Goal: Task Accomplishment & Management: Complete application form

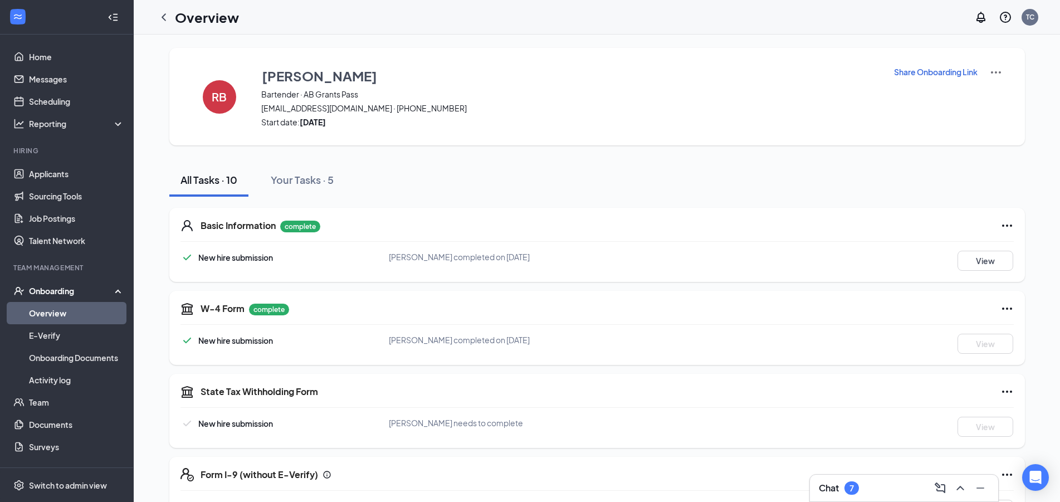
click at [55, 311] on link "Overview" at bounding box center [76, 313] width 95 height 22
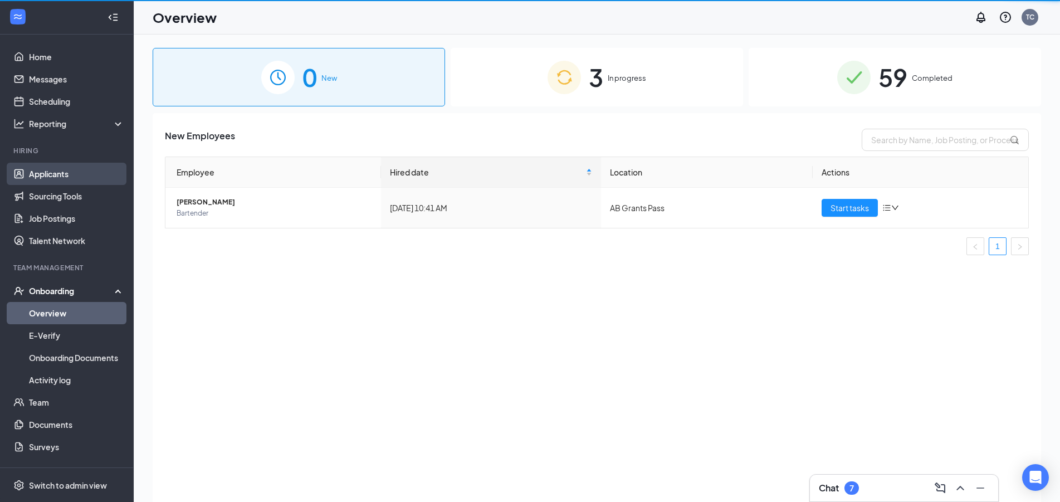
click at [58, 170] on link "Applicants" at bounding box center [76, 174] width 95 height 22
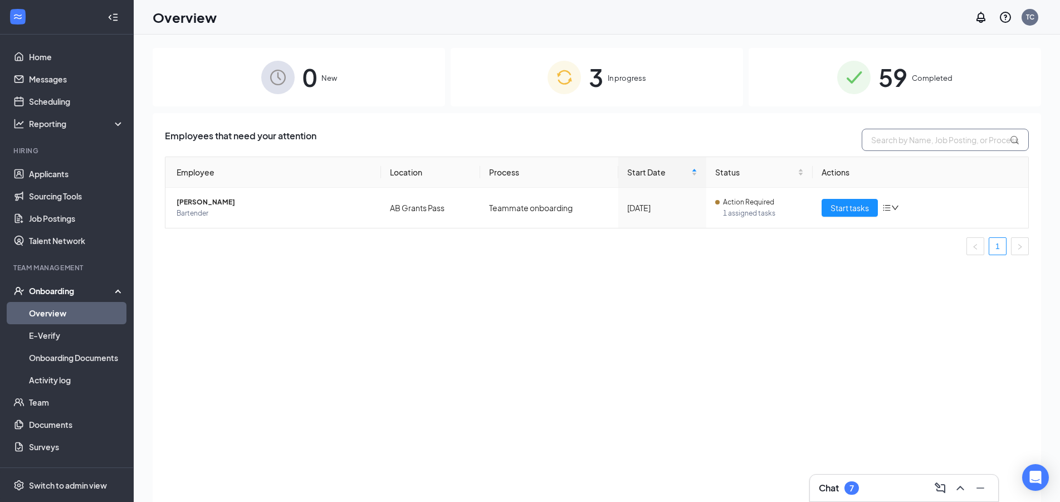
click at [918, 136] on input "text" at bounding box center [945, 140] width 167 height 22
click at [35, 169] on link "Applicants" at bounding box center [76, 174] width 95 height 22
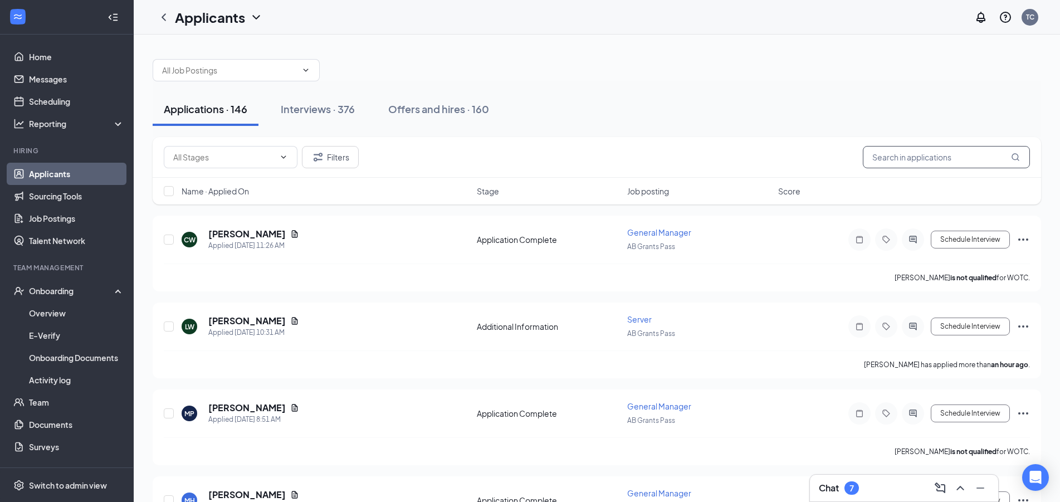
click at [977, 159] on input "text" at bounding box center [946, 157] width 167 height 22
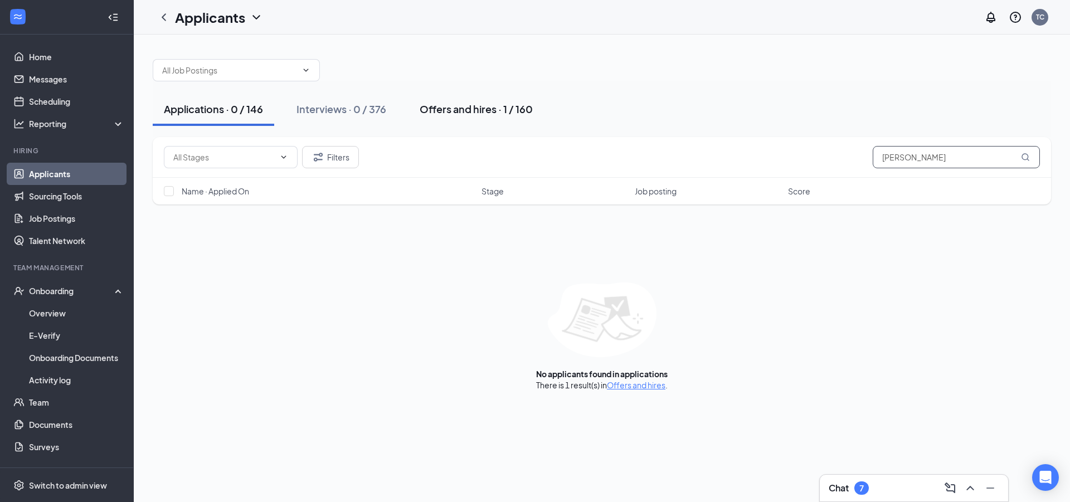
type input "tyler"
click at [427, 114] on div "Offers and hires · 1 / 160" at bounding box center [476, 109] width 113 height 14
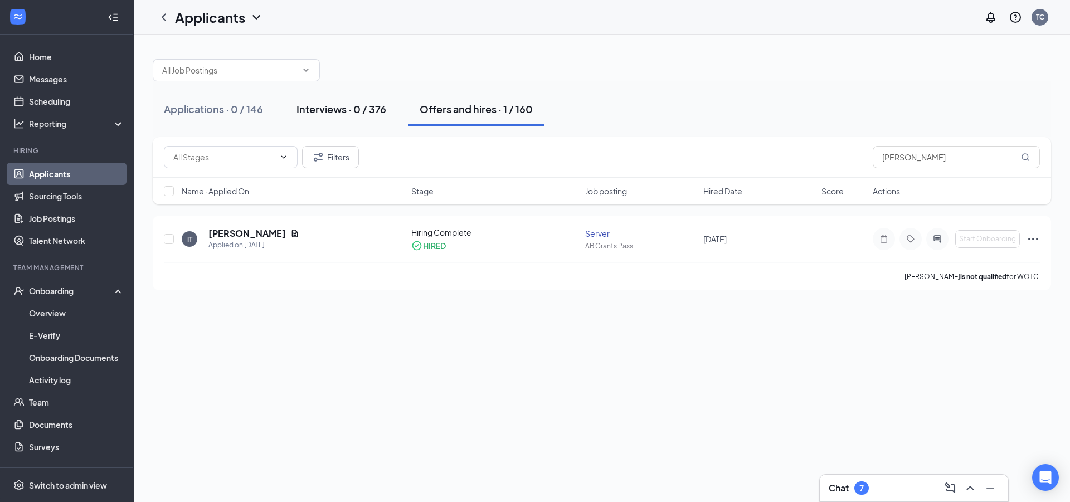
click at [386, 113] on div "Interviews · 0 / 376" at bounding box center [341, 109] width 90 height 14
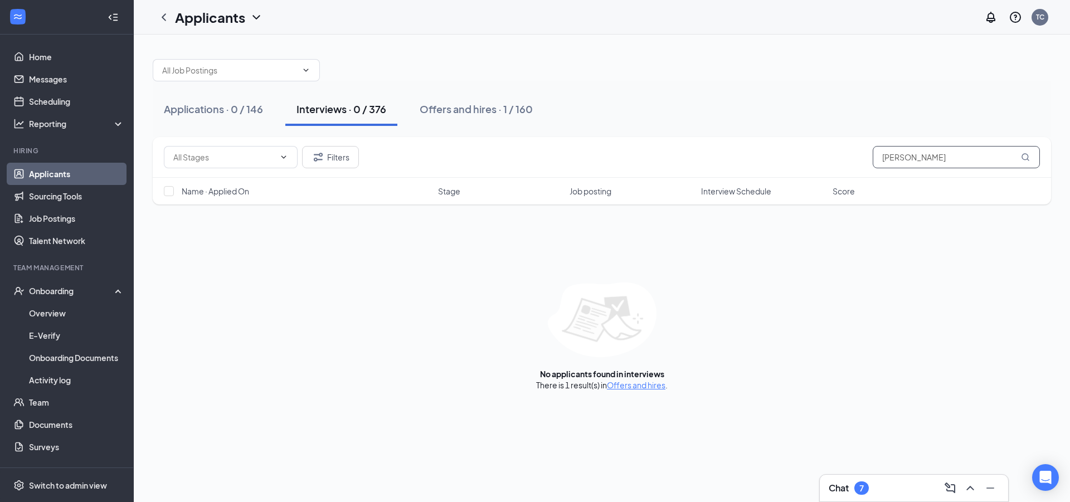
drag, startPoint x: 909, startPoint y: 157, endPoint x: 362, endPoint y: 157, distance: 547.2
click at [873, 157] on input "tyler" at bounding box center [956, 157] width 167 height 22
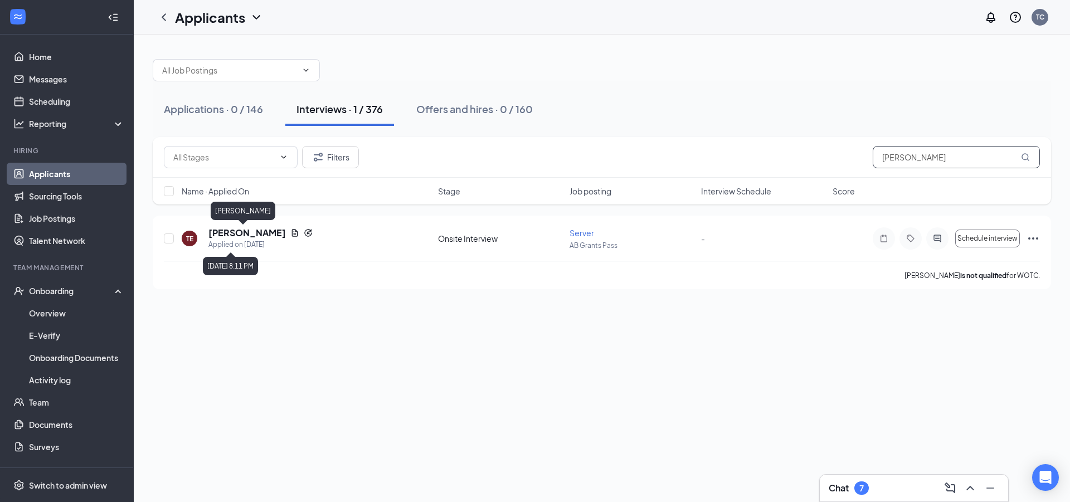
type input "eldridge"
click at [237, 224] on div "[PERSON_NAME]" at bounding box center [243, 213] width 65 height 23
click at [242, 231] on h5 "[PERSON_NAME]" at bounding box center [246, 233] width 77 height 12
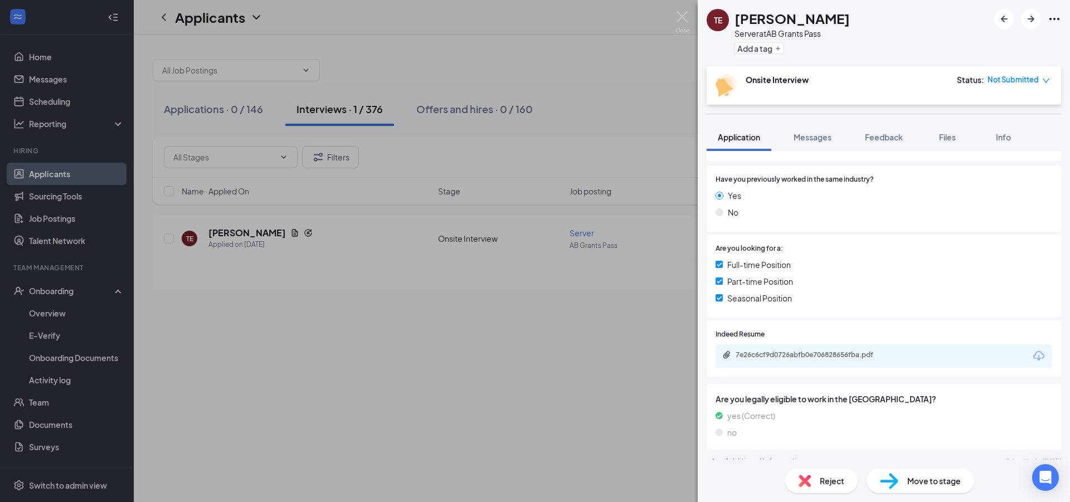
scroll to position [361, 0]
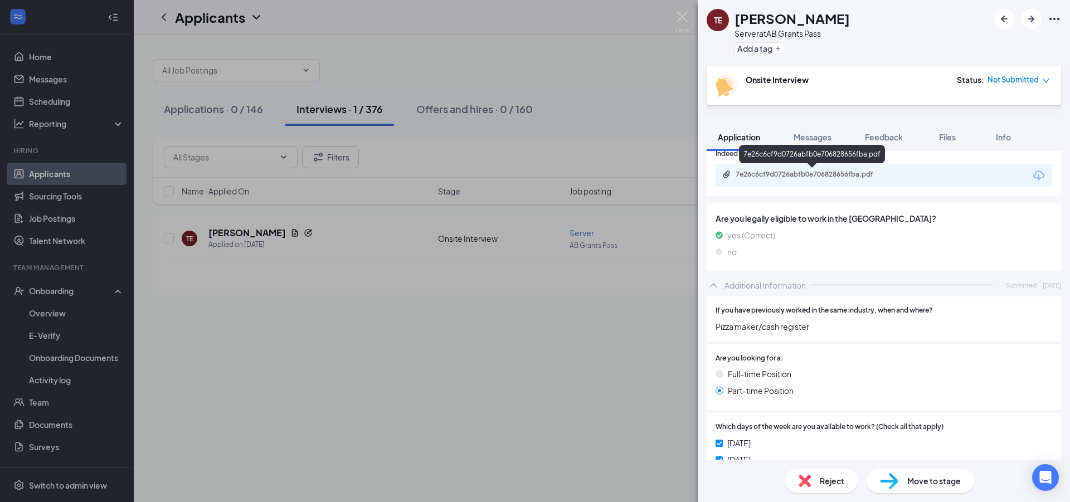
click at [826, 176] on div "7e26c6cf9d0726abfb0e706828656fba.pdf" at bounding box center [814, 174] width 156 height 9
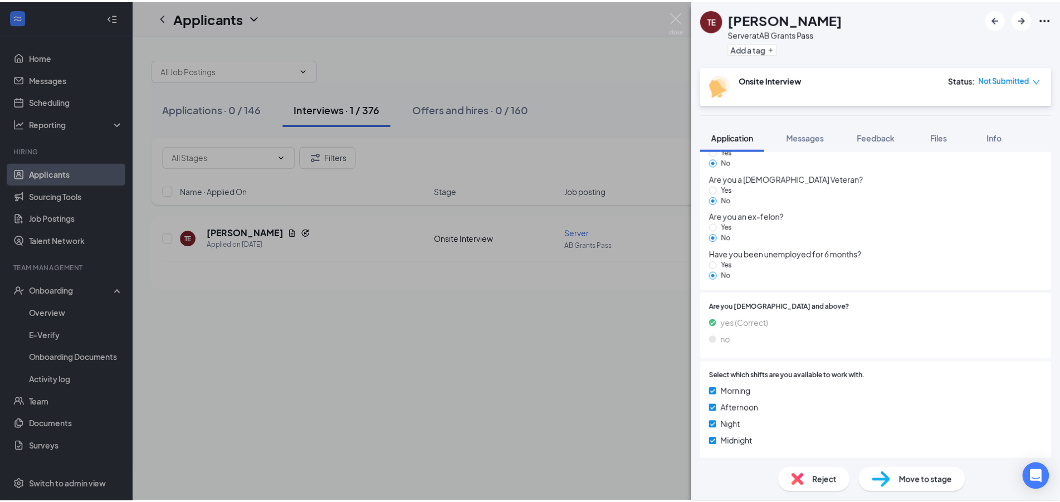
scroll to position [1103, 0]
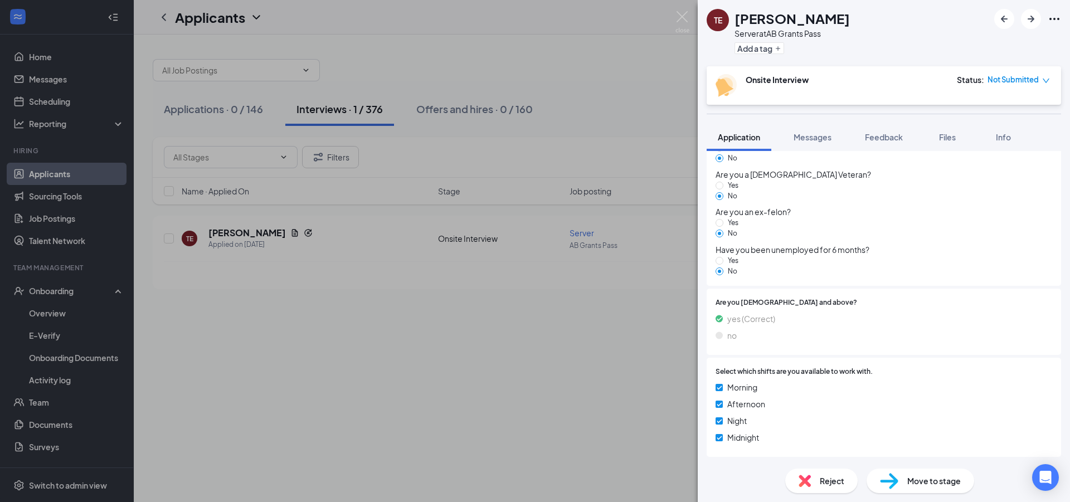
drag, startPoint x: 490, startPoint y: 349, endPoint x: 738, endPoint y: 328, distance: 249.4
click at [491, 349] on div "TE Ty Eldridge Server at AB Grants Pass Add a tag Onsite Interview Status : Not…" at bounding box center [535, 251] width 1070 height 502
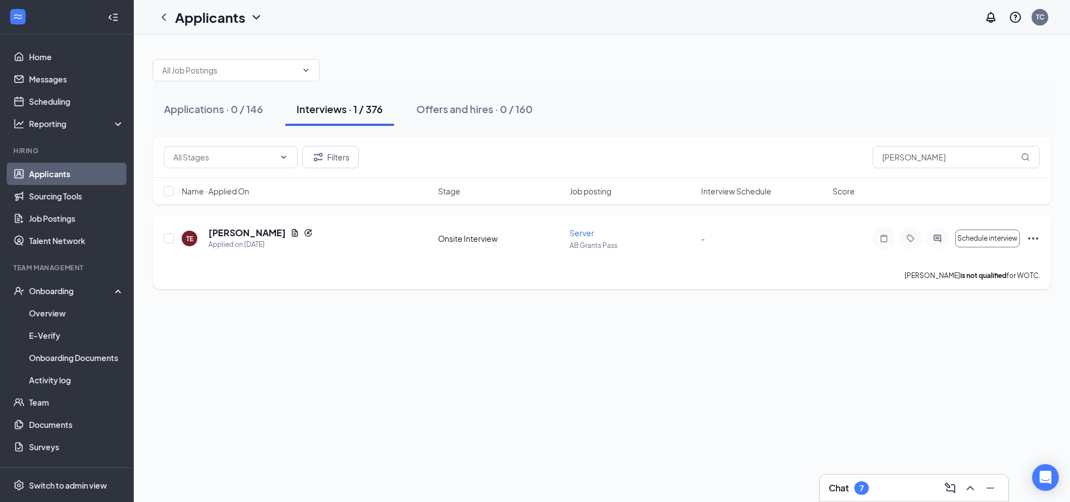
click at [1029, 233] on icon "Ellipses" at bounding box center [1032, 238] width 13 height 13
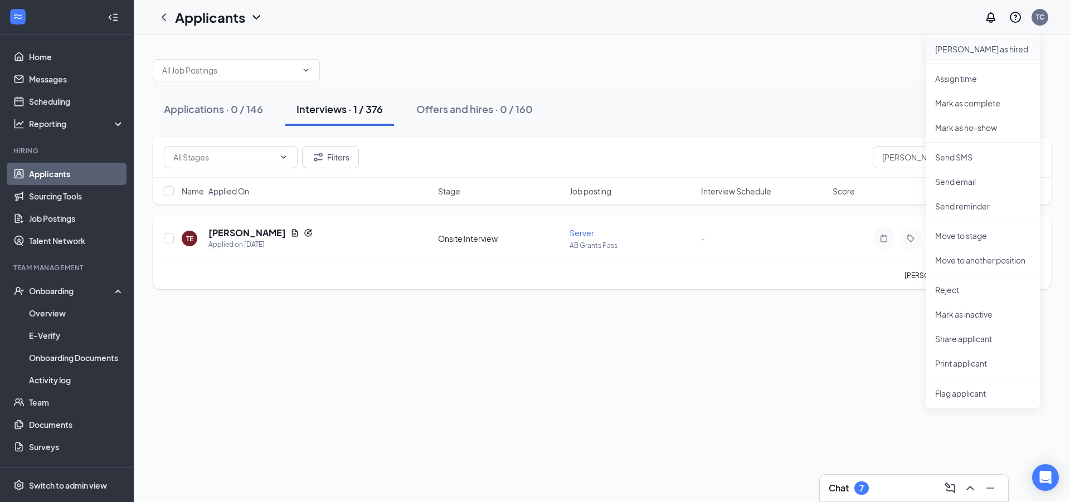
click at [961, 53] on p "Mark as hired" at bounding box center [983, 48] width 96 height 11
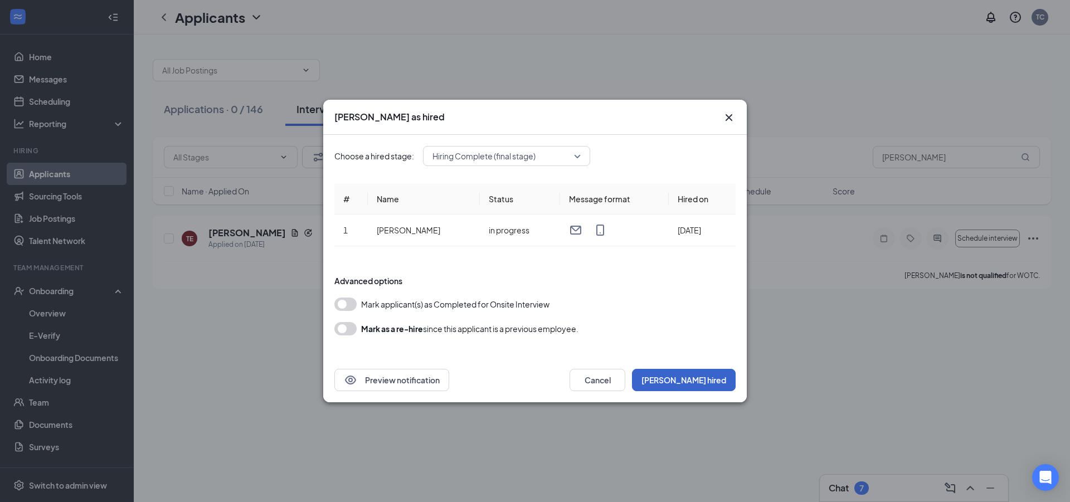
click at [698, 377] on button "Mark hired" at bounding box center [684, 380] width 104 height 22
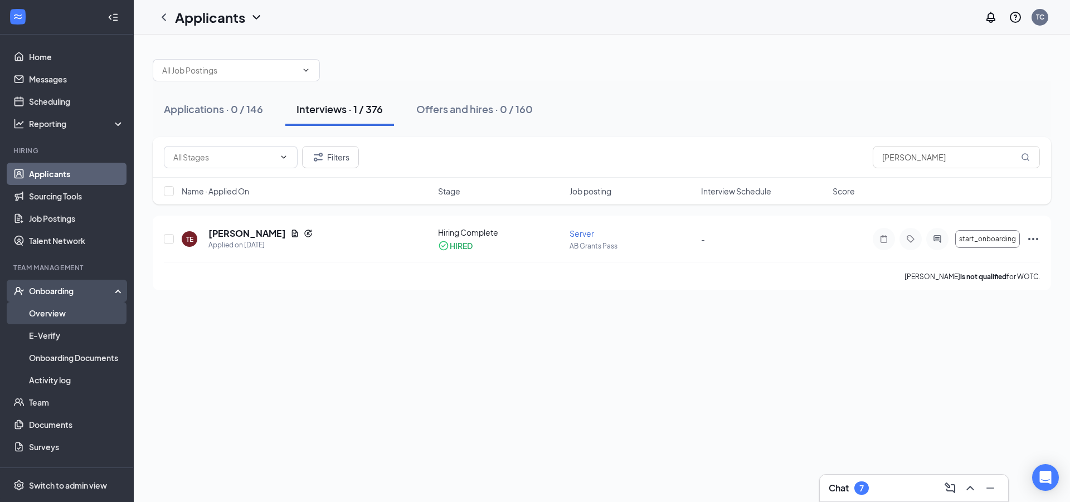
click at [52, 320] on link "Overview" at bounding box center [76, 313] width 95 height 22
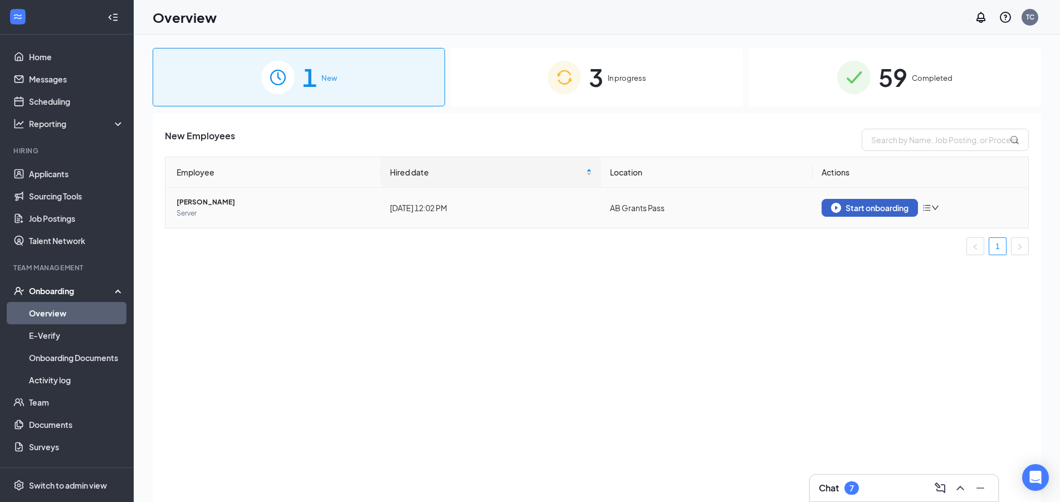
click at [845, 214] on button "Start onboarding" at bounding box center [870, 208] width 96 height 18
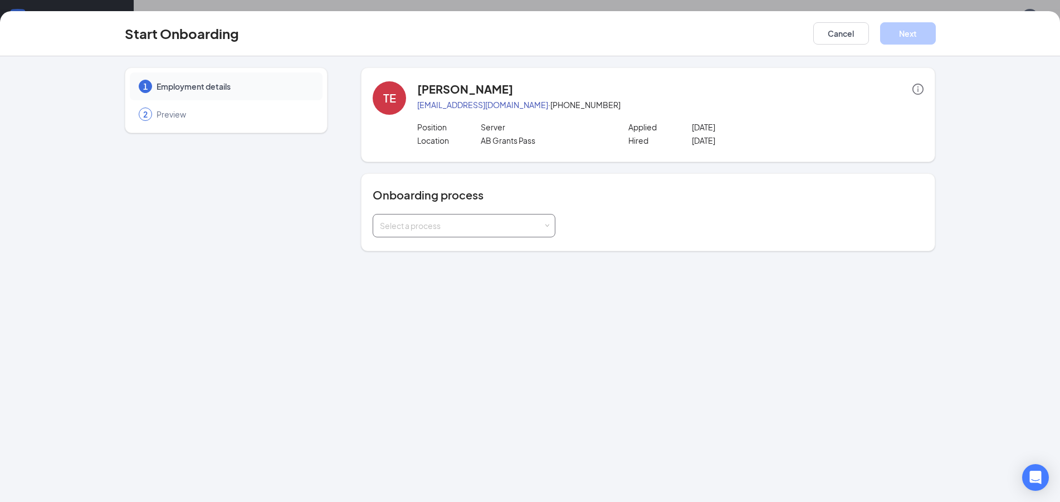
click at [493, 234] on div "Select a process" at bounding box center [464, 226] width 168 height 22
click at [465, 269] on li "Teammate onboarding" at bounding box center [464, 270] width 183 height 20
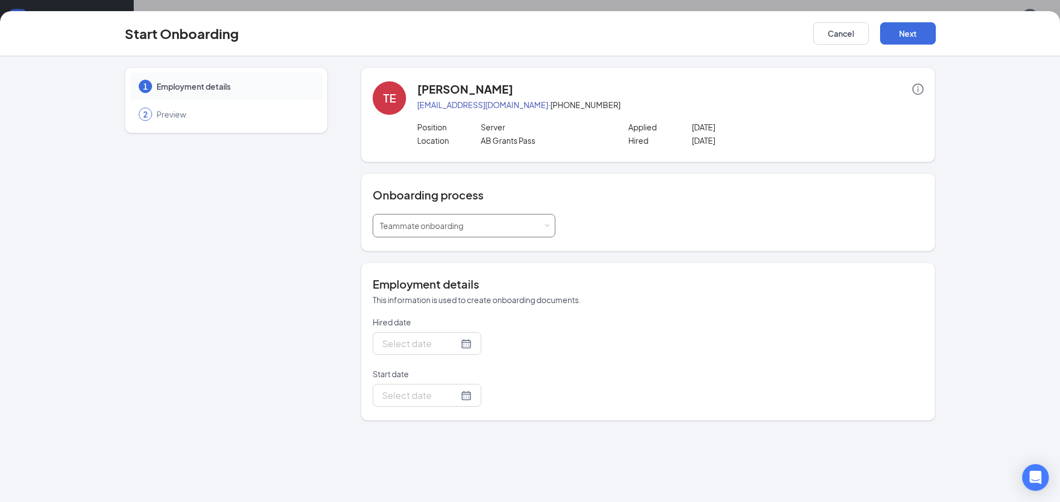
type input "Aug 24, 2025"
type input "Sep 2, 2025"
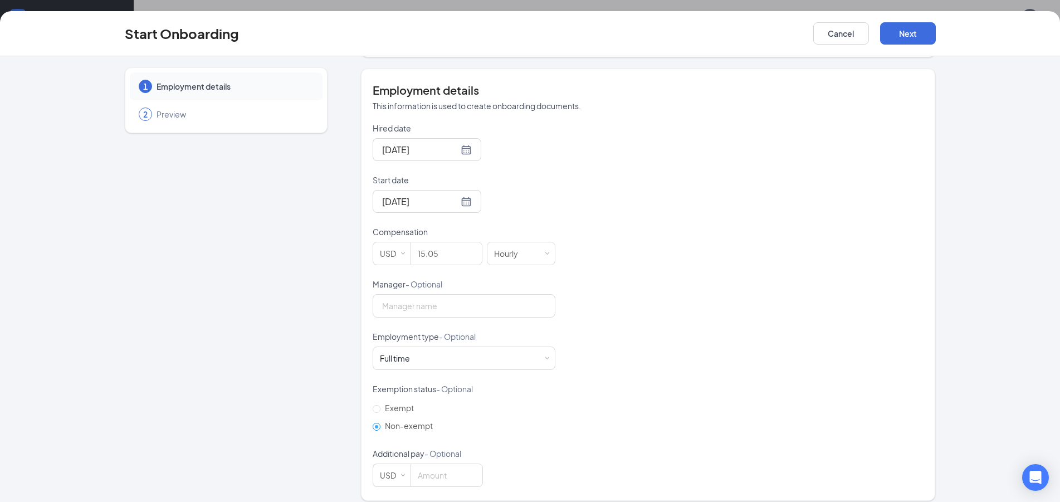
scroll to position [204, 0]
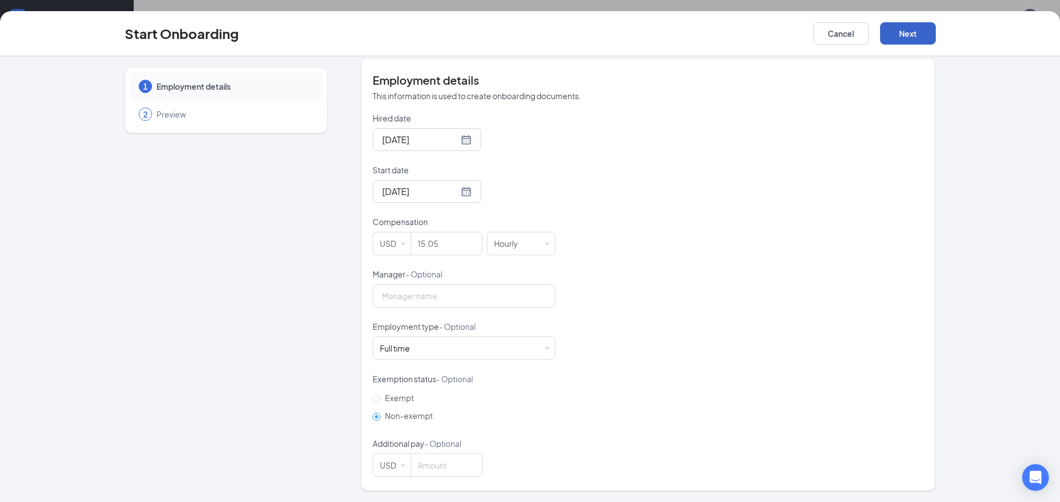
click at [892, 42] on button "Next" at bounding box center [908, 33] width 56 height 22
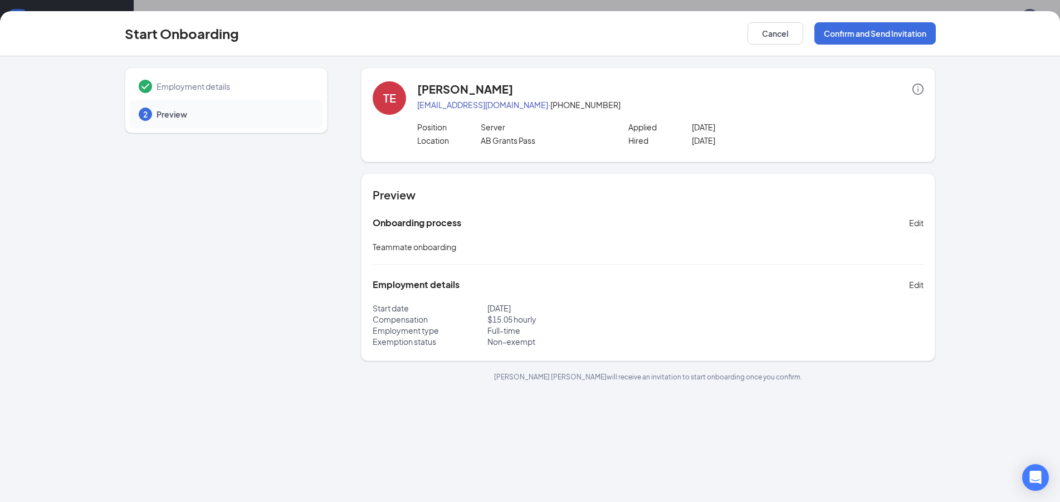
click at [872, 47] on div "Start Onboarding Cancel Confirm and Send Invitation" at bounding box center [530, 33] width 1060 height 45
click at [868, 33] on button "Confirm and Send Invitation" at bounding box center [875, 33] width 121 height 22
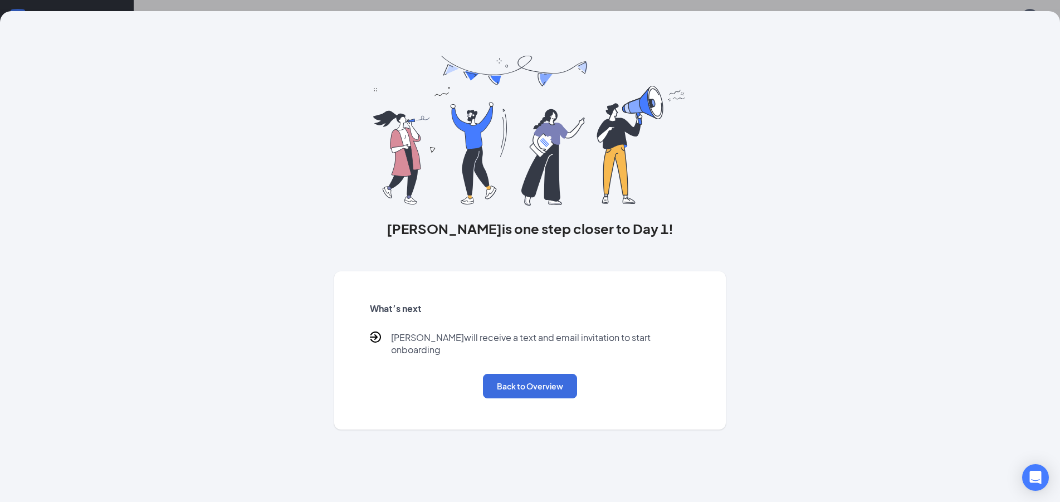
click at [532, 363] on div "What’s next Ty will receive a text and email invitation to start onboarding Bac…" at bounding box center [531, 350] width 348 height 123
click at [518, 376] on button "Back to Overview" at bounding box center [530, 386] width 94 height 25
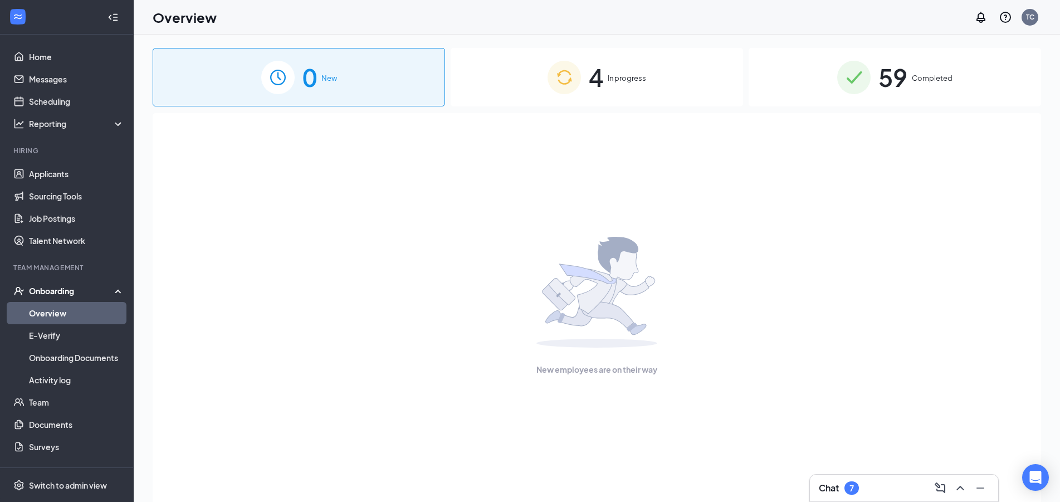
click at [632, 74] on span "In progress" at bounding box center [627, 77] width 38 height 11
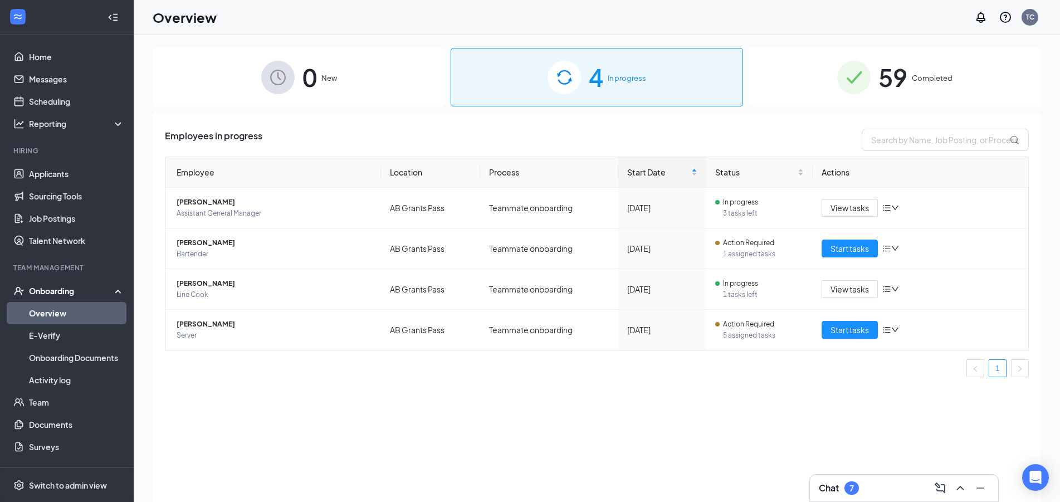
click at [75, 312] on link "Overview" at bounding box center [76, 313] width 95 height 22
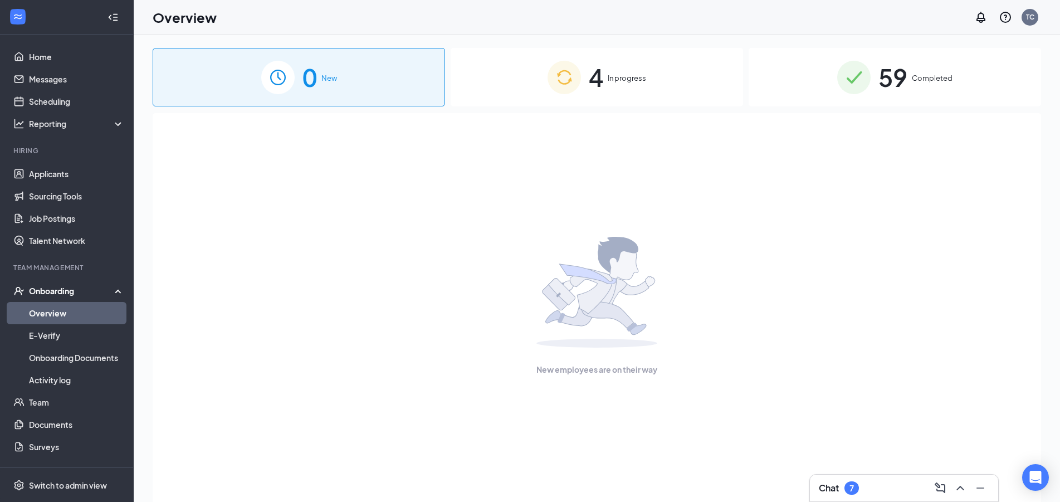
click at [684, 96] on div "4 In progress" at bounding box center [597, 77] width 293 height 59
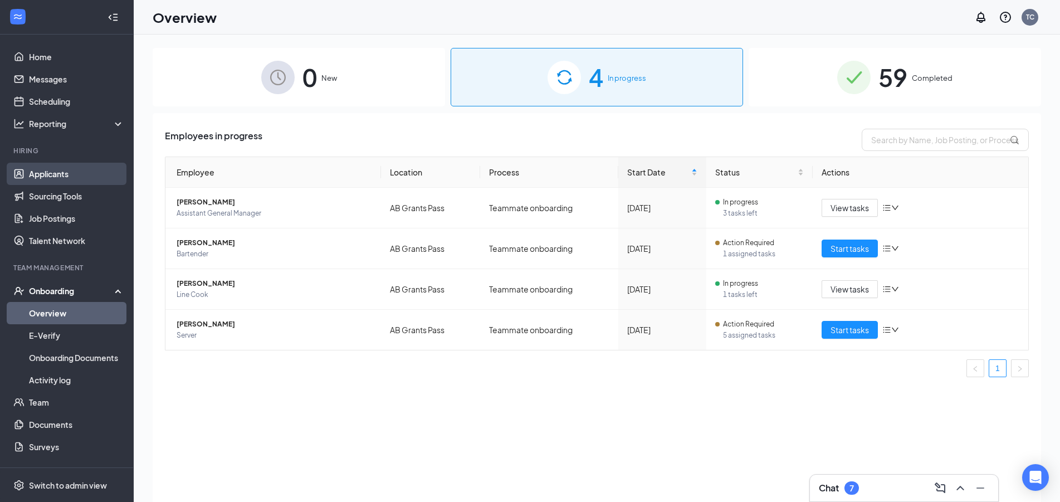
click at [56, 178] on link "Applicants" at bounding box center [76, 174] width 95 height 22
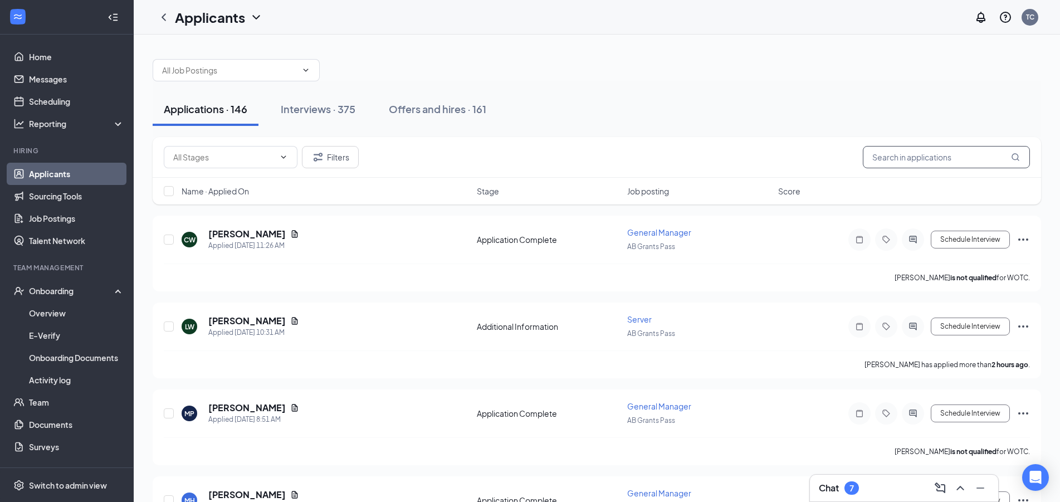
click at [900, 165] on input "text" at bounding box center [946, 157] width 167 height 22
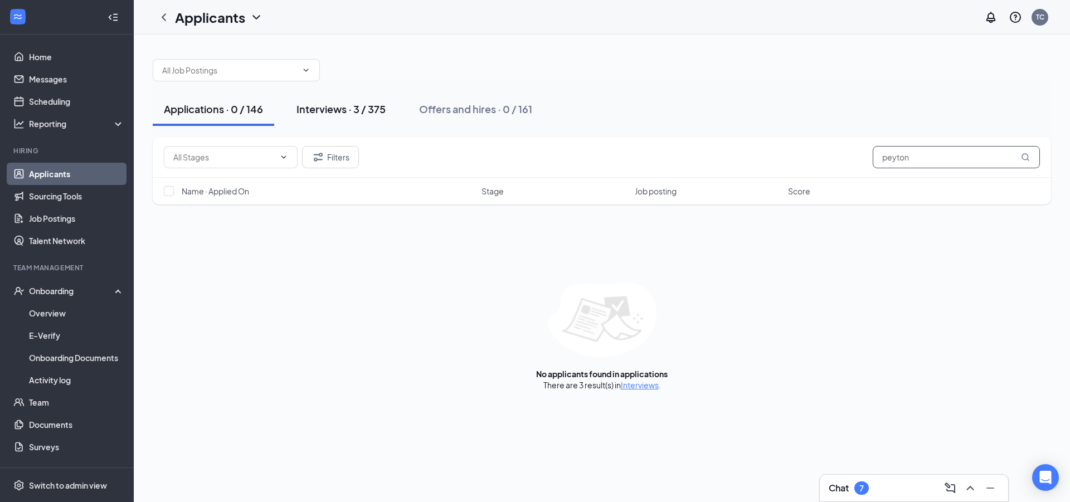
type input "peyton"
click at [389, 111] on button "Interviews · 3 / 375" at bounding box center [340, 109] width 111 height 33
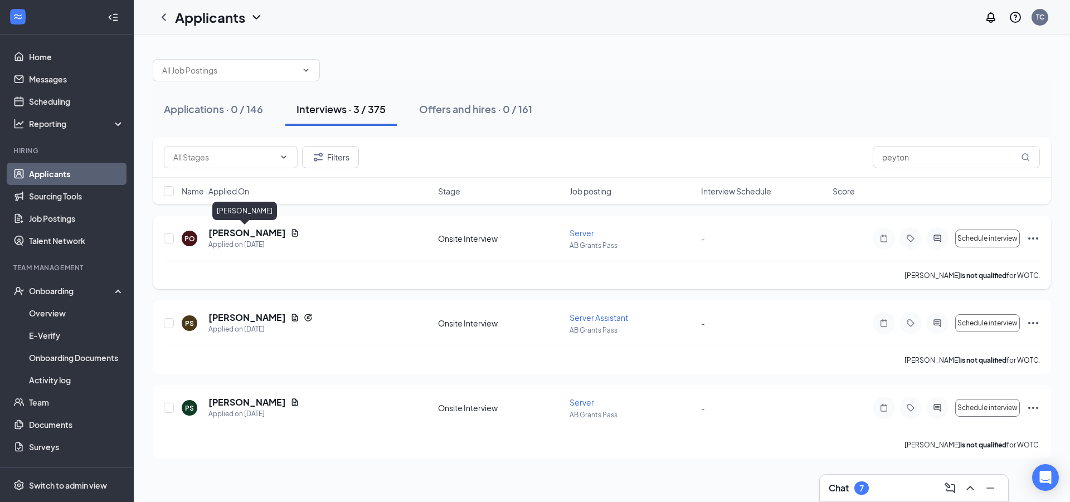
click at [233, 239] on h5 "[PERSON_NAME]" at bounding box center [246, 233] width 77 height 12
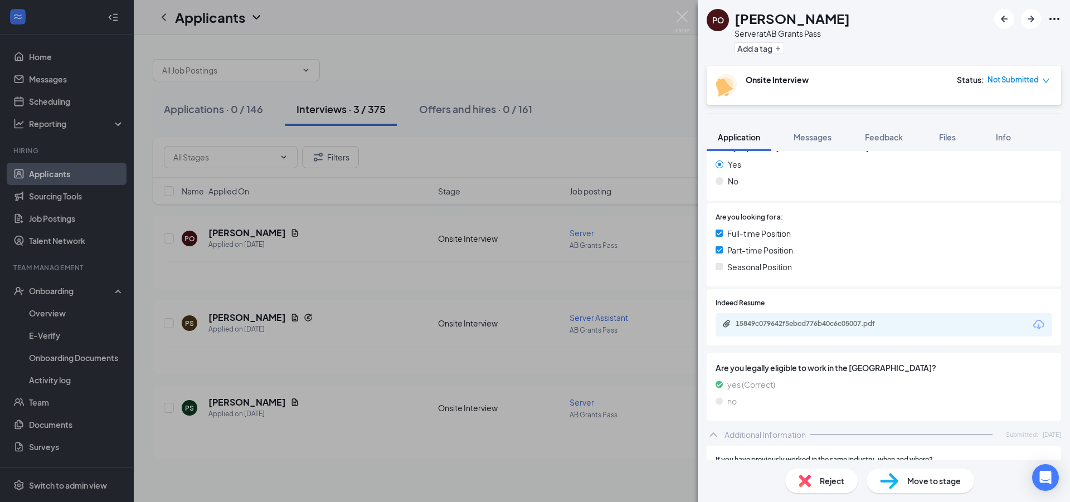
scroll to position [301, 0]
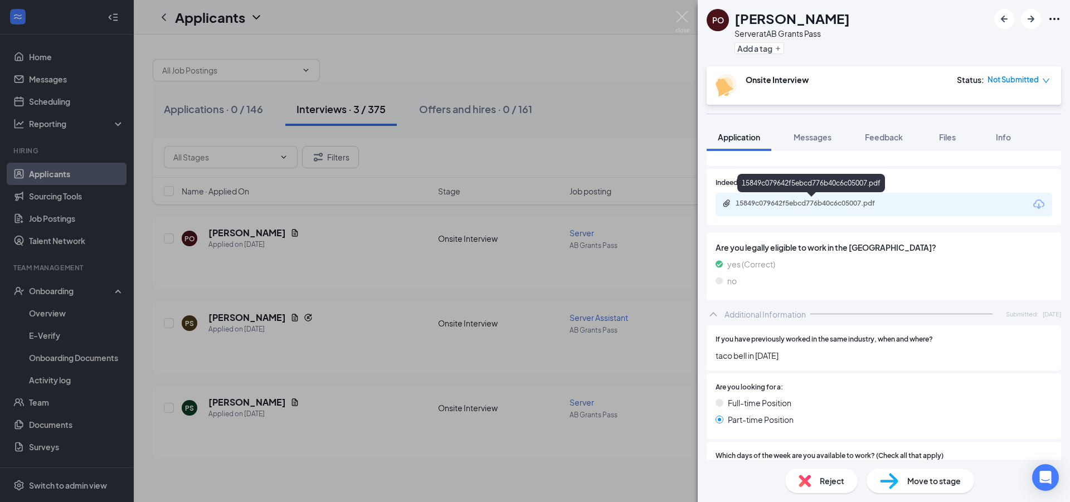
click at [836, 207] on div "15849c079642f5ebcd776b40c6c05007.pdf" at bounding box center [814, 203] width 156 height 9
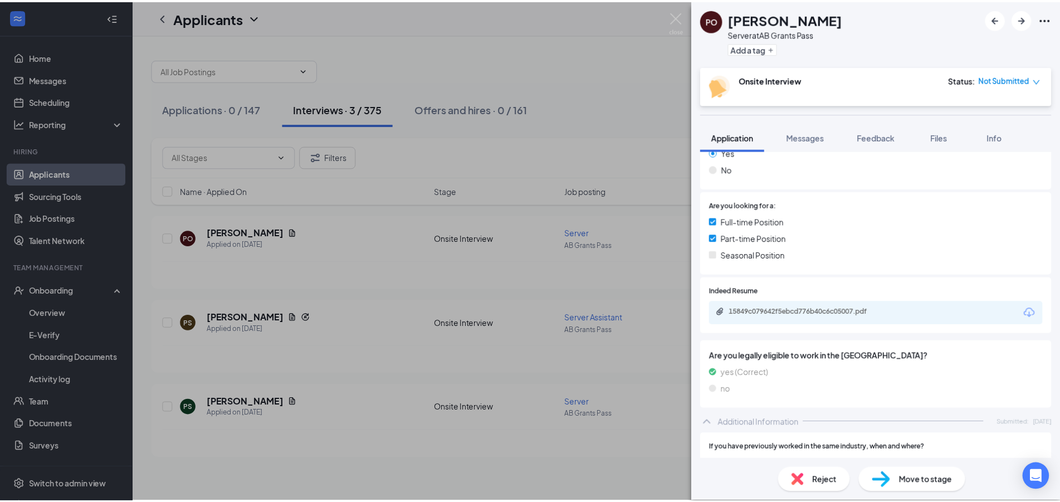
scroll to position [0, 0]
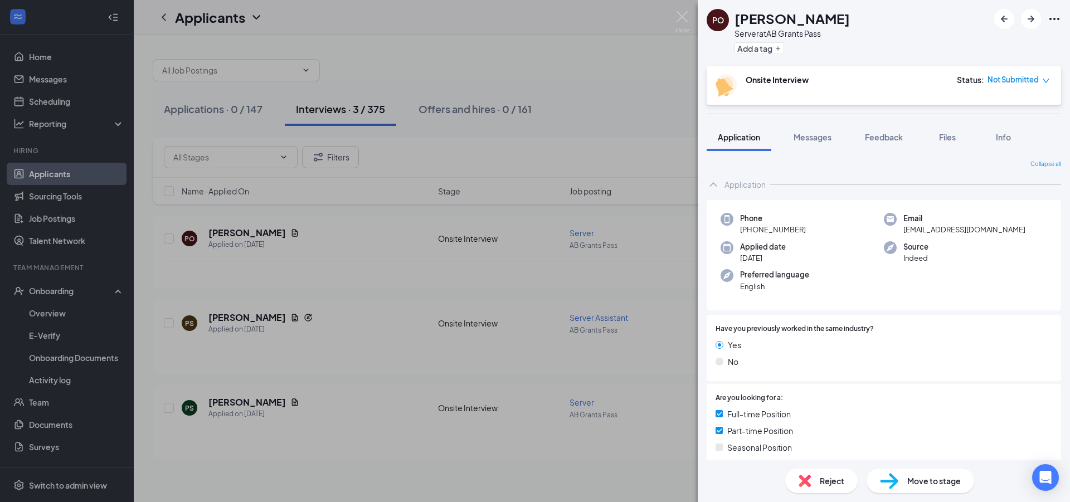
click at [647, 135] on div "PO Peyton Oliver Server at AB Grants Pass Add a tag Onsite Interview Status : N…" at bounding box center [535, 251] width 1070 height 502
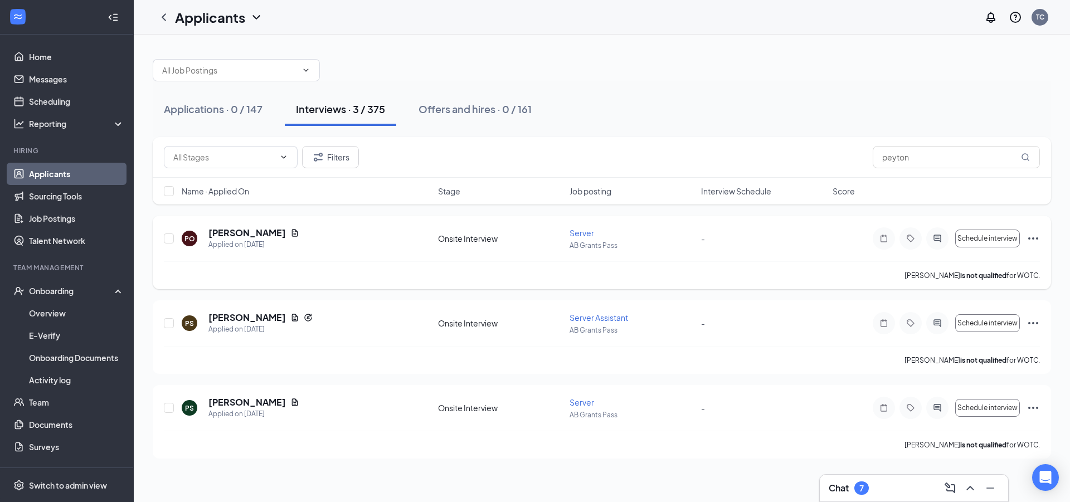
click at [1032, 236] on icon "Ellipses" at bounding box center [1032, 238] width 13 height 13
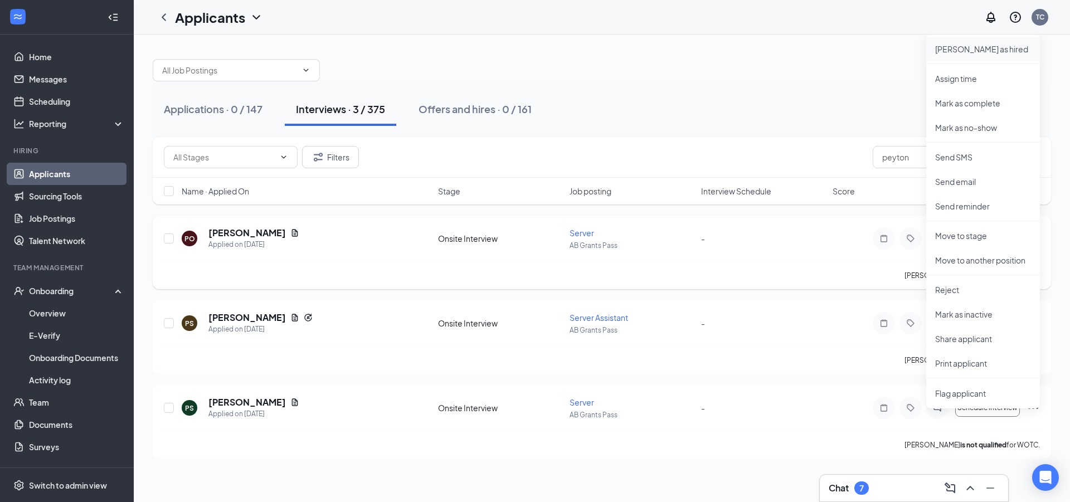
click at [967, 52] on p "Mark as hired" at bounding box center [983, 48] width 96 height 11
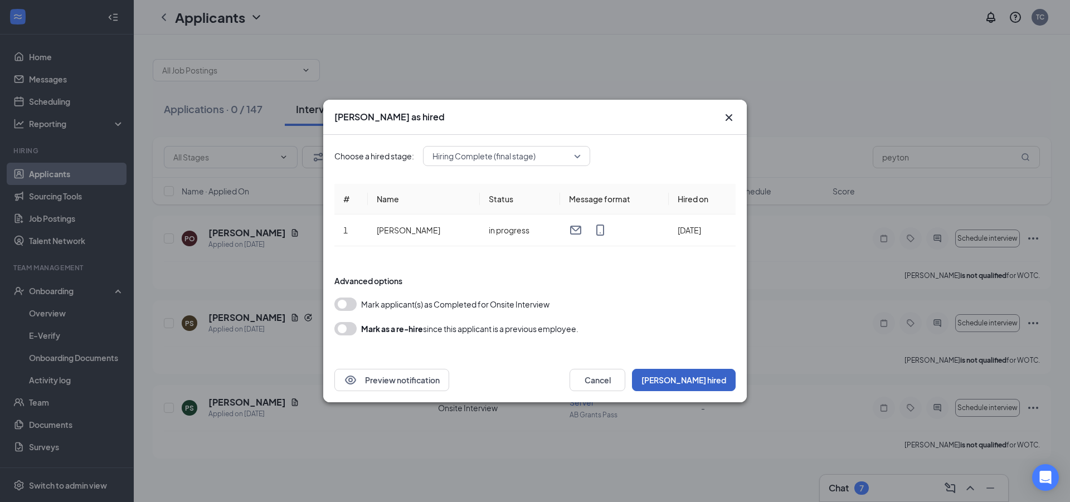
click at [727, 381] on button "Mark hired" at bounding box center [684, 380] width 104 height 22
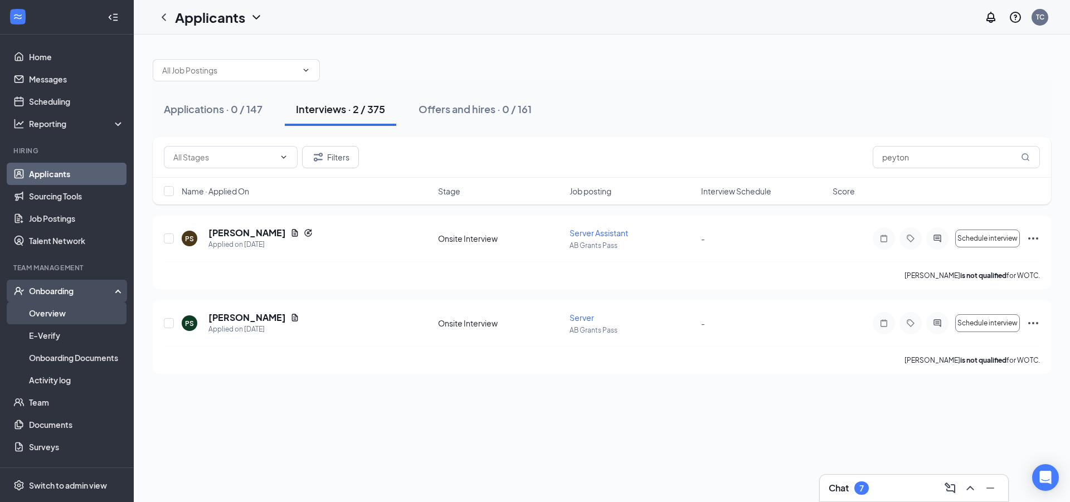
click at [83, 311] on link "Overview" at bounding box center [76, 313] width 95 height 22
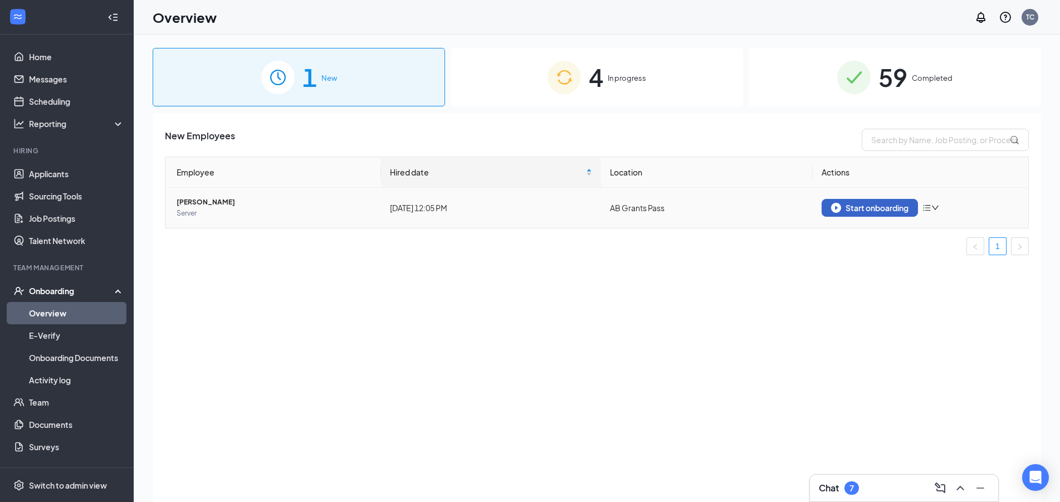
click at [844, 213] on button "Start onboarding" at bounding box center [870, 208] width 96 height 18
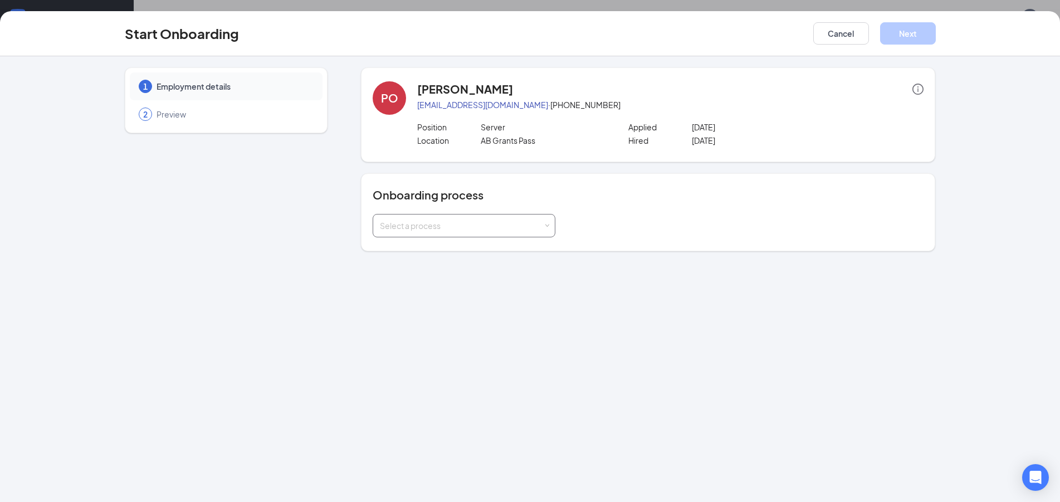
click at [525, 232] on div "Select a process" at bounding box center [464, 226] width 168 height 22
click at [499, 269] on li "Teammate onboarding" at bounding box center [464, 270] width 183 height 20
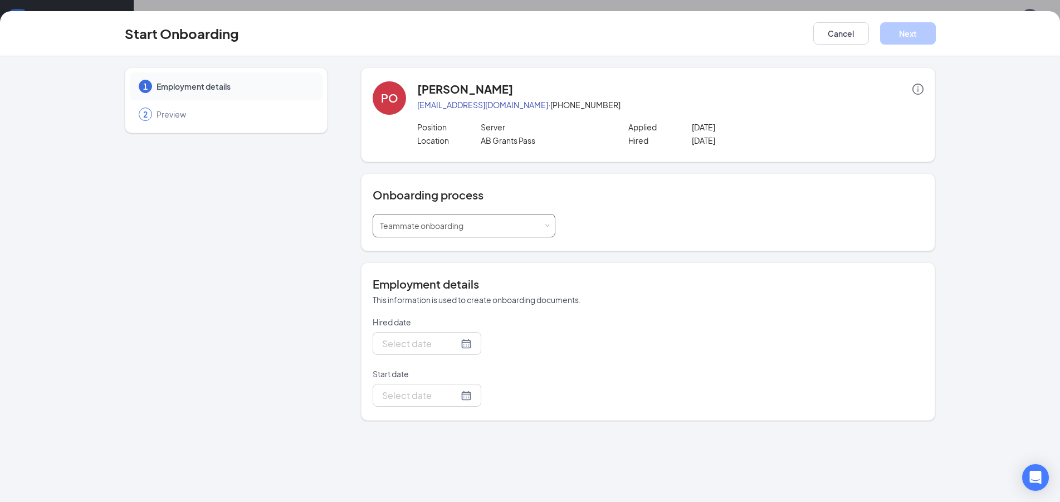
type input "Aug 26, 2025"
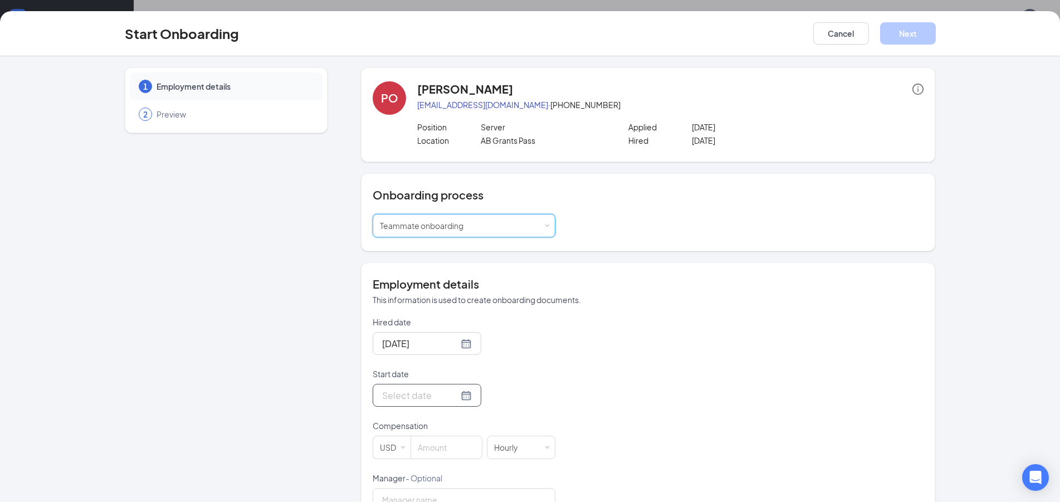
click at [429, 422] on p "Compensation" at bounding box center [464, 425] width 183 height 11
click at [440, 397] on input "Start date" at bounding box center [420, 395] width 76 height 14
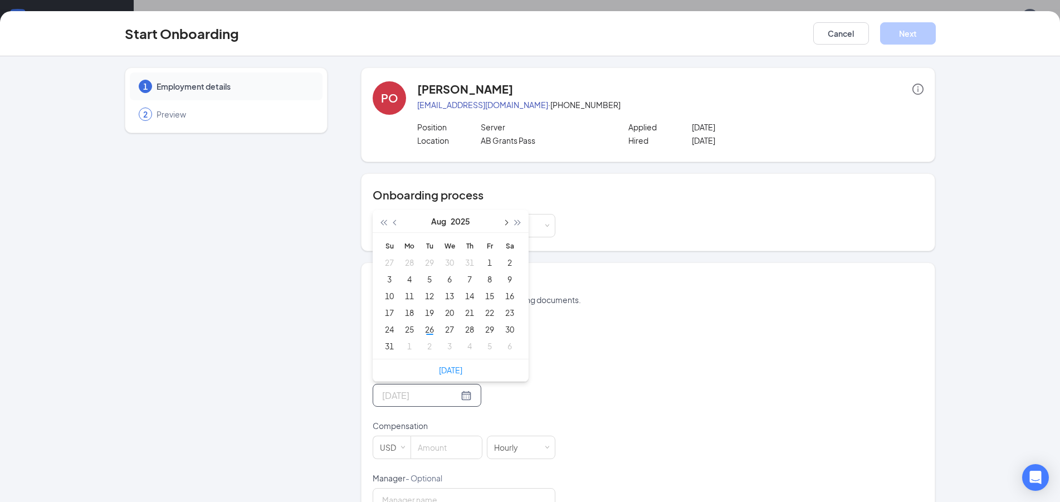
type input "Aug 1, 2025"
click at [499, 226] on button "button" at bounding box center [505, 221] width 12 height 22
type input "Oct 9, 2025"
type input "Sep 2, 2025"
click at [424, 261] on div "2" at bounding box center [429, 262] width 13 height 13
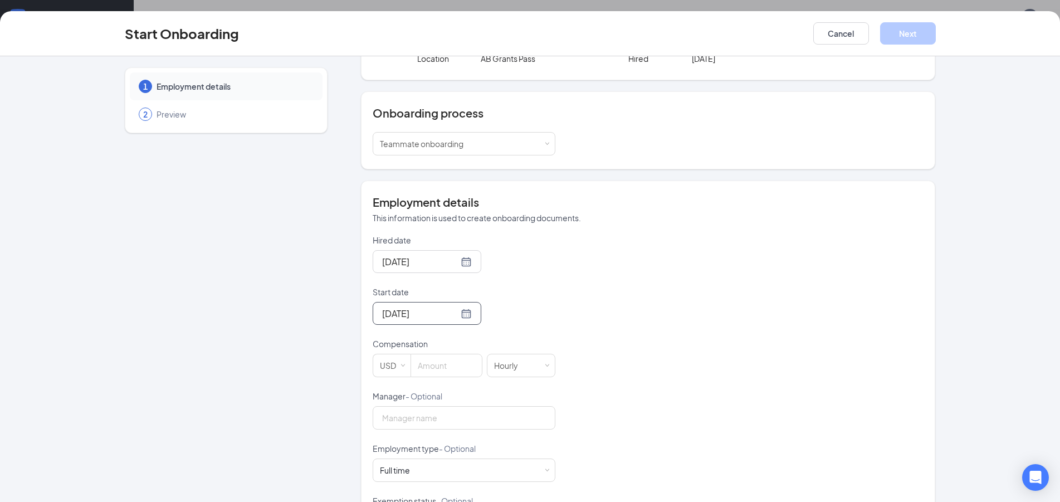
scroll to position [181, 0]
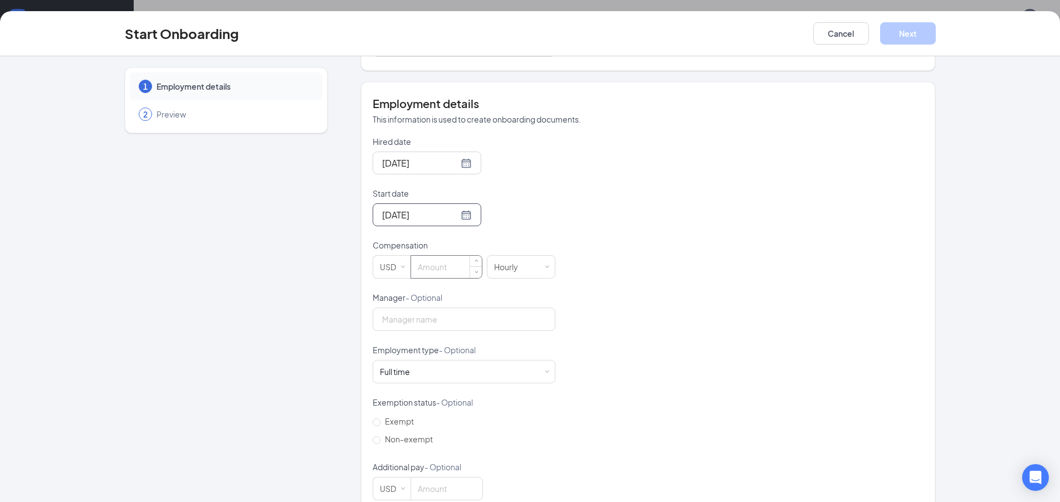
click at [441, 270] on input at bounding box center [446, 267] width 71 height 22
type input "15.05"
drag, startPoint x: 476, startPoint y: 361, endPoint x: 485, endPoint y: 369, distance: 12.6
click at [476, 362] on div "Full time Works 30+ hours per week and is reasonably expected to work" at bounding box center [464, 372] width 168 height 22
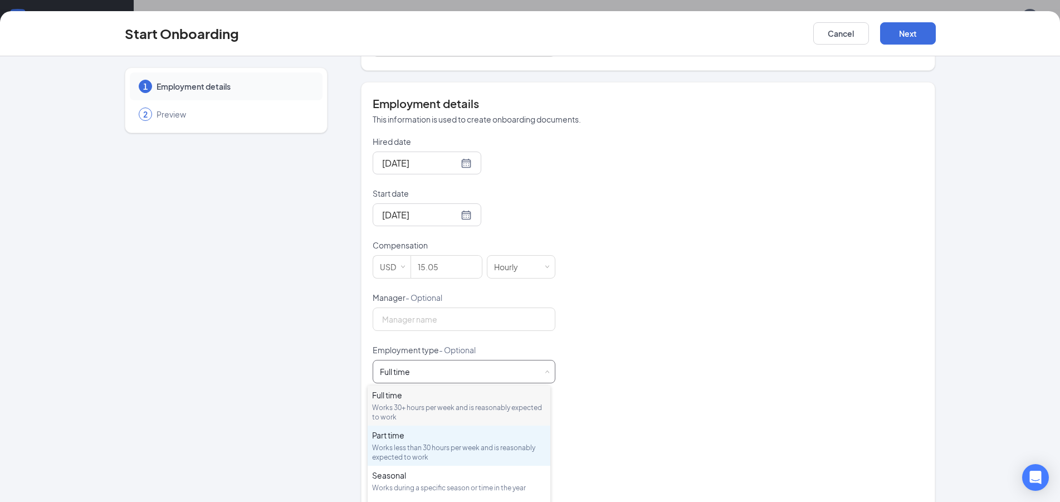
click at [468, 442] on div "Part time Works less than 30 hours per week and is reasonably expected to work" at bounding box center [459, 446] width 174 height 32
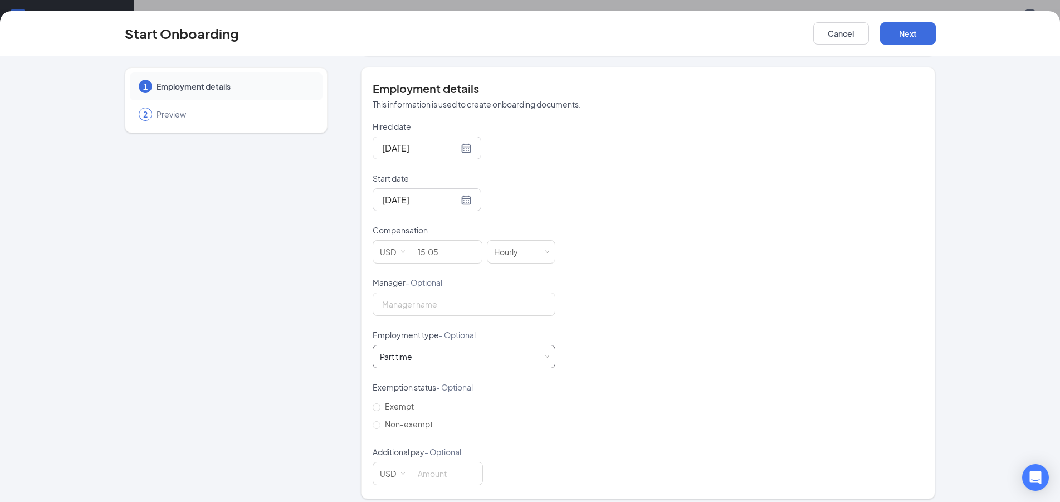
scroll to position [204, 0]
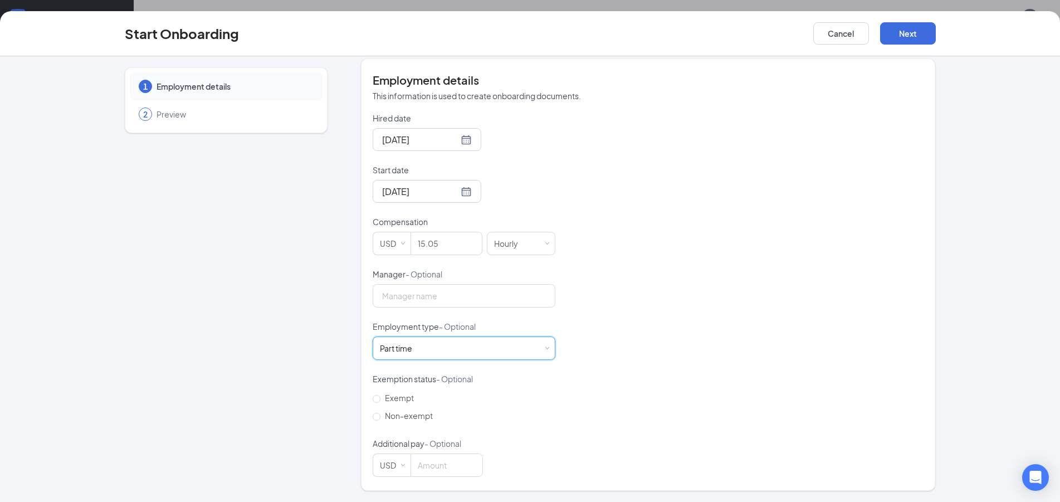
click at [890, 46] on div "Start Onboarding Cancel Next" at bounding box center [530, 33] width 1060 height 45
click at [921, 24] on button "Next" at bounding box center [908, 33] width 56 height 22
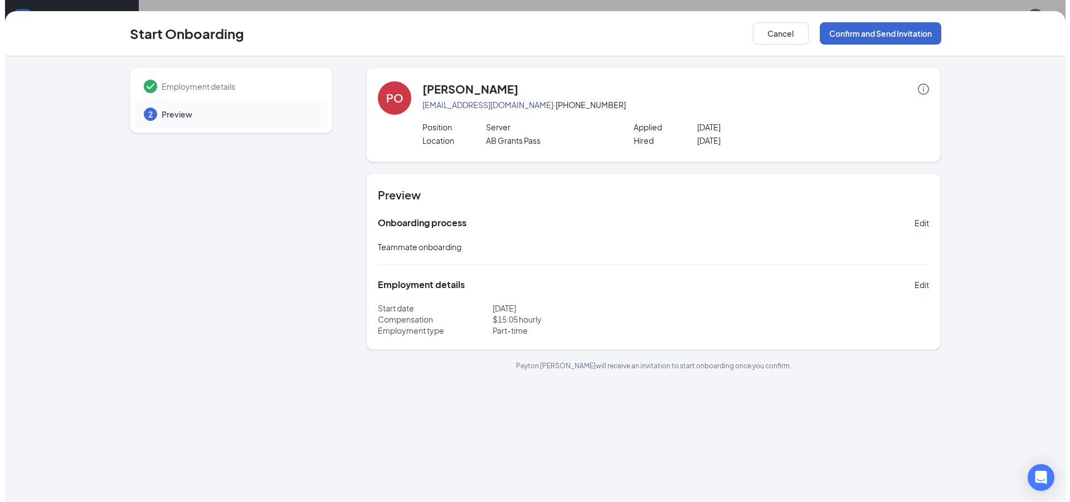
scroll to position [0, 0]
click at [874, 26] on button "Confirm and Send Invitation" at bounding box center [875, 33] width 121 height 22
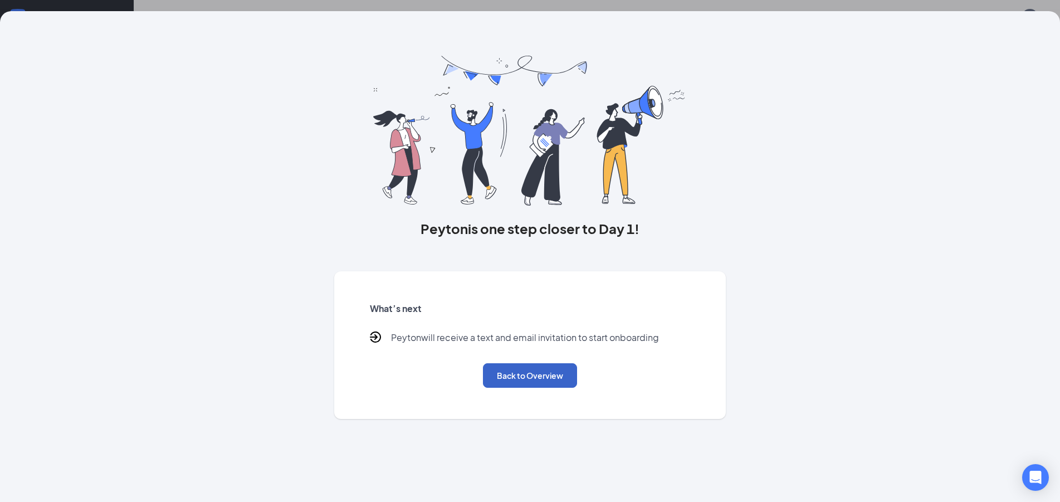
click at [557, 387] on button "Back to Overview" at bounding box center [530, 375] width 94 height 25
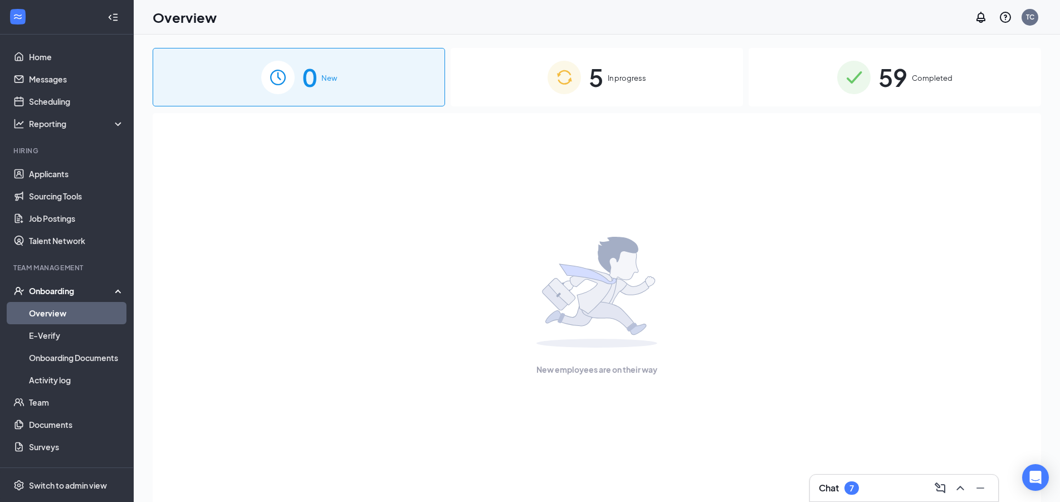
click at [610, 51] on div "5 In progress" at bounding box center [597, 77] width 293 height 59
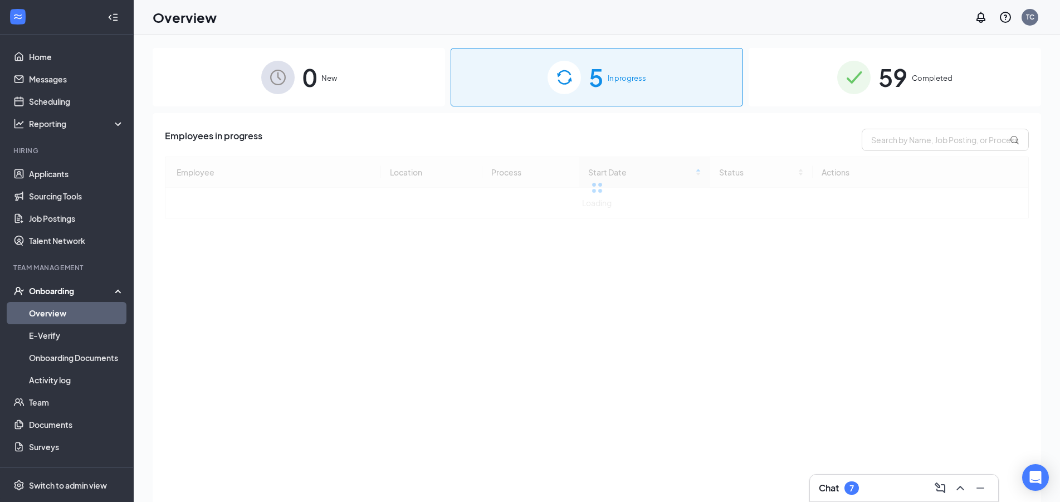
click at [634, 59] on div "5 In progress" at bounding box center [597, 77] width 293 height 59
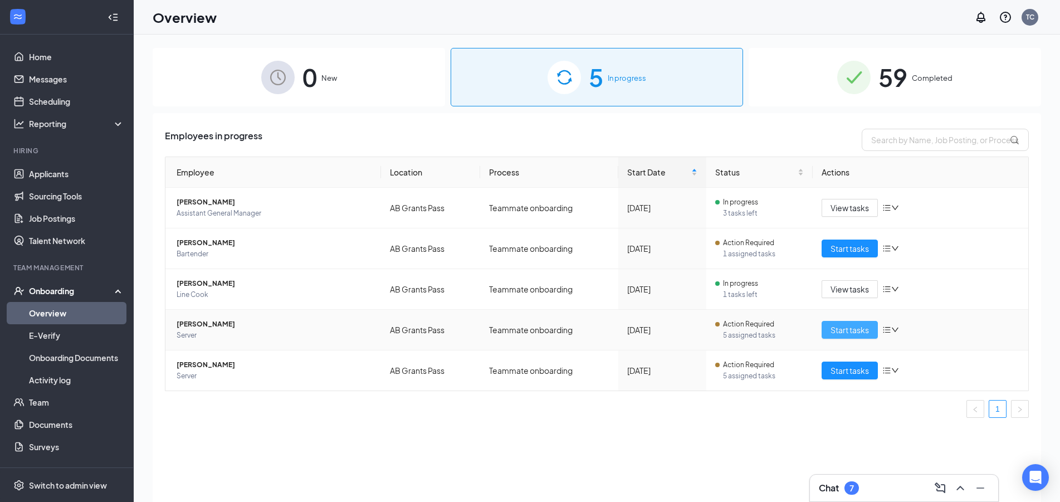
click at [865, 327] on span "Start tasks" at bounding box center [850, 330] width 38 height 12
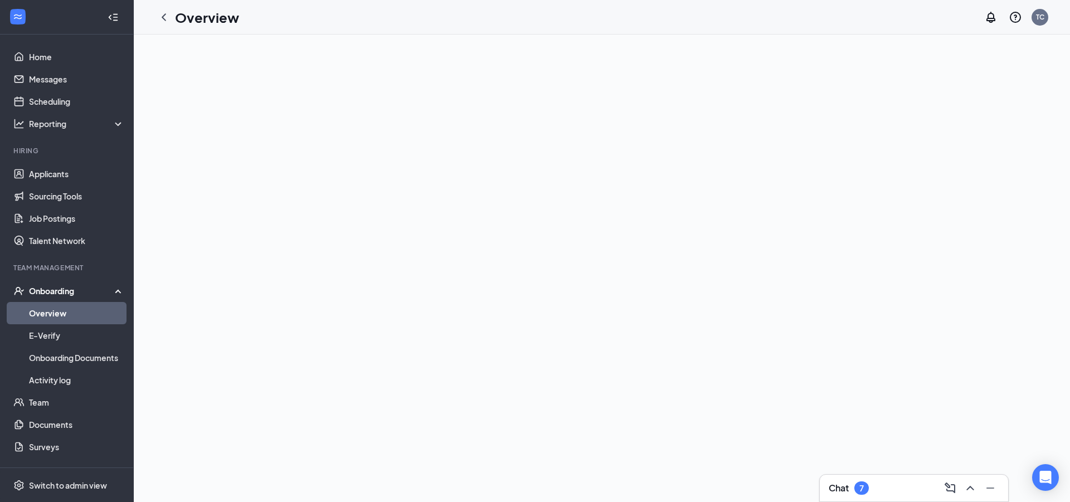
click at [73, 320] on link "Overview" at bounding box center [76, 313] width 95 height 22
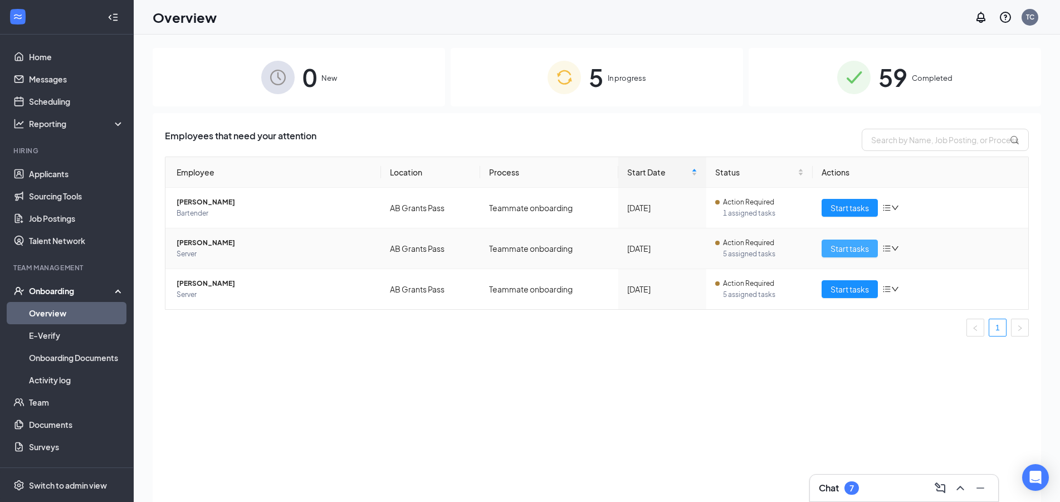
click at [840, 249] on span "Start tasks" at bounding box center [850, 248] width 38 height 12
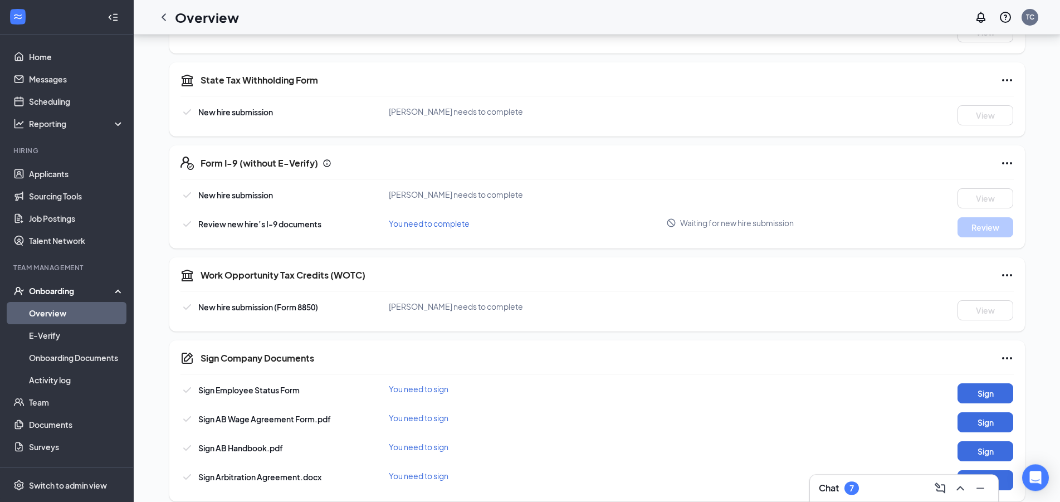
scroll to position [324, 0]
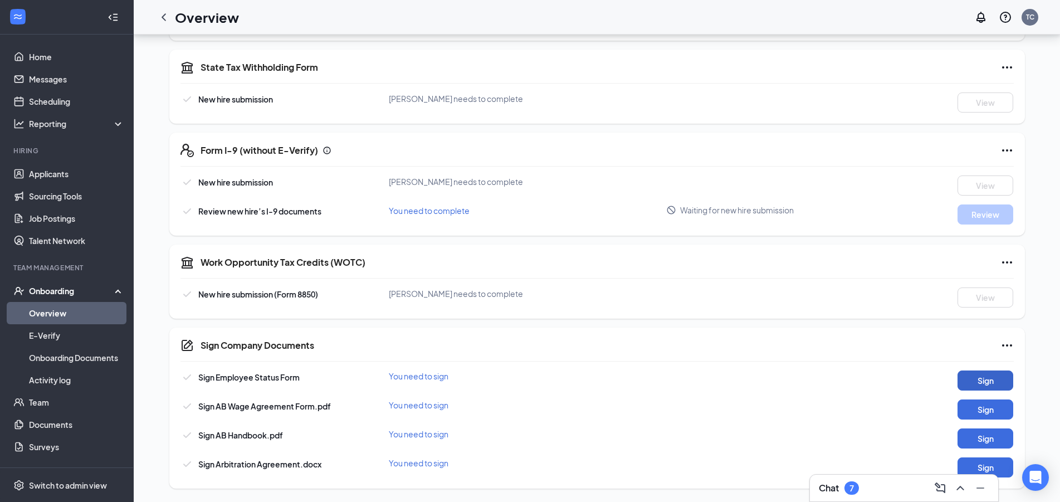
click at [975, 379] on button "Sign" at bounding box center [986, 381] width 56 height 20
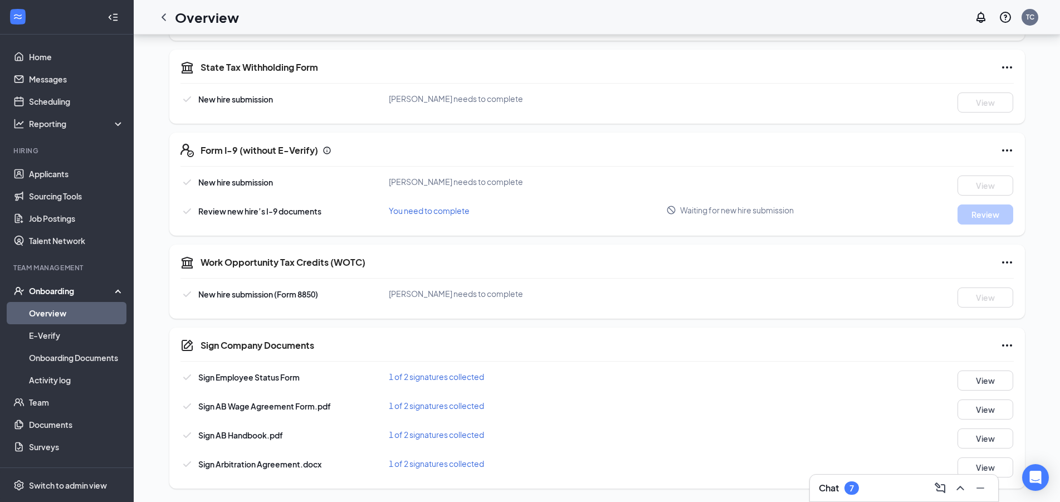
click at [61, 311] on link "Overview" at bounding box center [76, 313] width 95 height 22
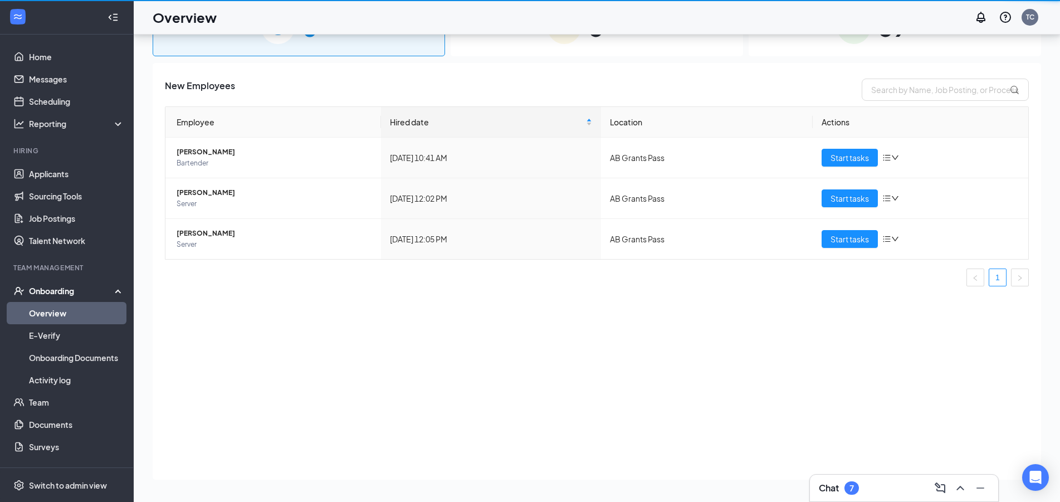
scroll to position [50, 0]
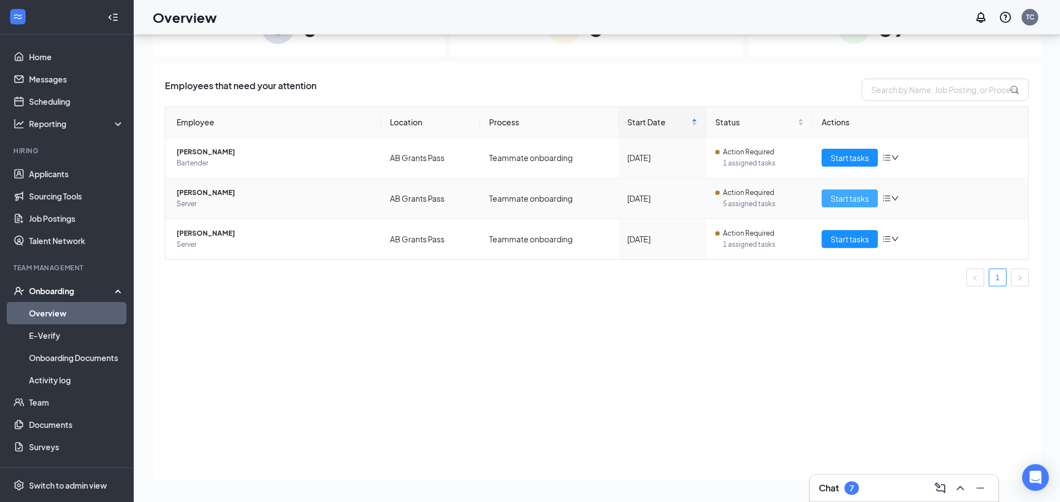
click at [843, 200] on span "Start tasks" at bounding box center [850, 198] width 38 height 12
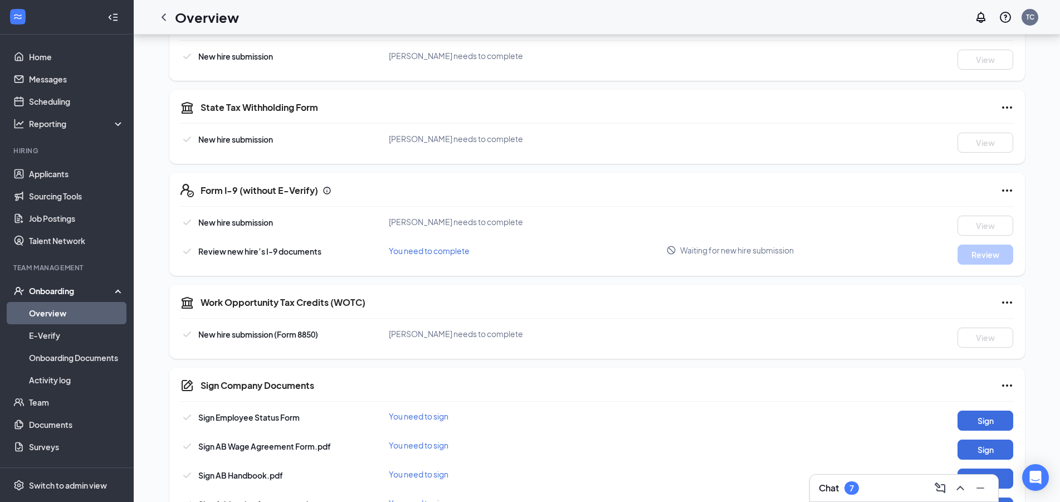
scroll to position [324, 0]
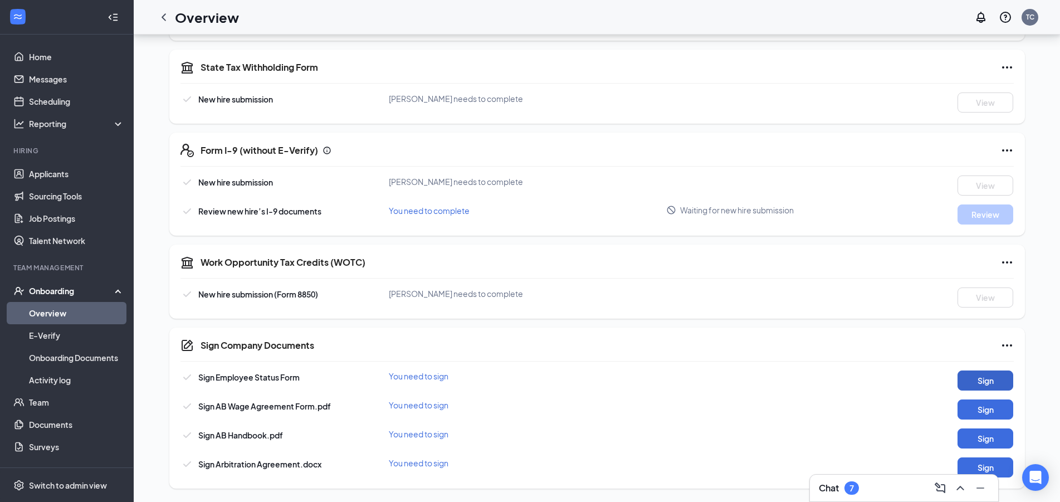
click at [991, 388] on button "Sign" at bounding box center [986, 381] width 56 height 20
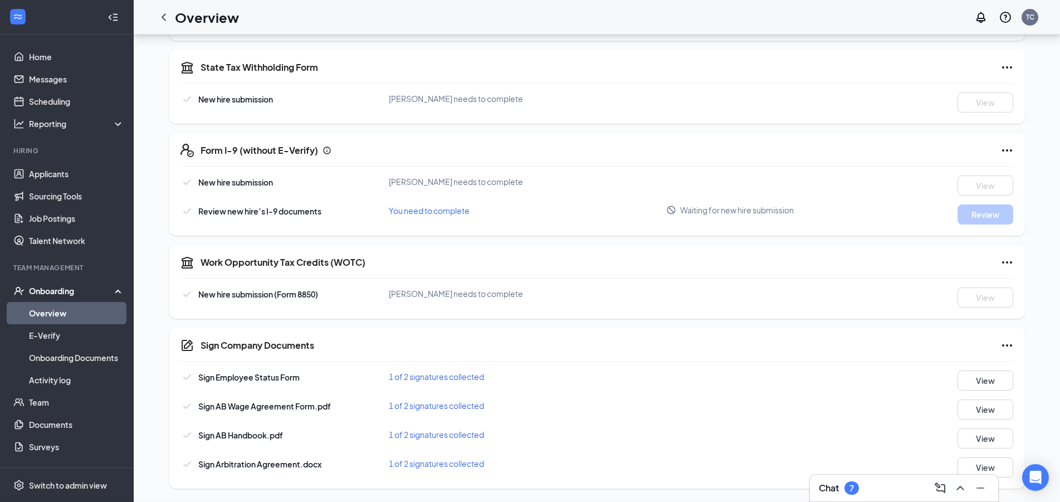
click at [887, 33] on div "Sign Company Documents Close Sign Employee Status Form 1 of 2 signatures collec…" at bounding box center [530, 251] width 1060 height 502
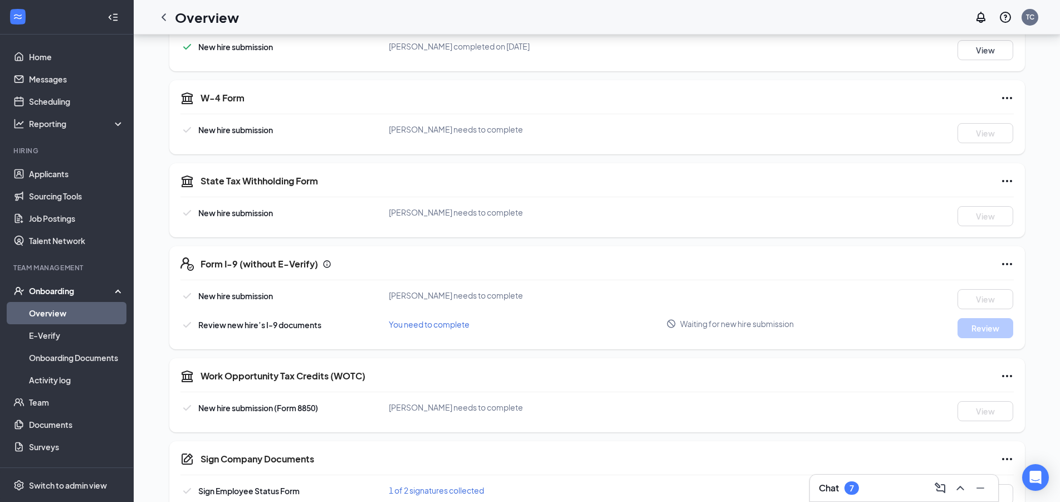
click at [54, 313] on link "Overview" at bounding box center [76, 313] width 95 height 22
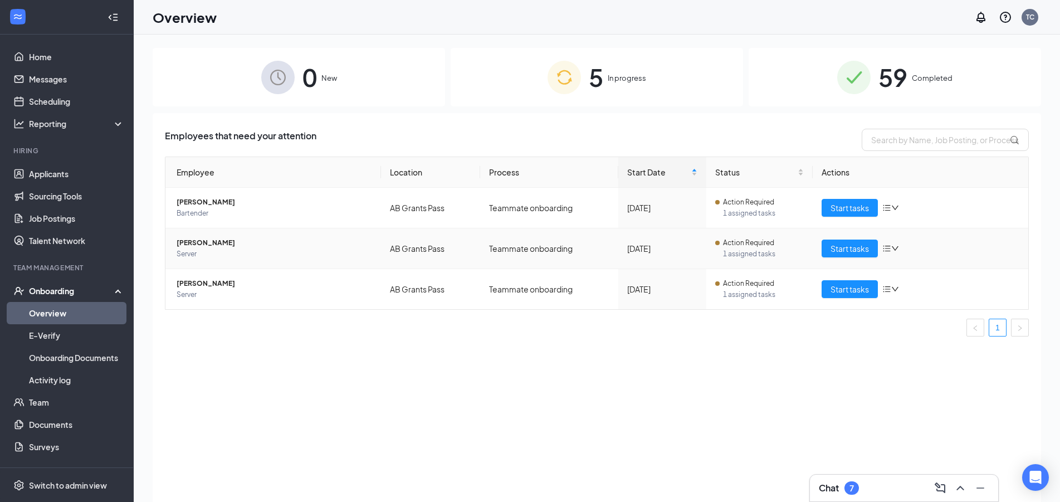
click at [197, 245] on span "[PERSON_NAME]" at bounding box center [275, 242] width 196 height 11
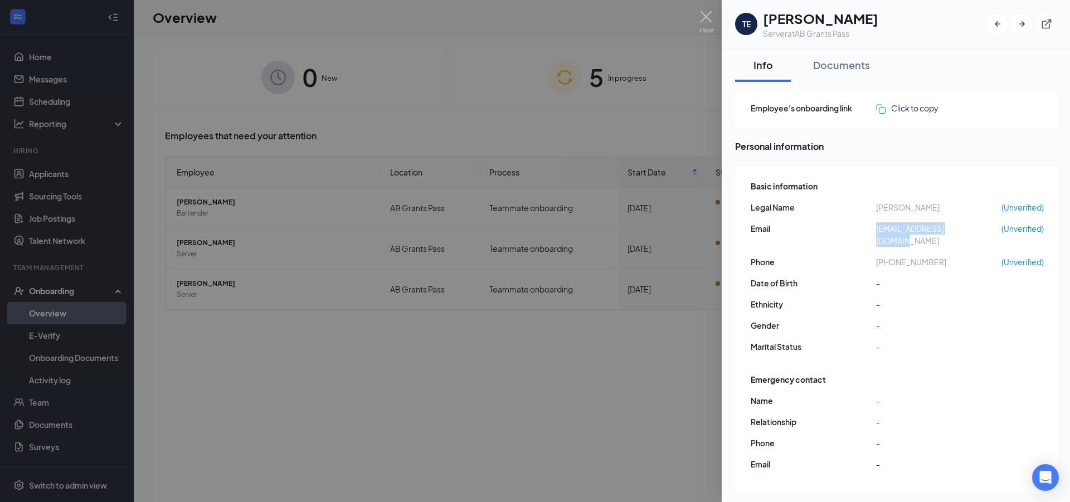
drag, startPoint x: 979, startPoint y: 233, endPoint x: 874, endPoint y: 230, distance: 104.2
click at [874, 230] on div "Email [EMAIL_ADDRESS][DOMAIN_NAME] (Unverified)" at bounding box center [897, 234] width 293 height 25
copy div "[EMAIL_ADDRESS][DOMAIN_NAME]"
click at [492, 139] on div at bounding box center [535, 251] width 1070 height 502
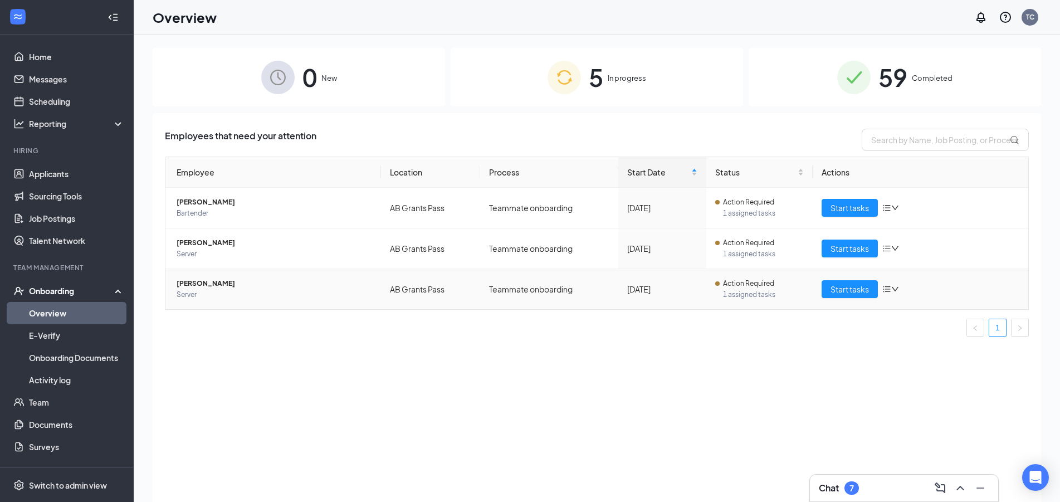
click at [198, 289] on span "Server" at bounding box center [275, 294] width 196 height 11
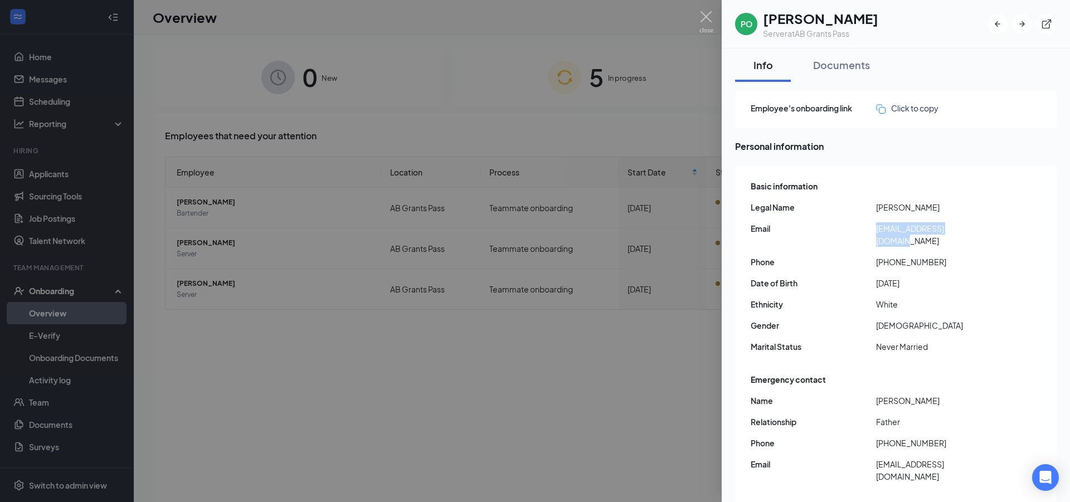
drag, startPoint x: 963, startPoint y: 227, endPoint x: 860, endPoint y: 233, distance: 102.7
click at [852, 233] on div "Email [EMAIL_ADDRESS][DOMAIN_NAME]" at bounding box center [897, 234] width 292 height 25
copy div "[EMAIL_ADDRESS][DOMAIN_NAME]"
click at [513, 115] on div at bounding box center [535, 251] width 1070 height 502
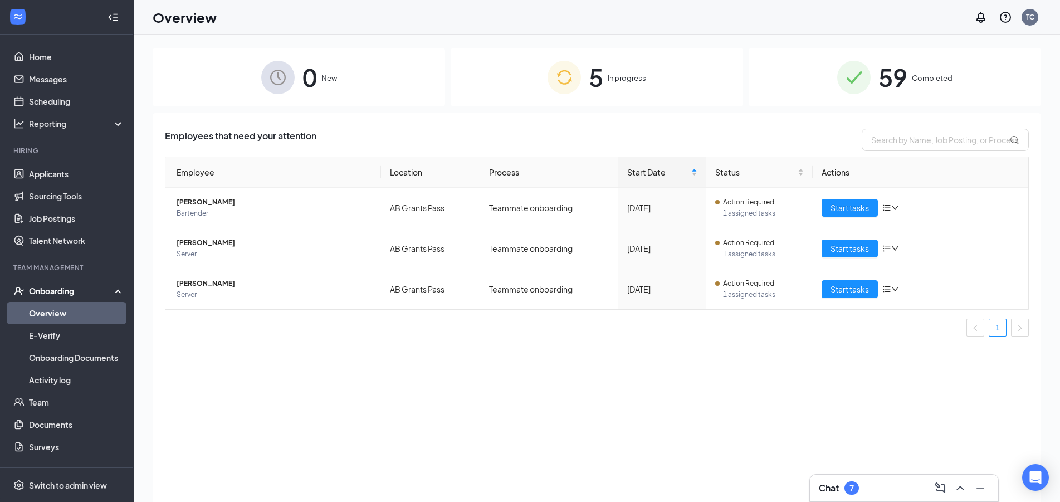
click at [661, 98] on div "5 In progress" at bounding box center [597, 77] width 293 height 59
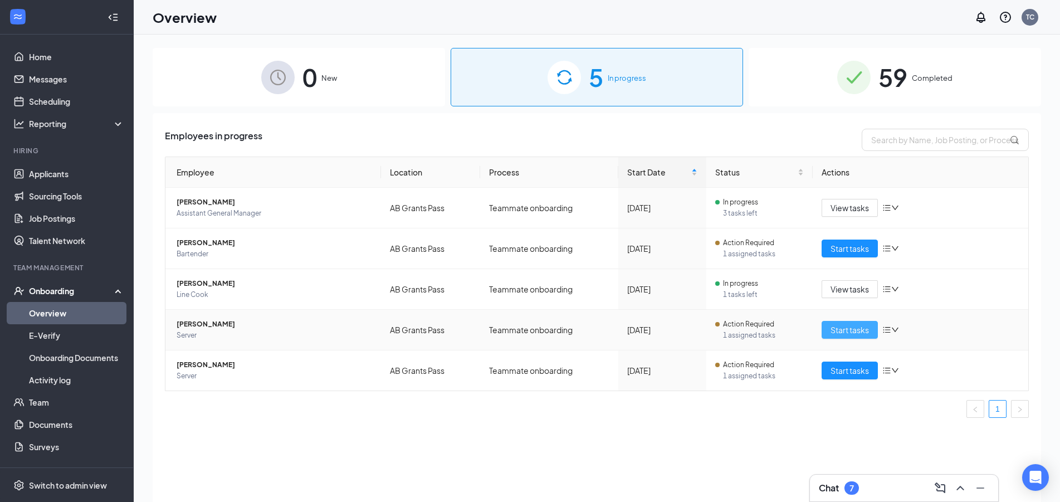
click at [859, 327] on span "Start tasks" at bounding box center [850, 330] width 38 height 12
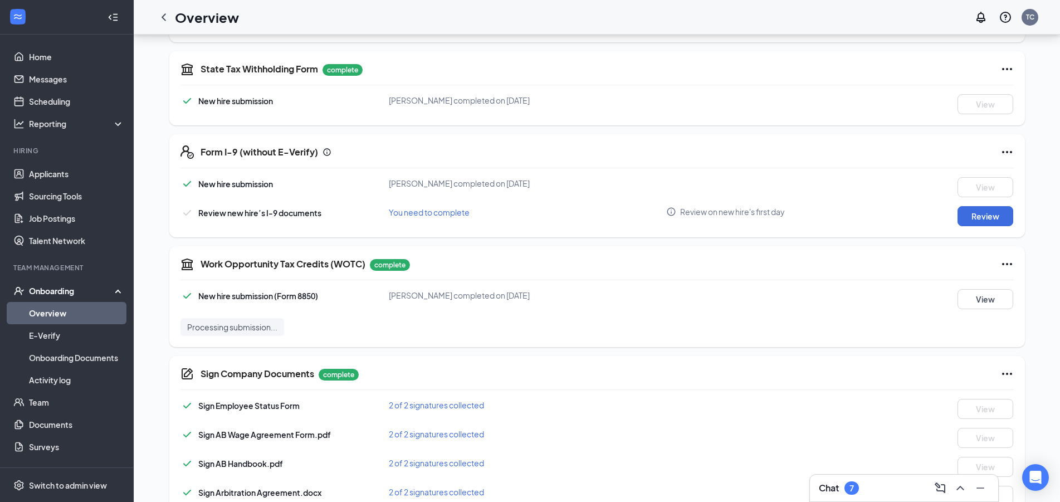
scroll to position [341, 0]
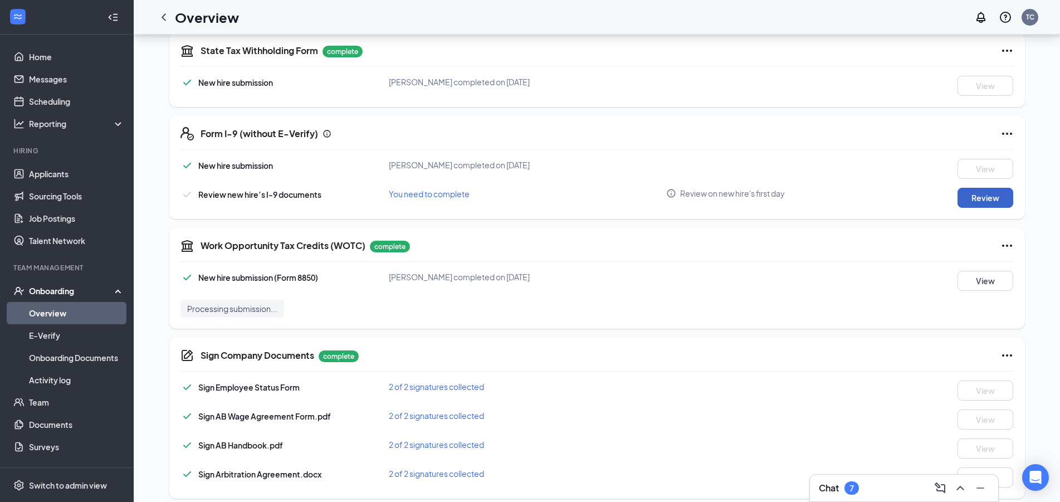
click at [986, 204] on button "Review" at bounding box center [986, 198] width 56 height 20
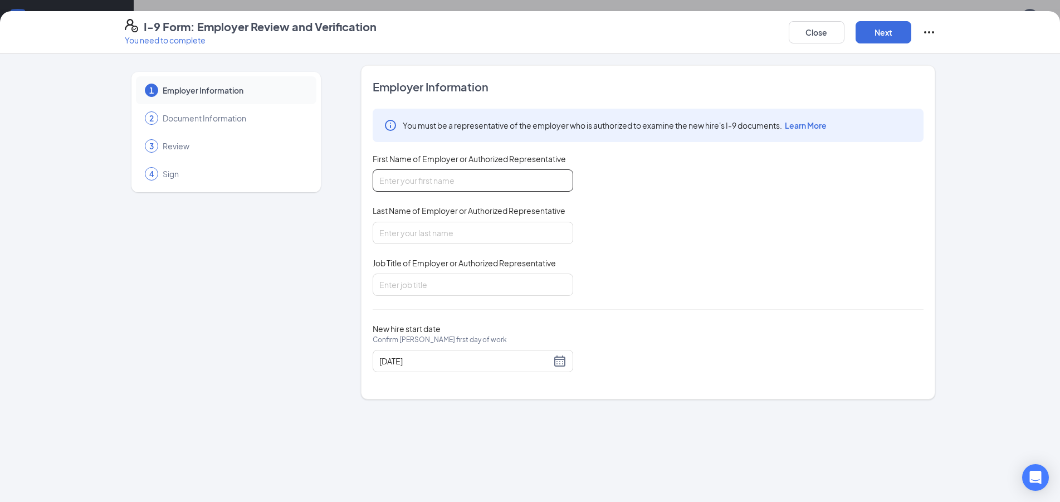
click at [524, 172] on input "First Name of Employer or Authorized Representative" at bounding box center [473, 180] width 201 height 22
type input "[PERSON_NAME]"
type input "GM"
click at [895, 28] on button "Next" at bounding box center [884, 32] width 56 height 22
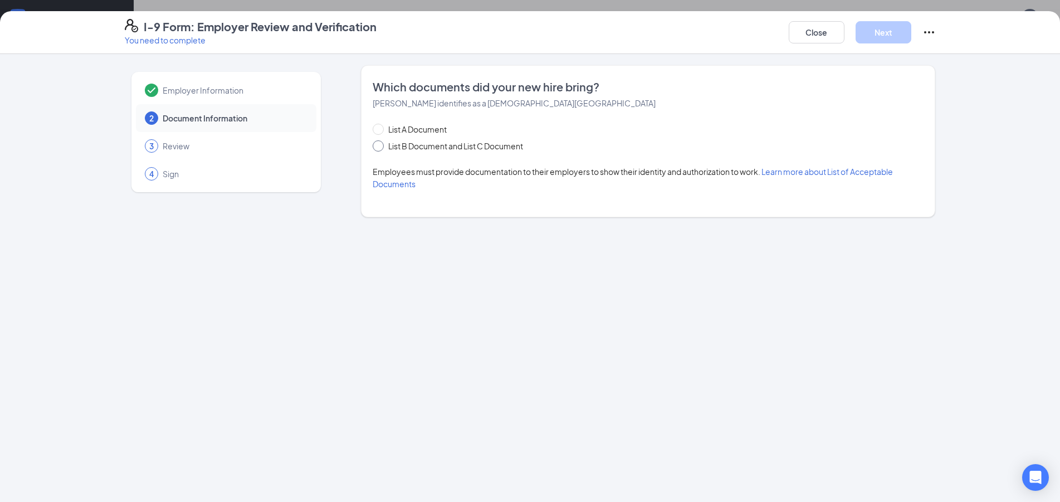
drag, startPoint x: 456, startPoint y: 149, endPoint x: 521, endPoint y: 176, distance: 70.5
click at [456, 149] on span "List B Document and List C Document" at bounding box center [456, 146] width 144 height 12
click at [381, 148] on input "List B Document and List C Document" at bounding box center [377, 144] width 8 height 8
radio input "true"
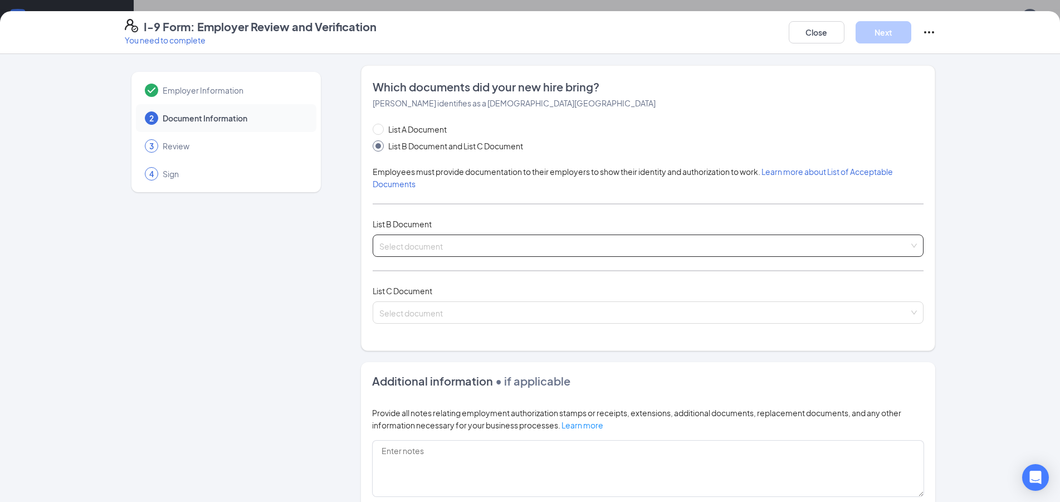
click at [487, 249] on input "search" at bounding box center [644, 243] width 530 height 17
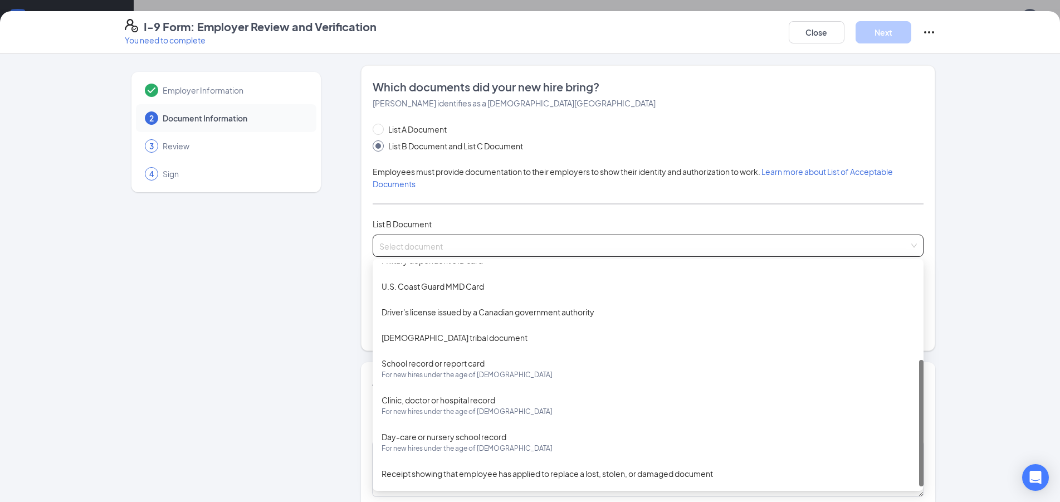
scroll to position [0, 0]
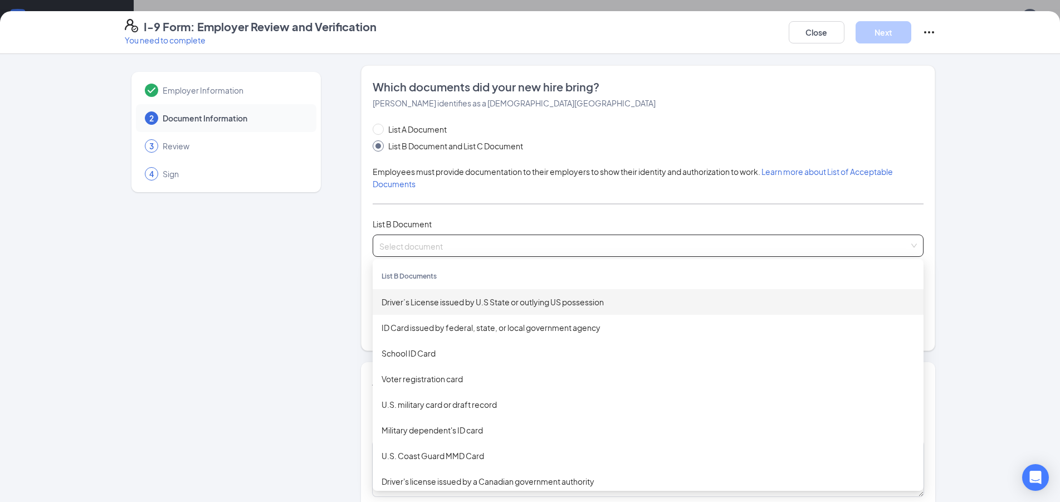
drag, startPoint x: 536, startPoint y: 294, endPoint x: 541, endPoint y: 298, distance: 6.8
click at [535, 294] on div "Driver’s License issued by U.S State or outlying US possession" at bounding box center [648, 302] width 551 height 26
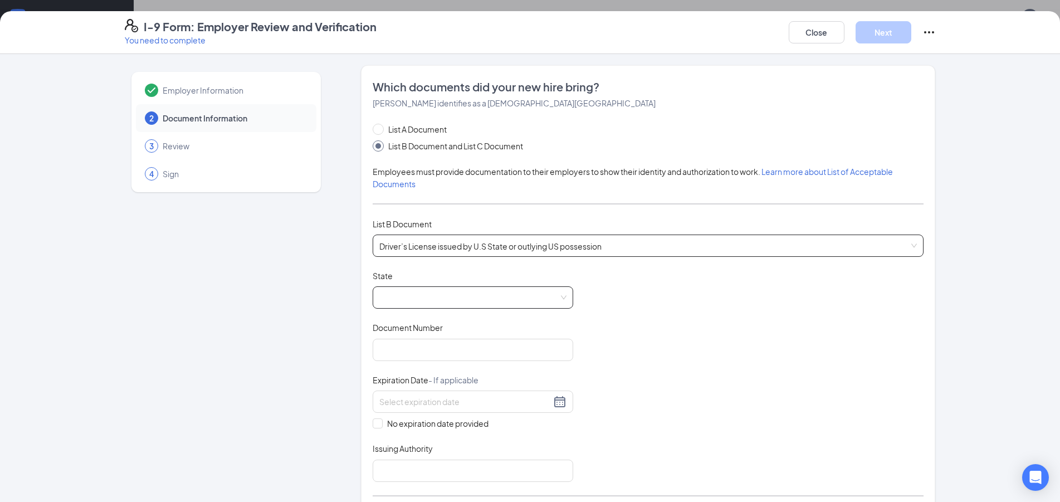
click at [454, 300] on span at bounding box center [472, 297] width 187 height 21
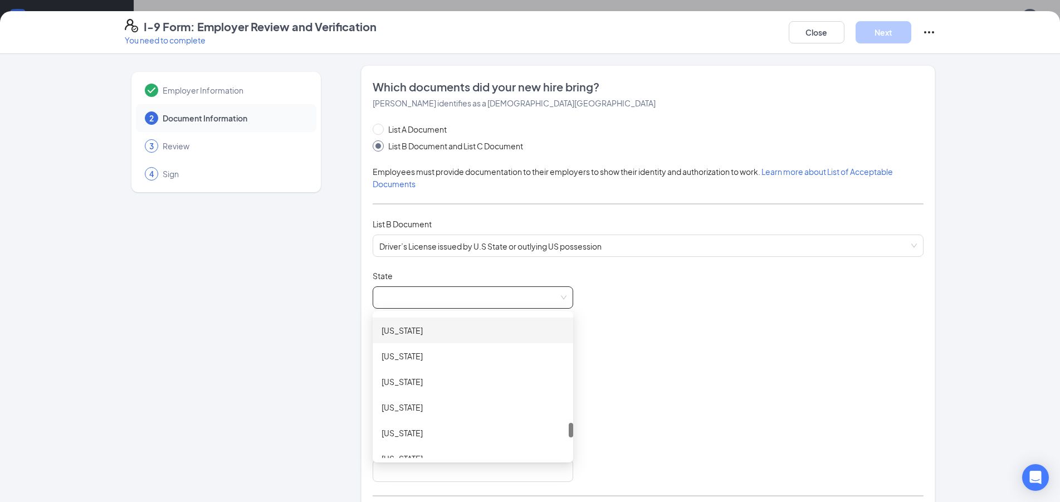
click at [454, 339] on div "[US_STATE]" at bounding box center [473, 331] width 201 height 26
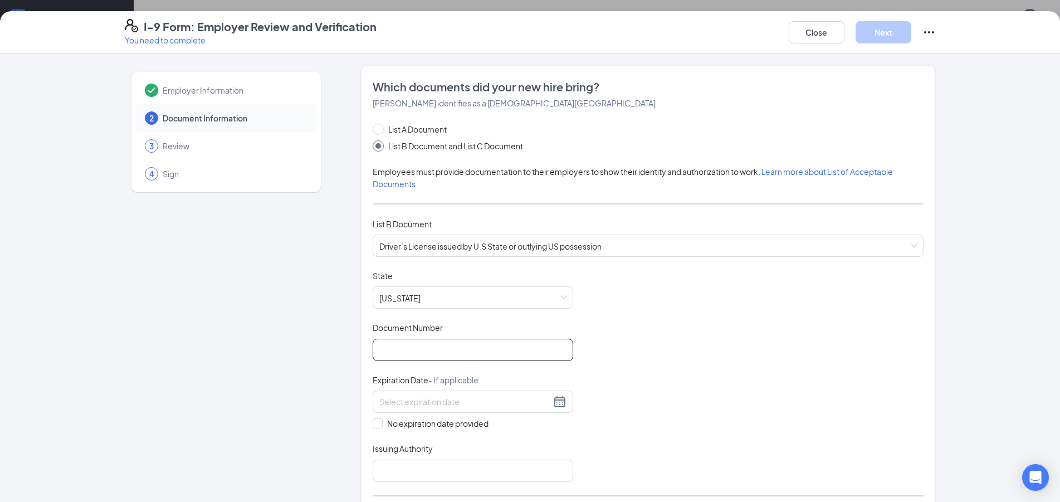
click at [459, 352] on input "Document Number" at bounding box center [473, 350] width 201 height 22
type input "4321120"
click at [412, 410] on div at bounding box center [473, 402] width 201 height 22
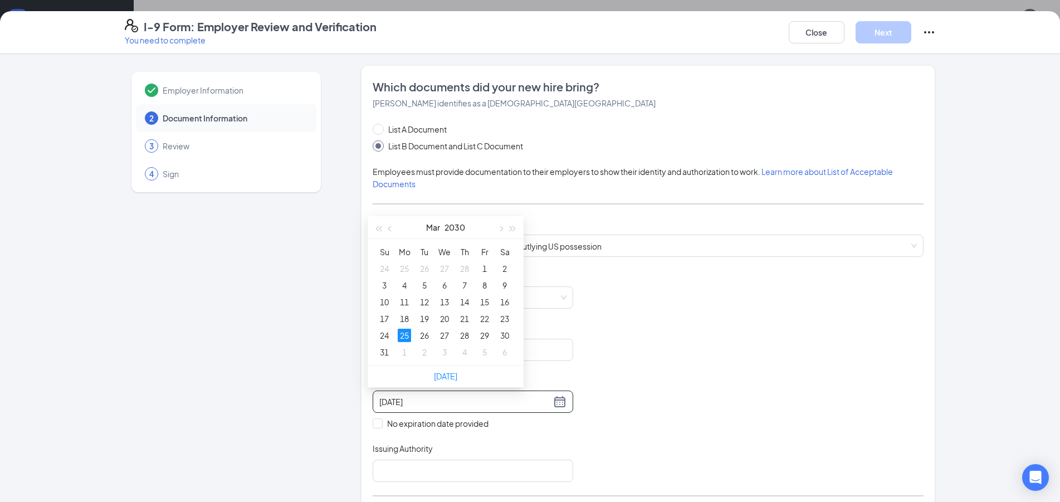
type input "[DATE]"
click at [650, 373] on div "Document Title Driver’s License issued by U.S State or outlying US possession S…" at bounding box center [648, 376] width 551 height 212
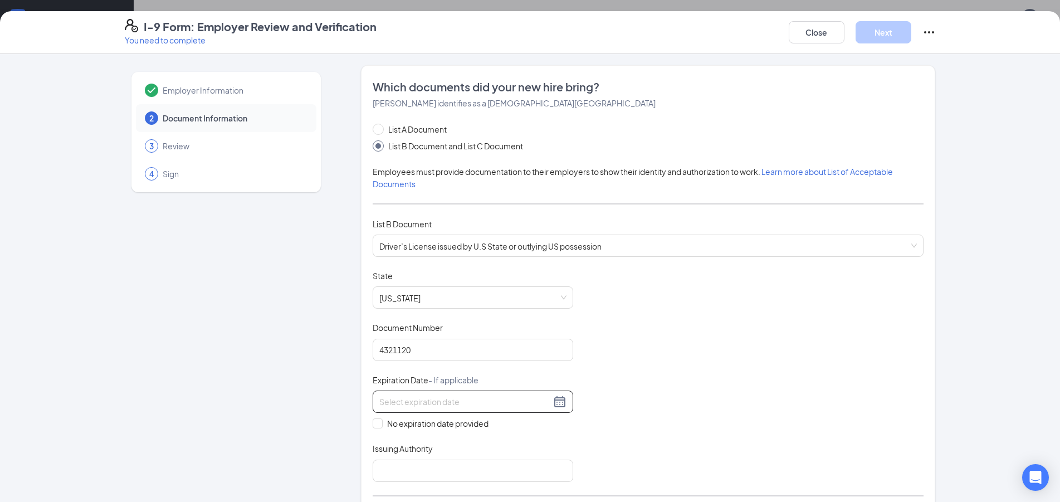
click at [503, 407] on input at bounding box center [465, 402] width 172 height 12
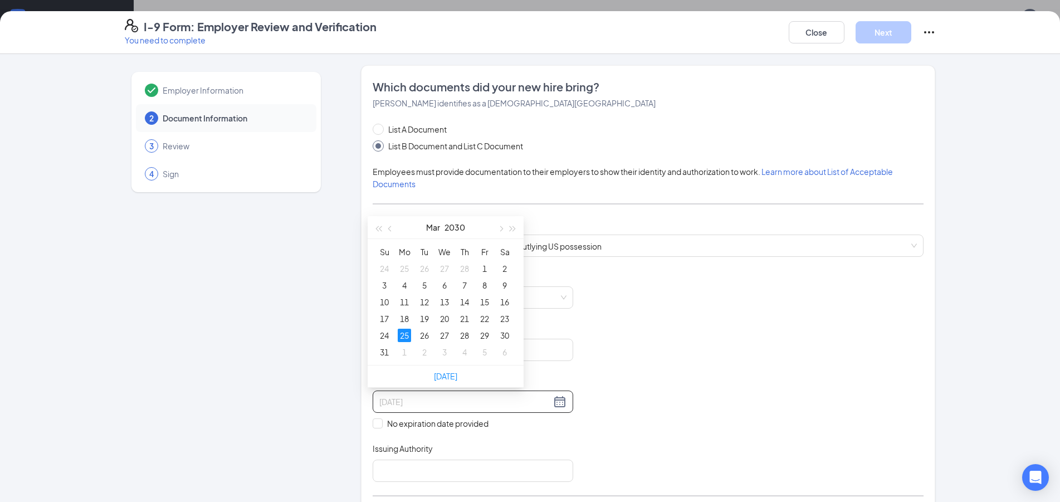
click at [407, 335] on div "25" at bounding box center [404, 335] width 13 height 13
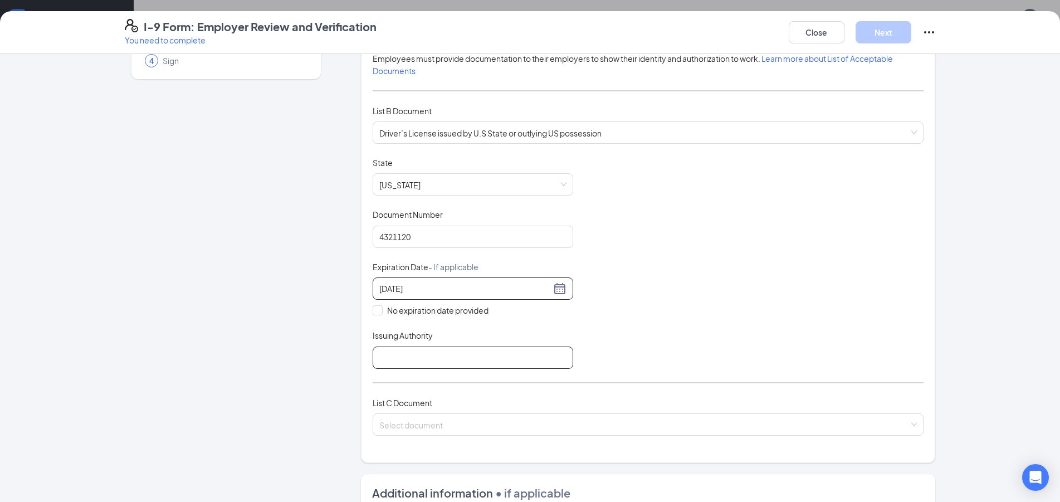
scroll to position [120, 0]
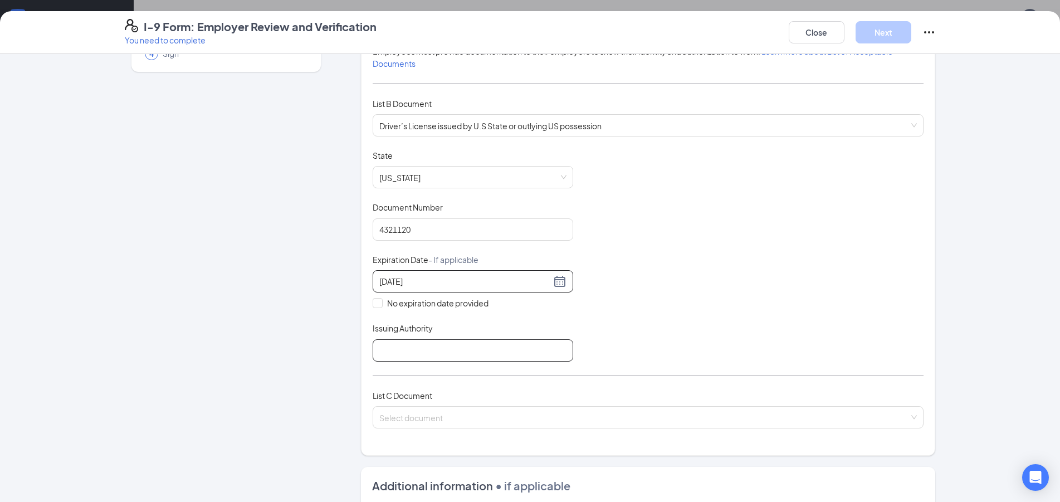
type input "[DATE]"
click at [489, 346] on input "Issuing Authority" at bounding box center [473, 350] width 201 height 22
type input "US"
click at [514, 418] on input "search" at bounding box center [644, 415] width 530 height 17
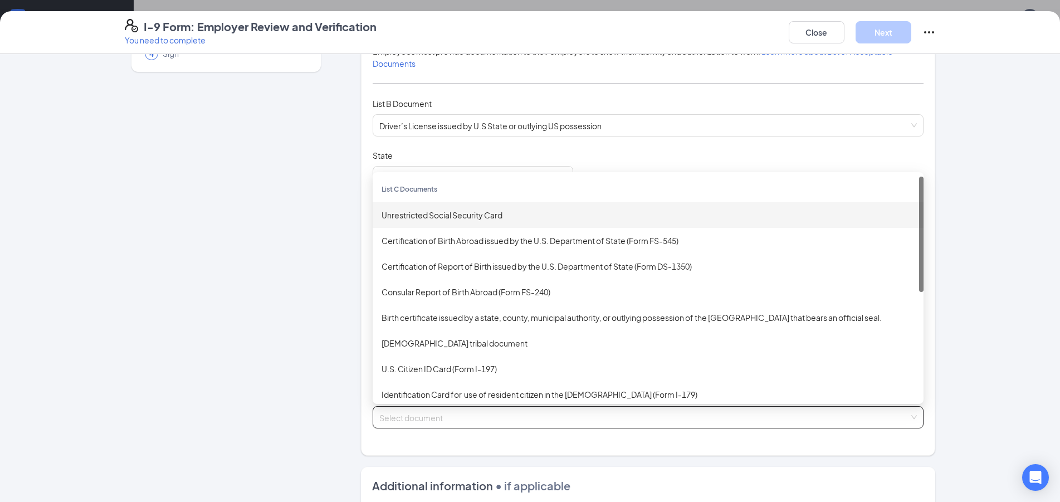
click at [445, 217] on div "Unrestricted Social Security Card" at bounding box center [648, 215] width 533 height 12
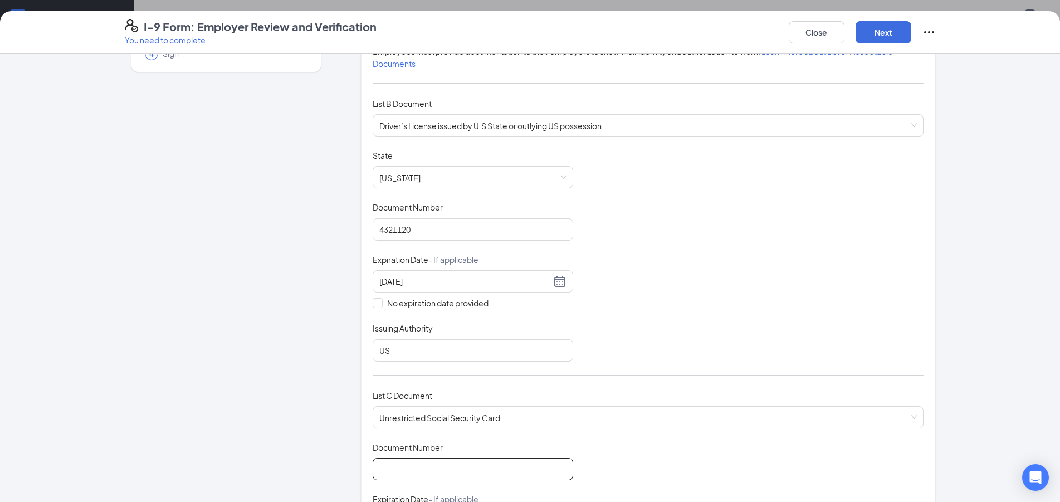
click at [505, 469] on input "Document Number" at bounding box center [473, 469] width 201 height 22
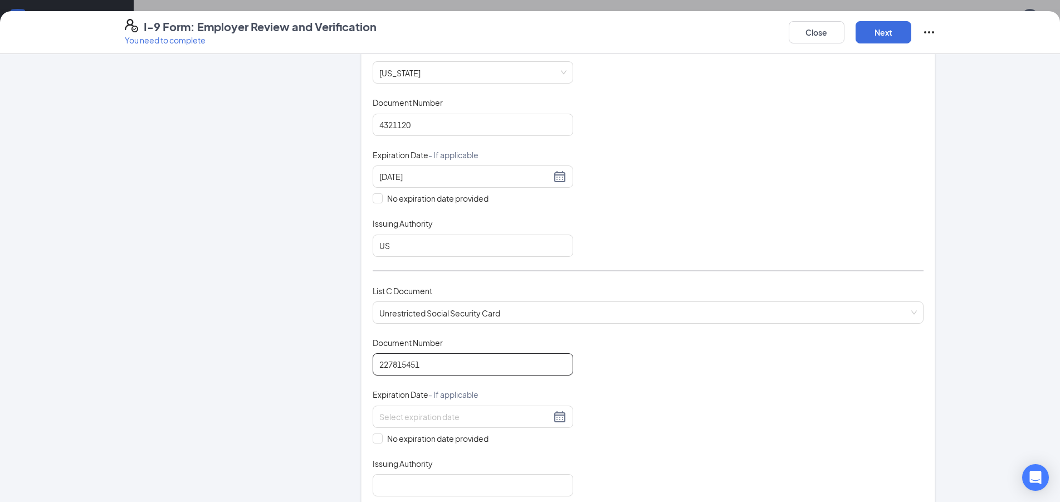
scroll to position [241, 0]
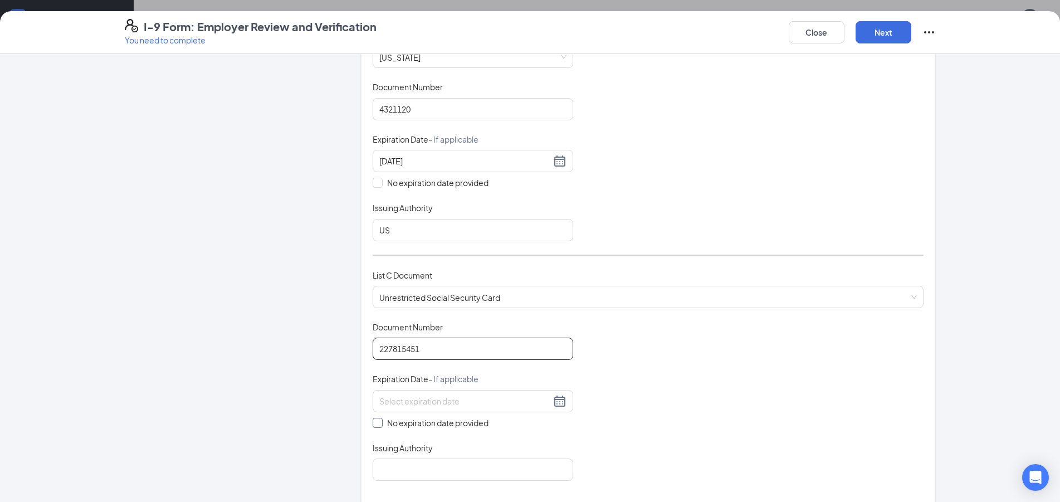
type input "227815451"
click at [423, 420] on span "No expiration date provided" at bounding box center [438, 423] width 110 height 12
click at [381, 420] on input "No expiration date provided" at bounding box center [377, 422] width 8 height 8
checkbox input "true"
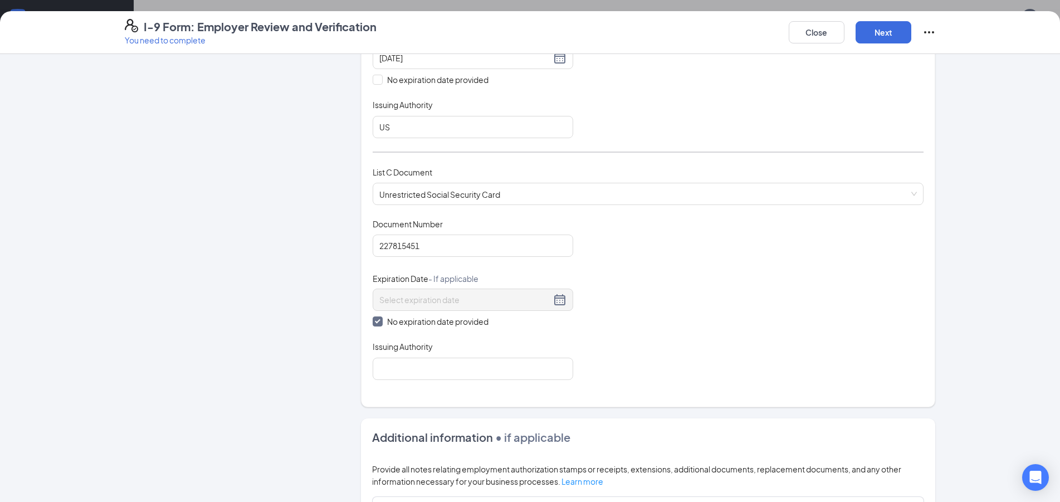
scroll to position [361, 0]
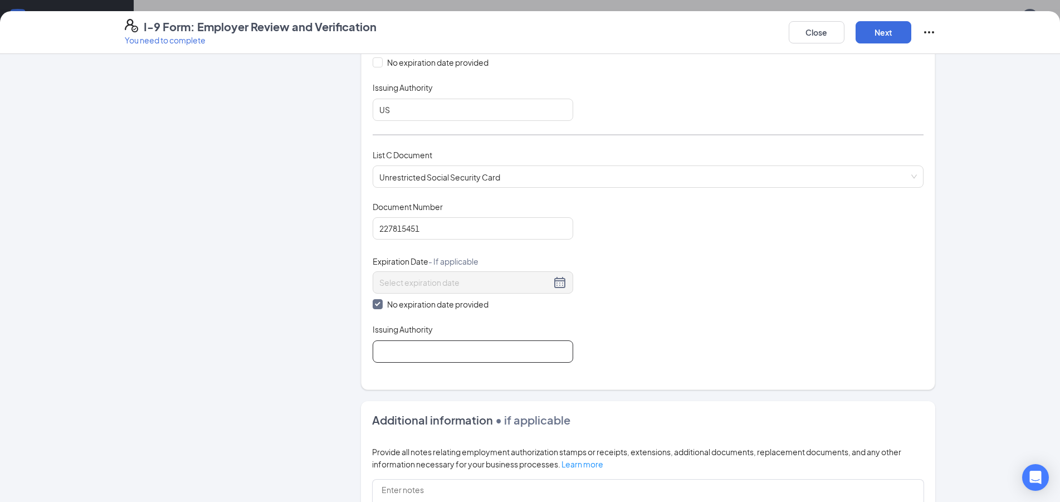
click at [423, 358] on input "Issuing Authority" at bounding box center [473, 351] width 201 height 22
type input "US"
click at [910, 30] on button "Next" at bounding box center [884, 32] width 56 height 22
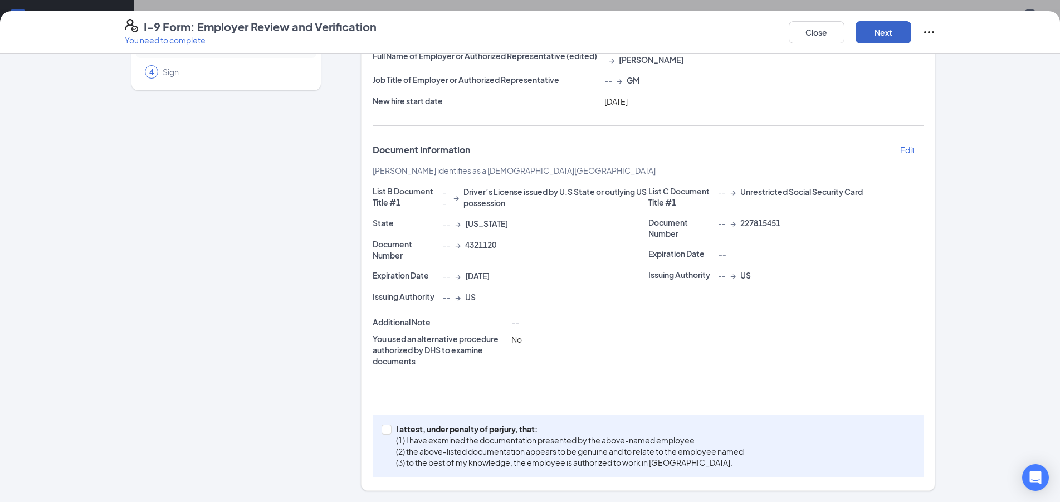
scroll to position [101, 0]
click at [456, 452] on p "(2) the above-listed documentation appears to be genuine and to relate to the e…" at bounding box center [570, 451] width 348 height 11
click at [390, 433] on input "I attest, under penalty of [PERSON_NAME], that: (1) I have examined the documen…" at bounding box center [386, 429] width 8 height 8
checkbox input "true"
click at [873, 18] on div "I-9 Form: Employer Review and Verification You need to complete Close Next" at bounding box center [530, 32] width 1060 height 43
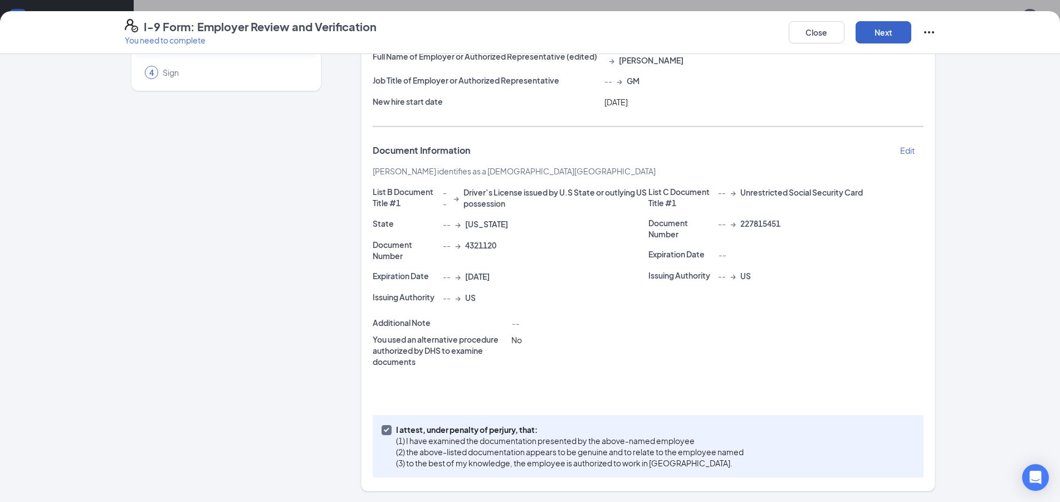
click at [899, 26] on button "Next" at bounding box center [884, 32] width 56 height 22
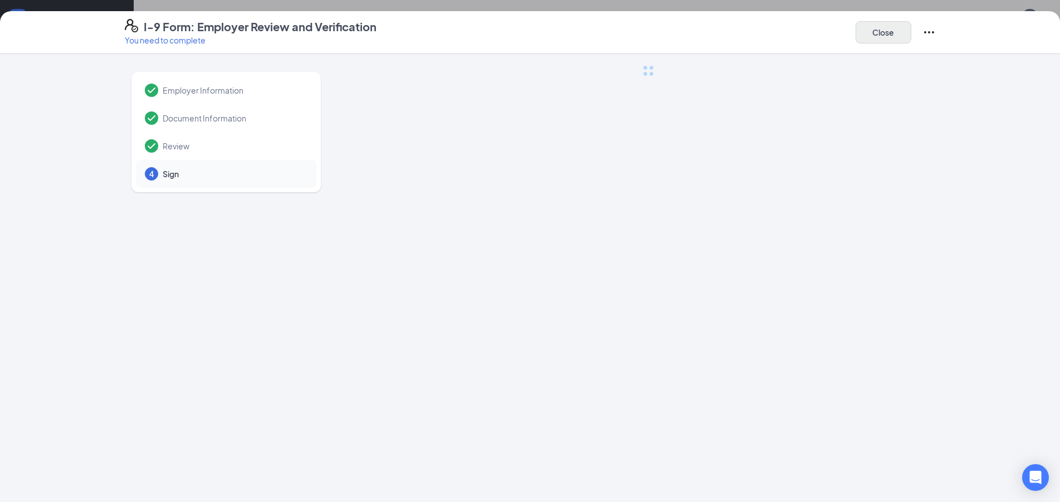
scroll to position [0, 0]
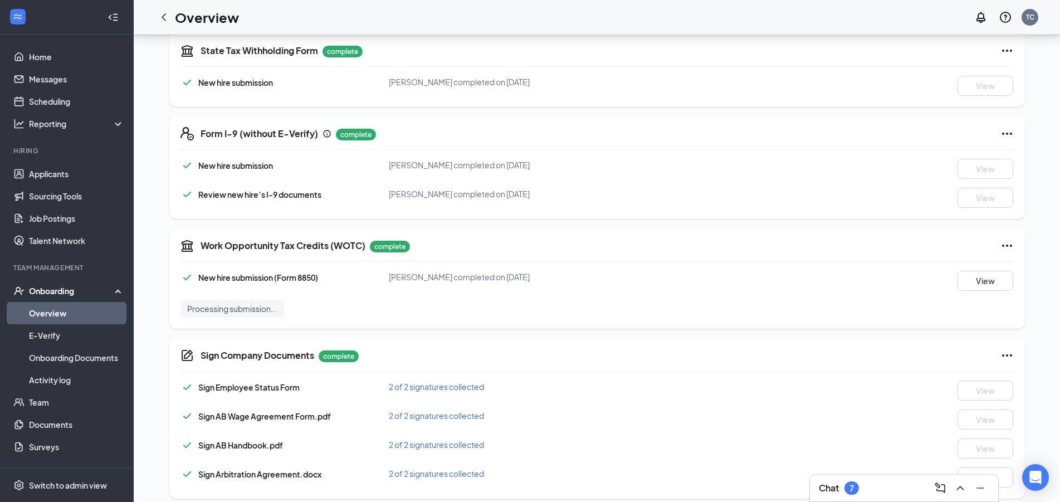
click at [93, 315] on link "Overview" at bounding box center [76, 313] width 95 height 22
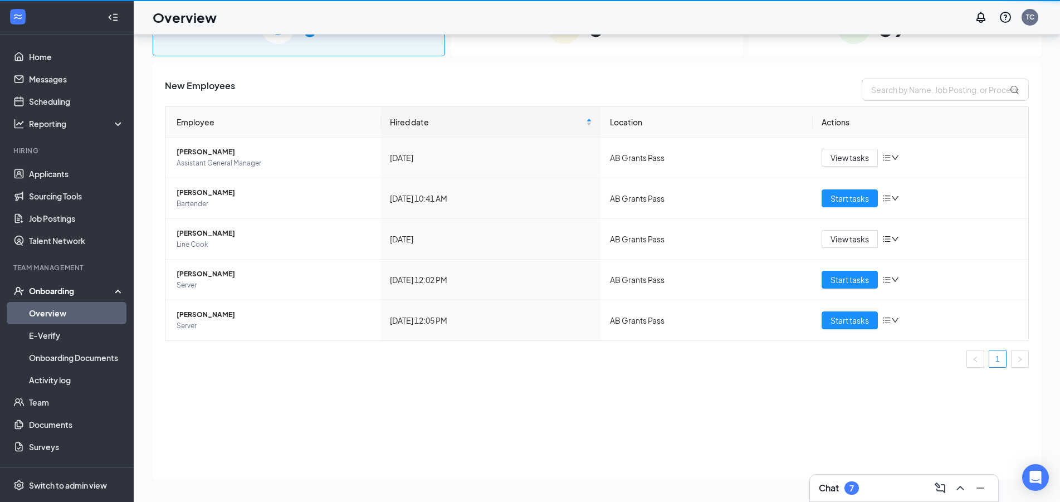
scroll to position [50, 0]
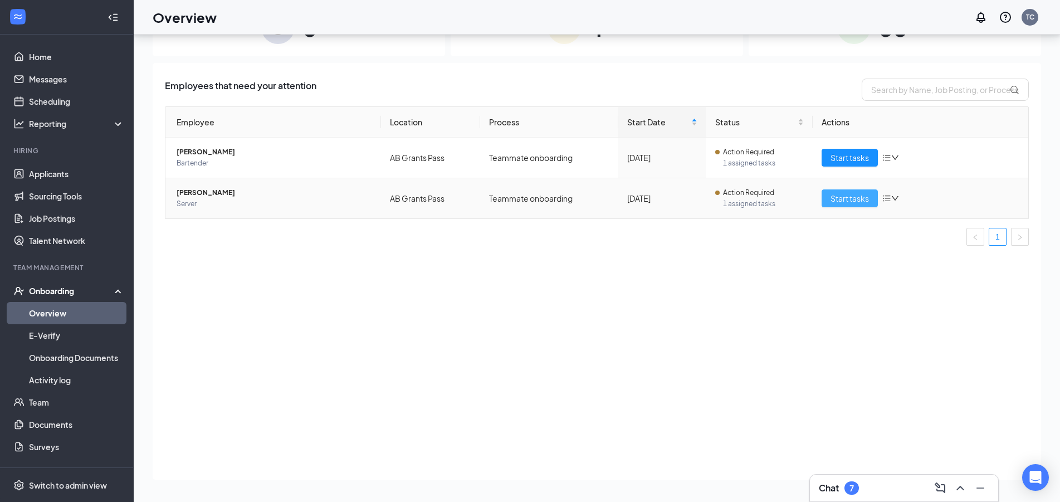
click at [834, 201] on span "Start tasks" at bounding box center [850, 198] width 38 height 12
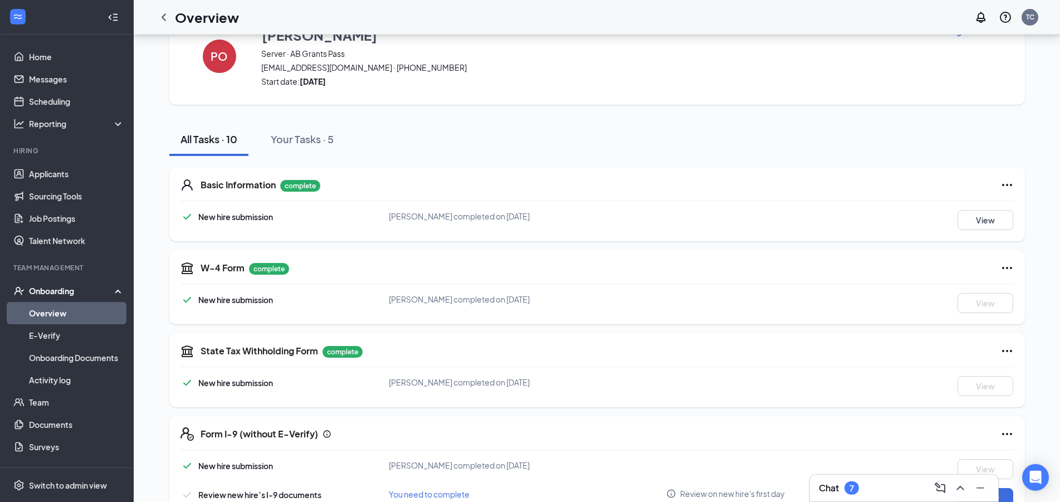
scroll to position [114, 0]
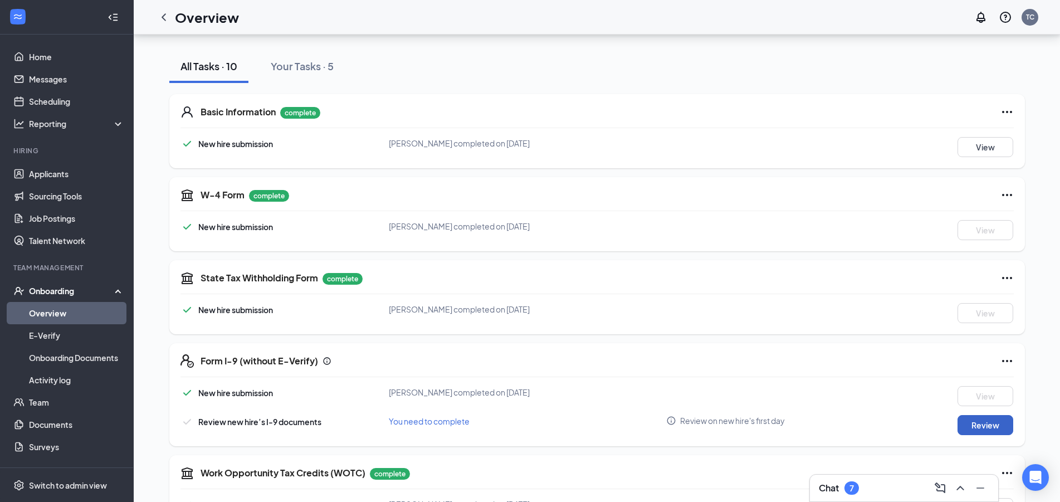
click at [974, 422] on button "Review" at bounding box center [986, 425] width 56 height 20
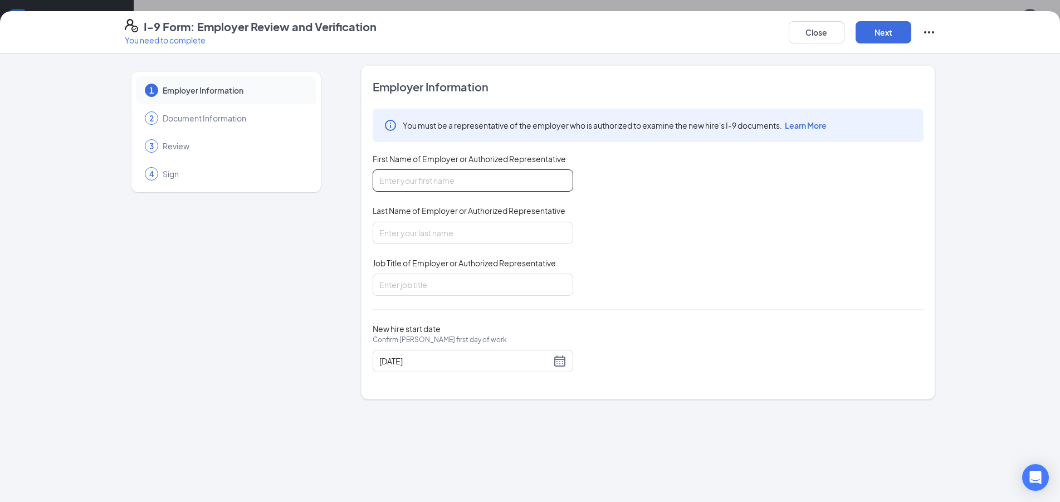
click at [389, 181] on input "First Name of Employer or Authorized Representative" at bounding box center [473, 180] width 201 height 22
type input "[PERSON_NAME]"
type input "V"
type input "[PERSON_NAME]"
type input "GM"
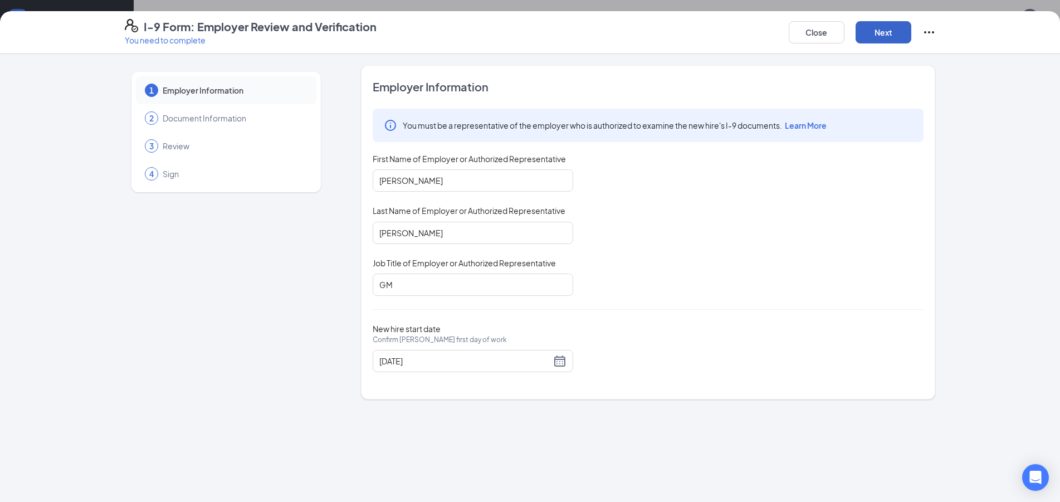
click at [893, 39] on button "Next" at bounding box center [884, 32] width 56 height 22
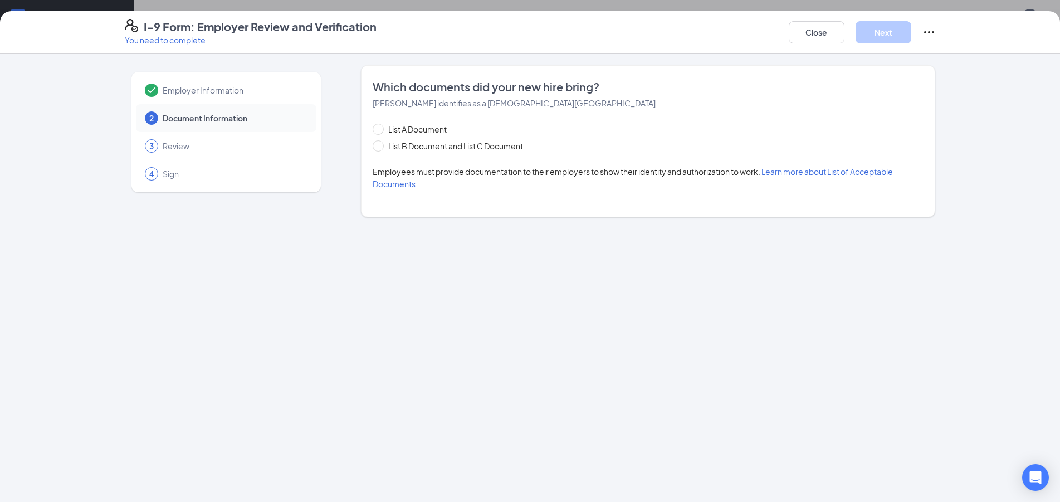
click at [487, 139] on div "List A Document List B Document and List C Document" at bounding box center [459, 137] width 173 height 29
click at [489, 143] on span "List B Document and List C Document" at bounding box center [456, 146] width 144 height 12
click at [381, 143] on input "List B Document and List C Document" at bounding box center [377, 144] width 8 height 8
radio input "true"
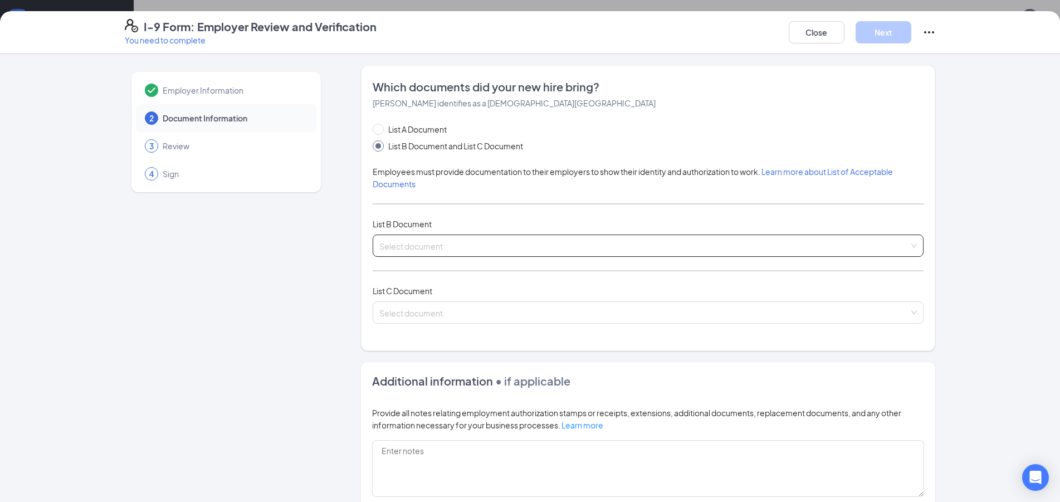
click at [407, 256] on div "Select document" at bounding box center [648, 246] width 551 height 22
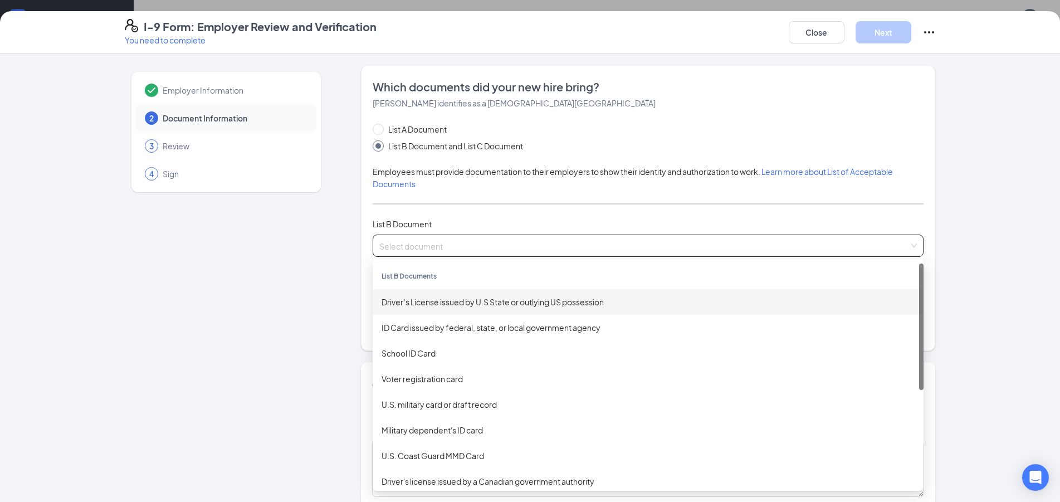
drag, startPoint x: 397, startPoint y: 304, endPoint x: 415, endPoint y: 306, distance: 17.4
click at [398, 304] on div "Driver’s License issued by U.S State or outlying US possession" at bounding box center [648, 302] width 533 height 12
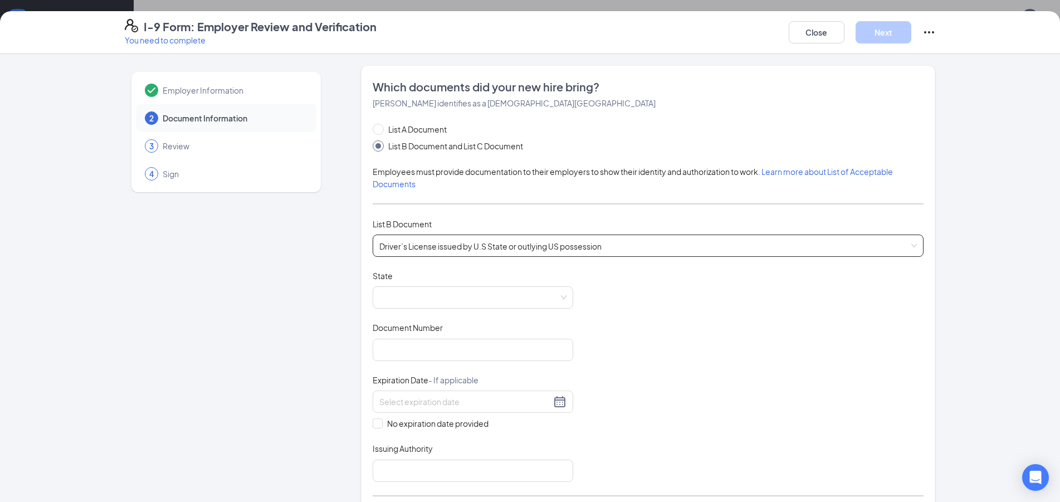
click at [473, 314] on div "Document Title Driver’s License issued by U.S State or outlying US possession S…" at bounding box center [648, 376] width 551 height 212
click at [457, 308] on span at bounding box center [472, 297] width 187 height 21
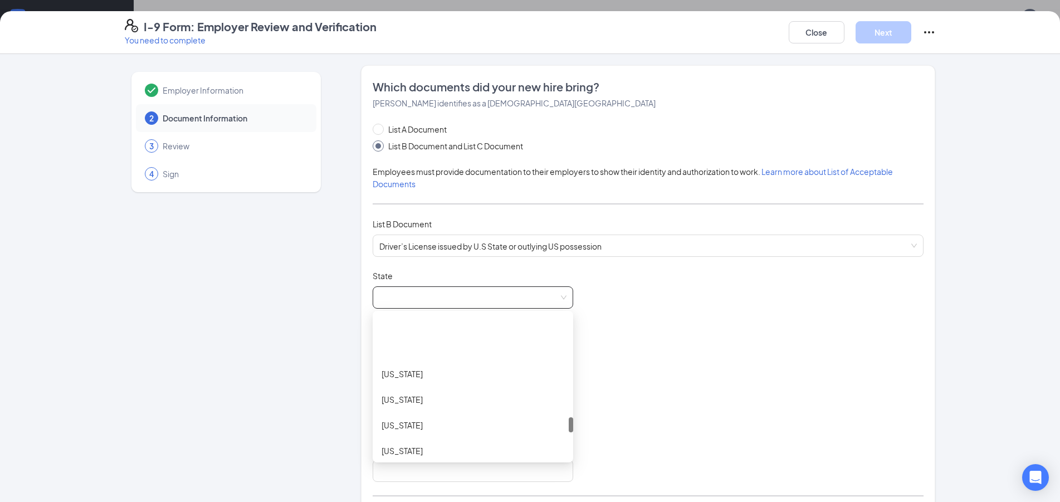
scroll to position [963, 0]
click at [441, 388] on div "[US_STATE]" at bounding box center [473, 391] width 183 height 12
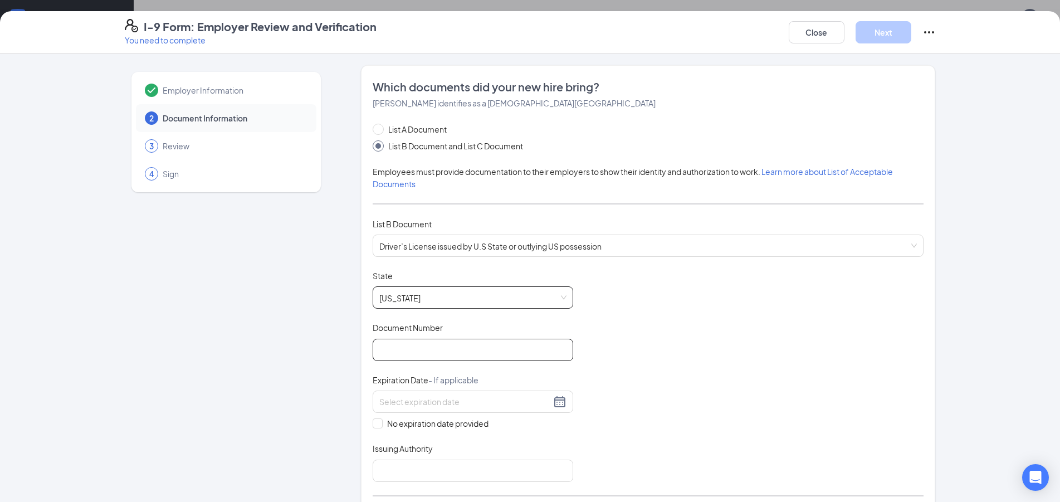
click at [406, 358] on input "Document Number" at bounding box center [473, 350] width 201 height 22
type input "C517794"
click at [462, 415] on div "No expiration date provided" at bounding box center [473, 410] width 201 height 39
drag, startPoint x: 440, startPoint y: 395, endPoint x: 445, endPoint y: 398, distance: 6.2
click at [439, 396] on div at bounding box center [472, 401] width 187 height 13
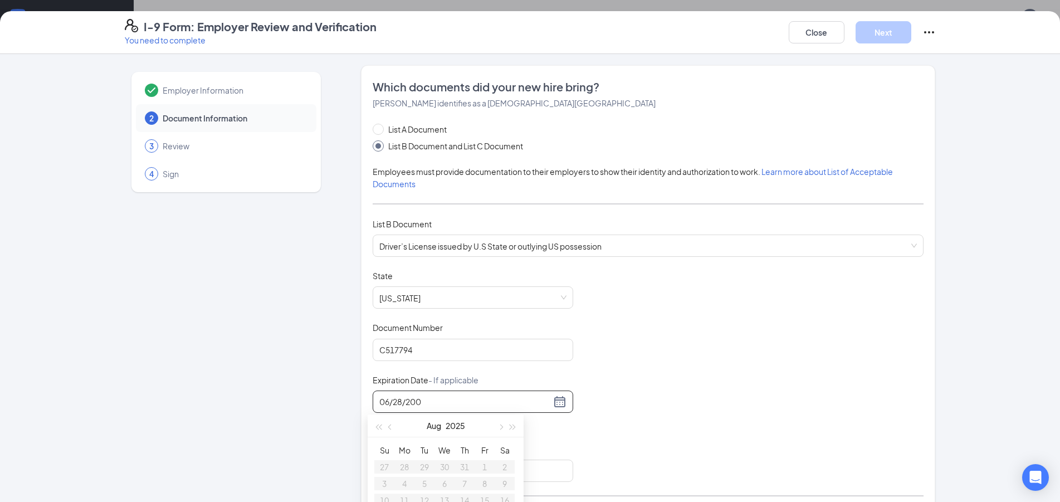
type input "[DATE]"
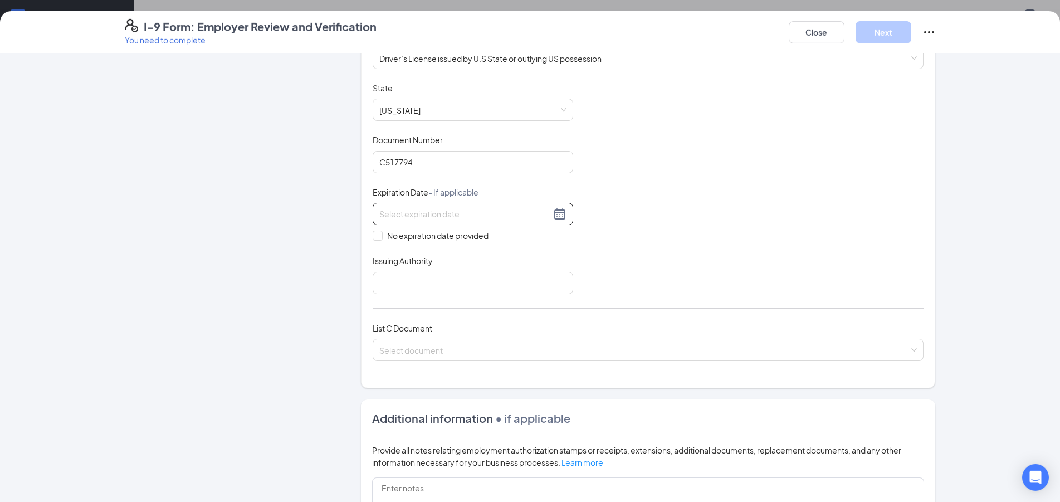
scroll to position [301, 0]
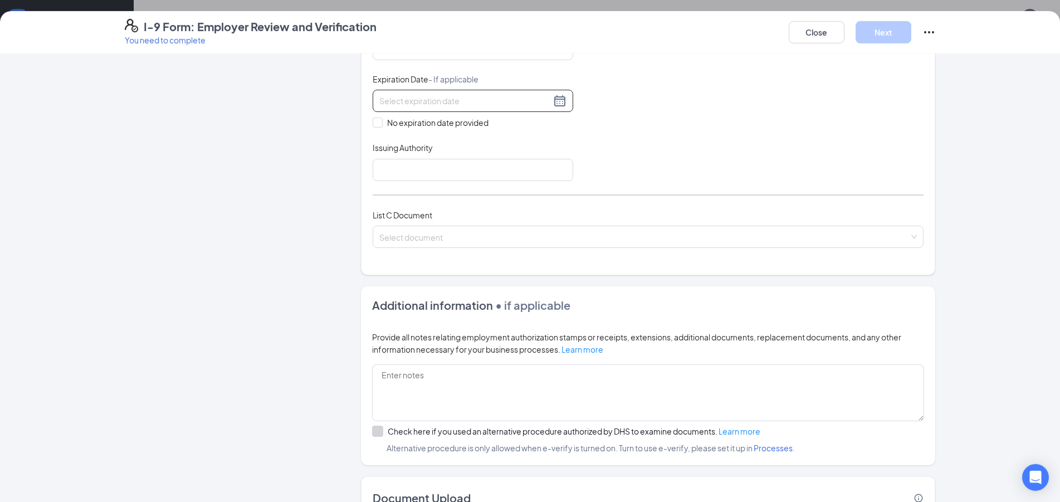
click at [393, 107] on div at bounding box center [473, 101] width 201 height 22
click at [408, 234] on div "28" at bounding box center [404, 232] width 13 height 13
type input "[DATE]"
click at [416, 177] on input "Issuing Authority" at bounding box center [473, 170] width 201 height 22
type input "US"
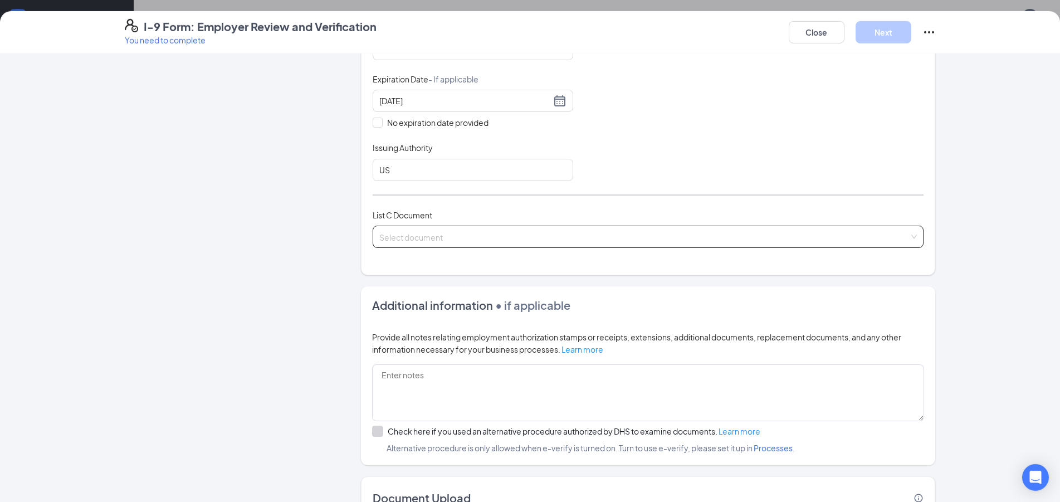
click at [432, 233] on input "search" at bounding box center [644, 234] width 530 height 17
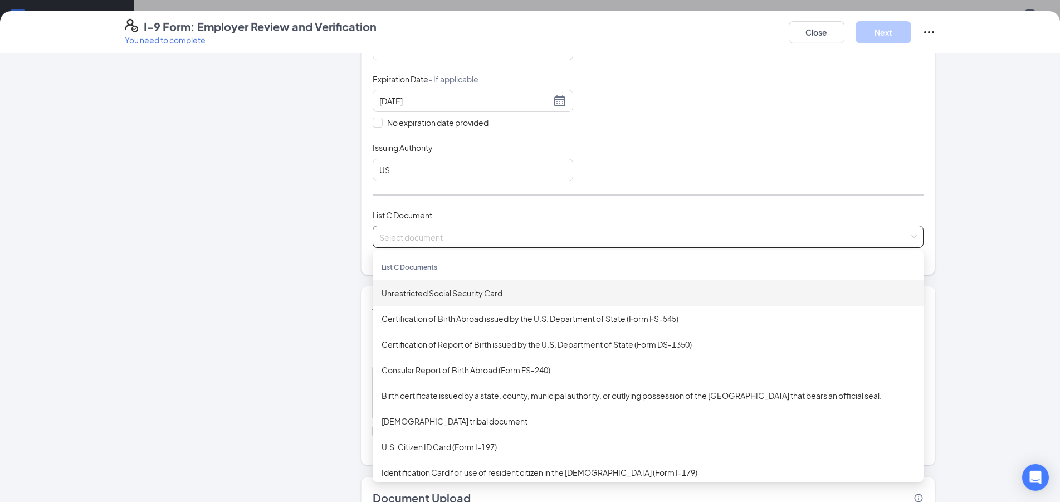
click at [455, 292] on div "Unrestricted Social Security Card" at bounding box center [648, 293] width 533 height 12
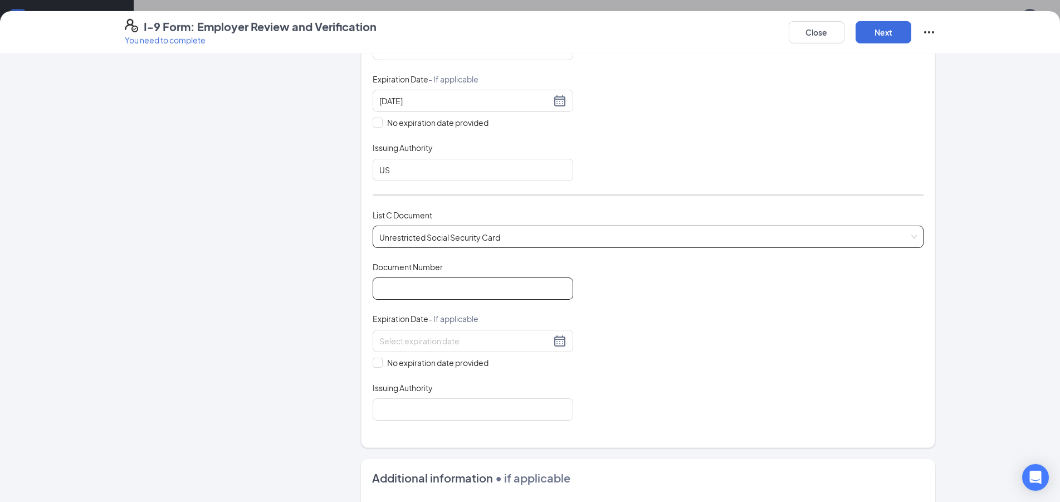
click at [455, 292] on input "Document Number" at bounding box center [473, 289] width 201 height 22
type input "534571979"
click at [408, 365] on span "No expiration date provided" at bounding box center [438, 363] width 110 height 12
click at [381, 365] on input "No expiration date provided" at bounding box center [377, 362] width 8 height 8
checkbox input "true"
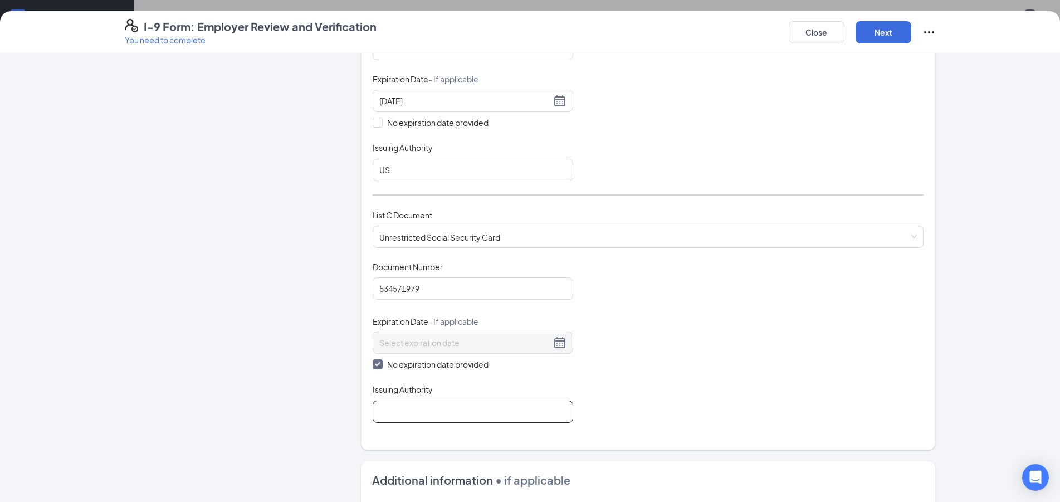
click at [454, 420] on input "Issuing Authority" at bounding box center [473, 412] width 201 height 22
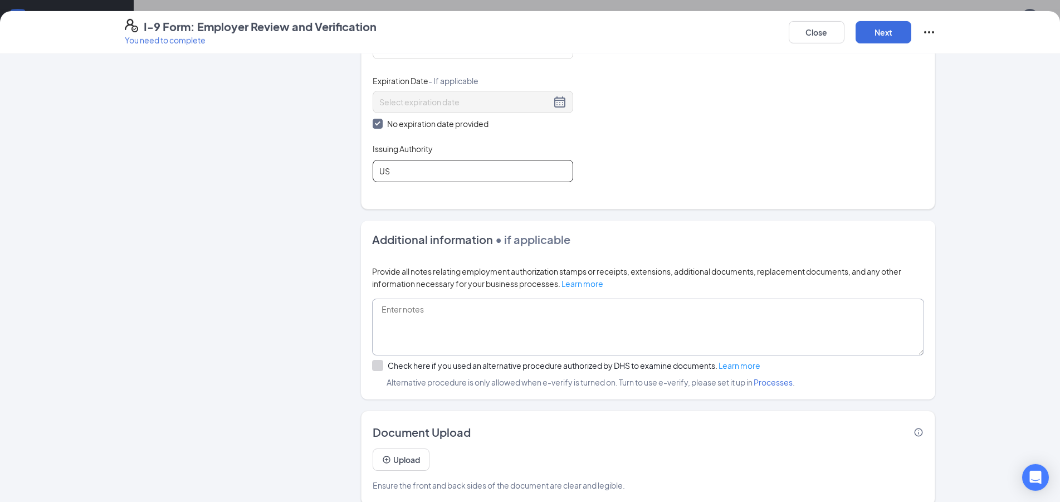
scroll to position [556, 0]
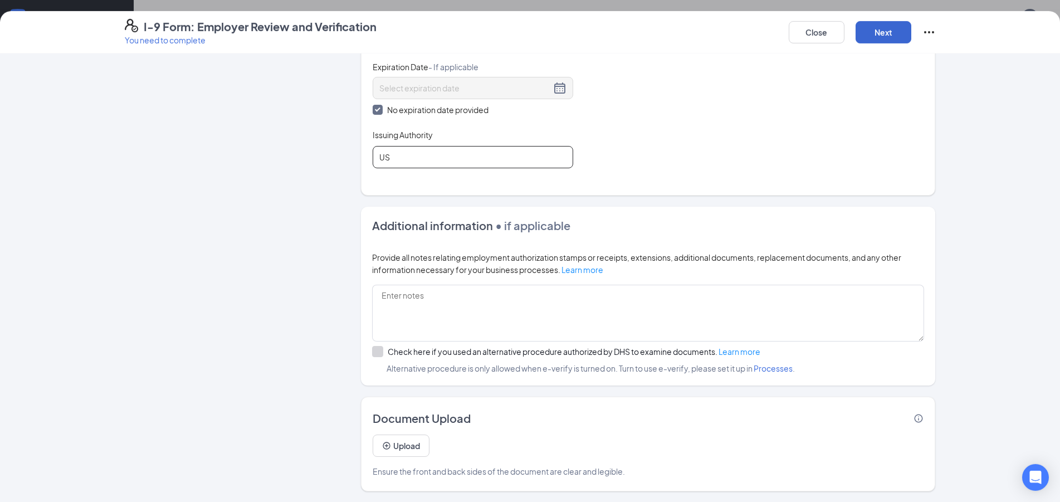
type input "US"
click at [903, 27] on button "Next" at bounding box center [884, 32] width 56 height 22
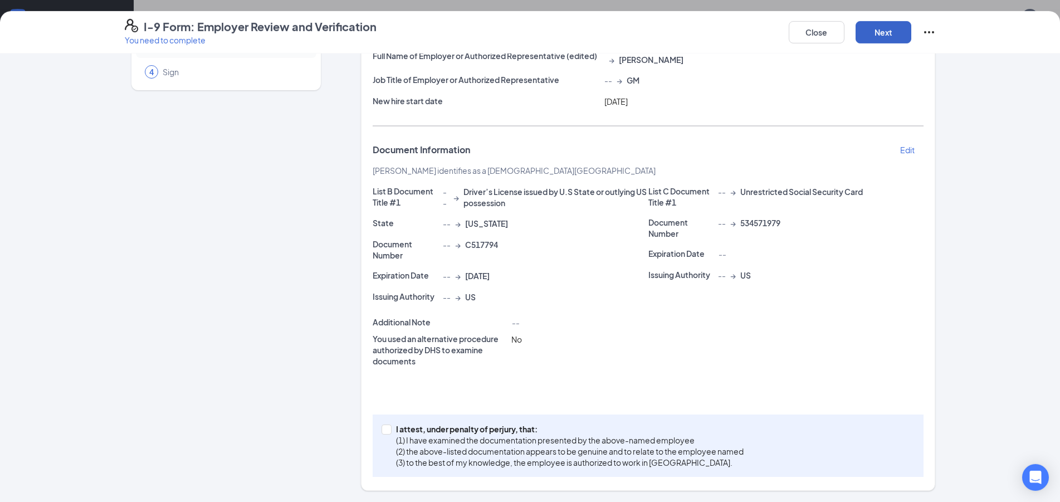
scroll to position [101, 0]
click at [454, 471] on div "I attest, under penalty of [PERSON_NAME], that: (1) I have examined the documen…" at bounding box center [648, 446] width 551 height 62
click at [470, 446] on p "(2) the above-listed documentation appears to be genuine and to relate to the e…" at bounding box center [570, 451] width 348 height 11
click at [390, 433] on input "I attest, under penalty of [PERSON_NAME], that: (1) I have examined the documen…" at bounding box center [386, 429] width 8 height 8
checkbox input "true"
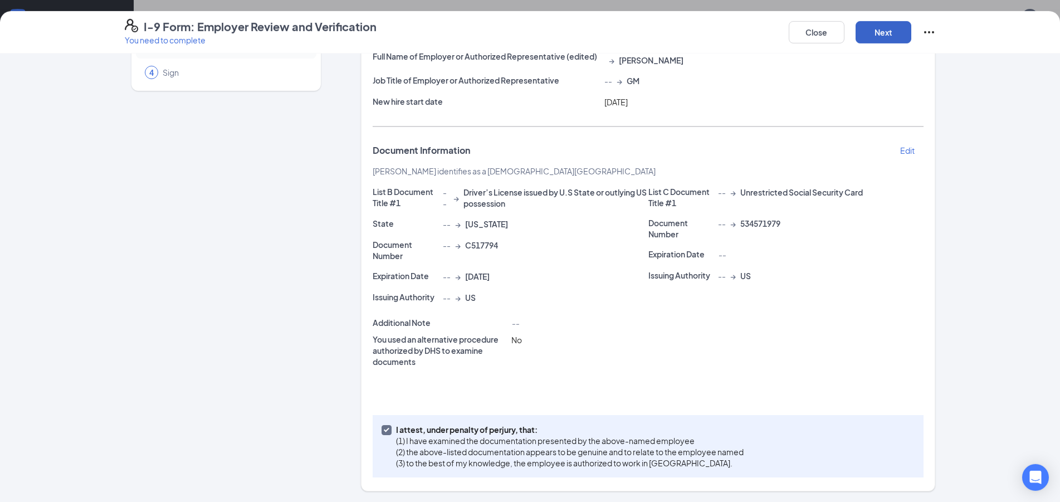
click at [874, 26] on button "Next" at bounding box center [884, 32] width 56 height 22
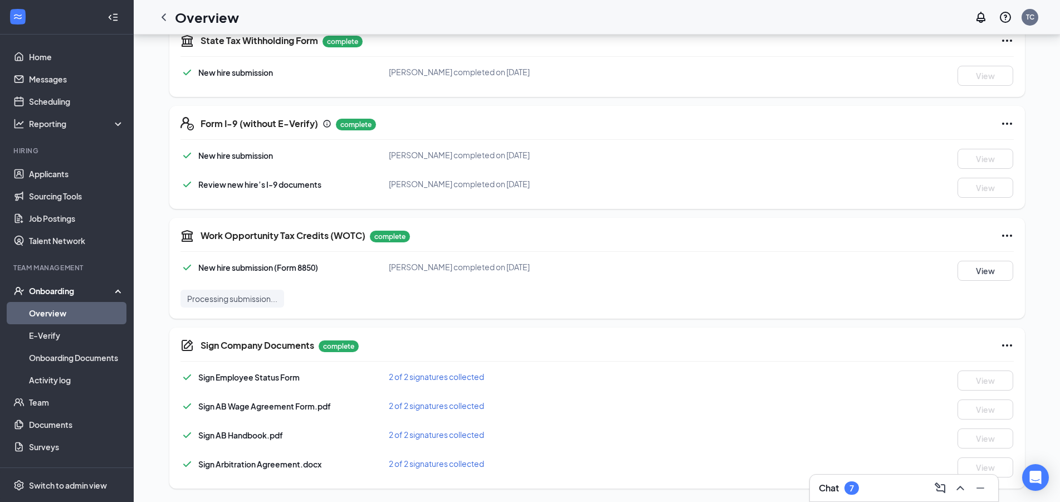
scroll to position [0, 0]
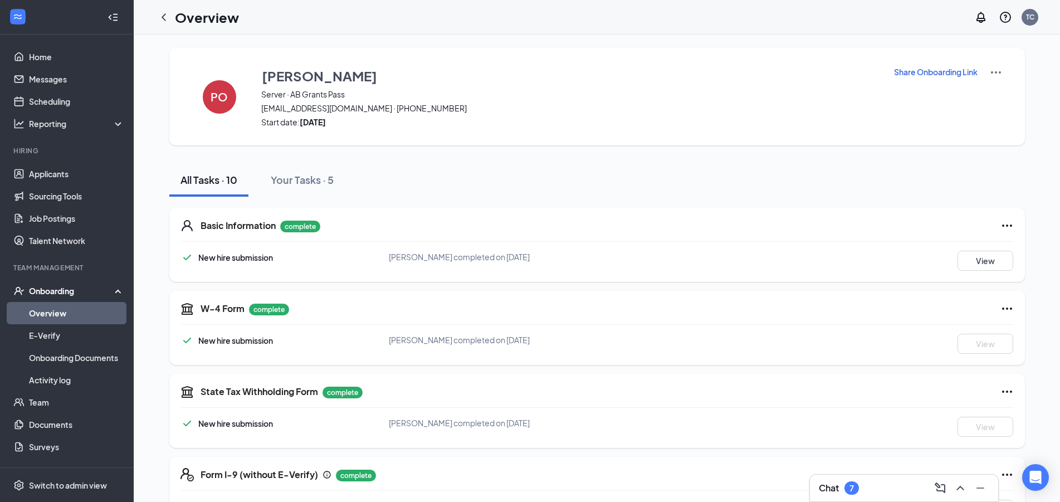
click at [58, 323] on link "Overview" at bounding box center [76, 313] width 95 height 22
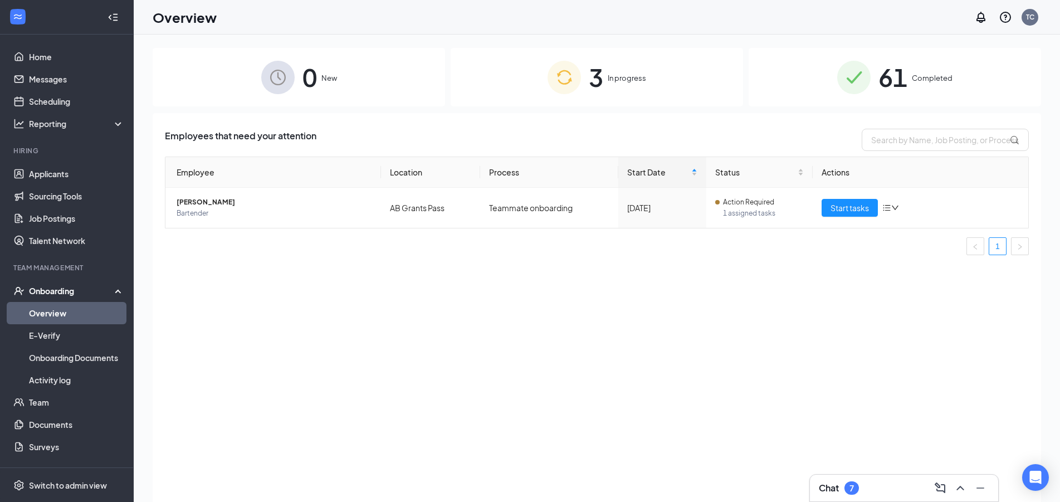
click at [626, 75] on span "In progress" at bounding box center [627, 77] width 38 height 11
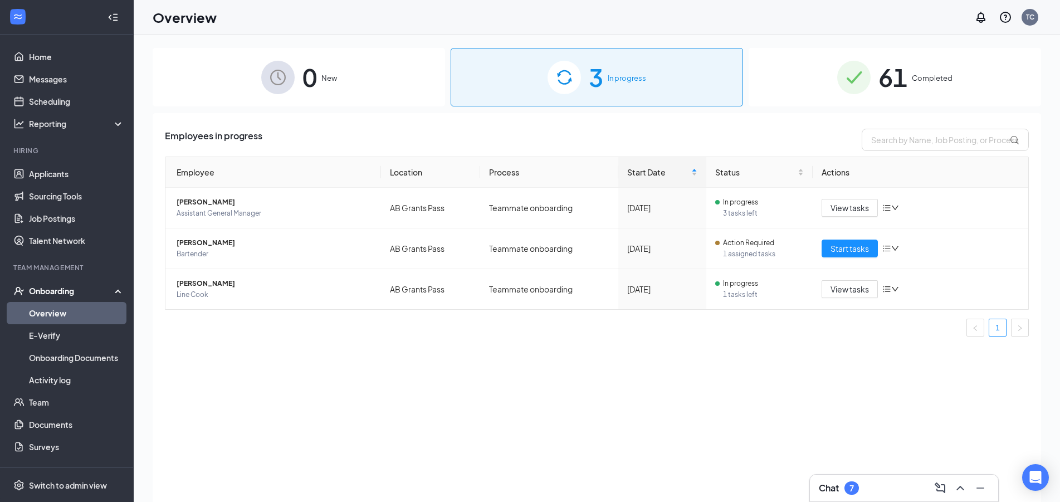
click at [917, 85] on div "61 Completed" at bounding box center [895, 77] width 293 height 59
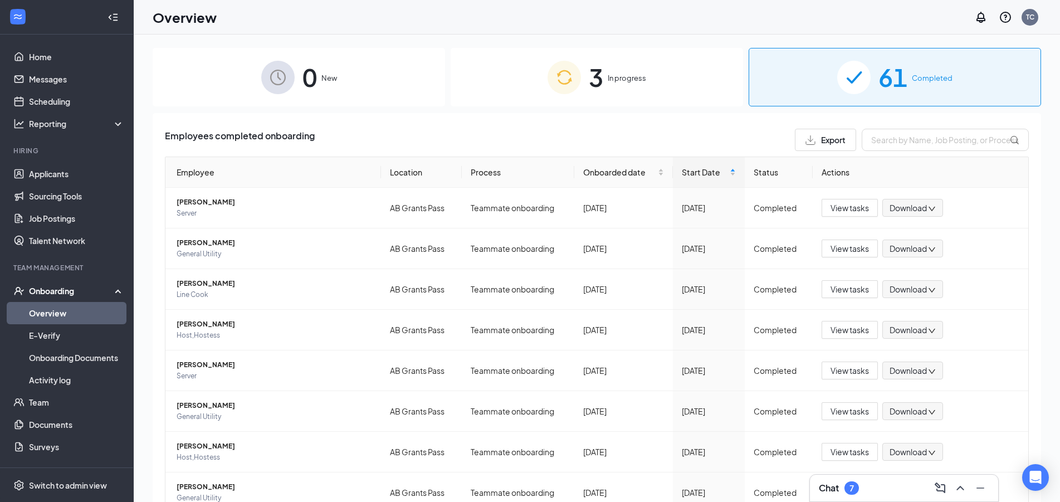
click at [74, 314] on link "Overview" at bounding box center [76, 313] width 95 height 22
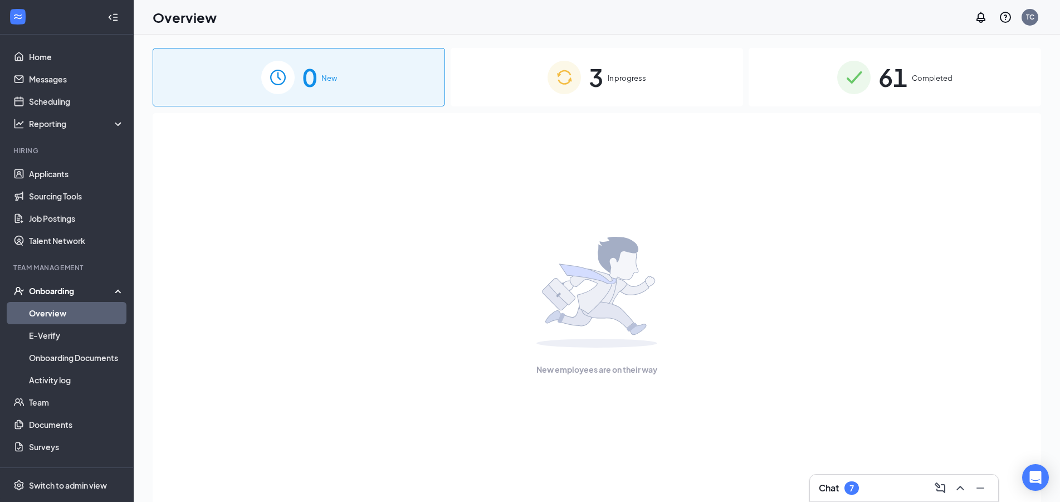
click at [635, 114] on div "New employees are on their way" at bounding box center [597, 306] width 864 height 386
click at [625, 84] on span "In progress" at bounding box center [627, 77] width 38 height 11
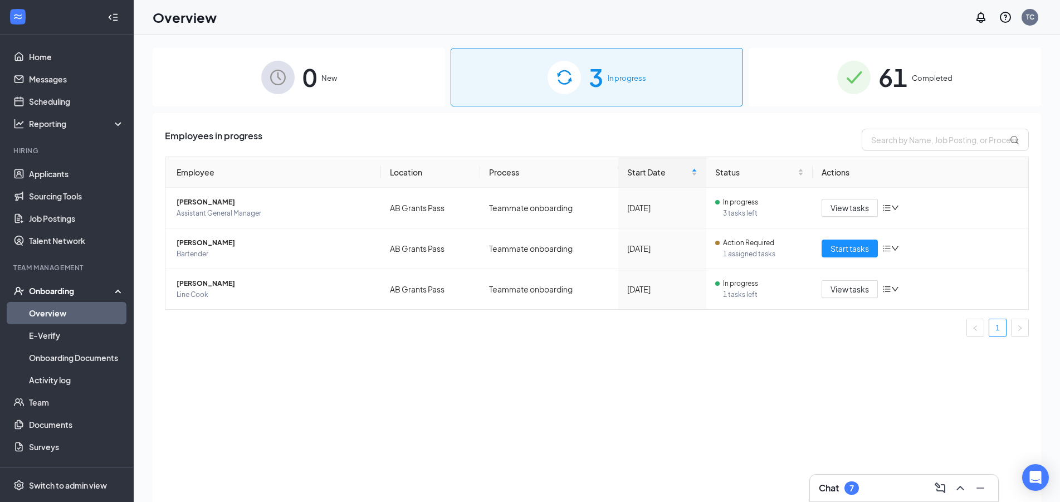
click at [54, 318] on link "Overview" at bounding box center [76, 313] width 95 height 22
